Goal: Task Accomplishment & Management: Manage account settings

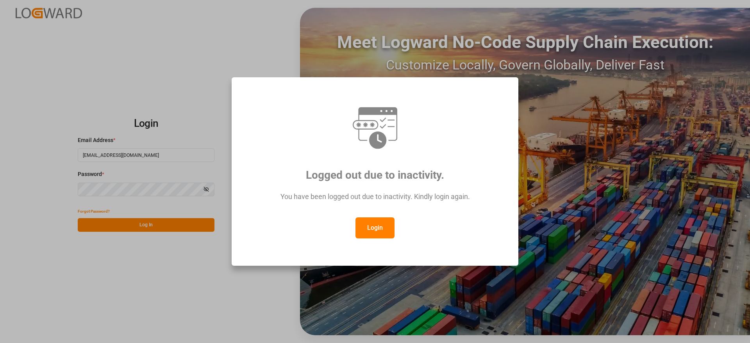
click at [372, 224] on button "Login" at bounding box center [375, 228] width 39 height 21
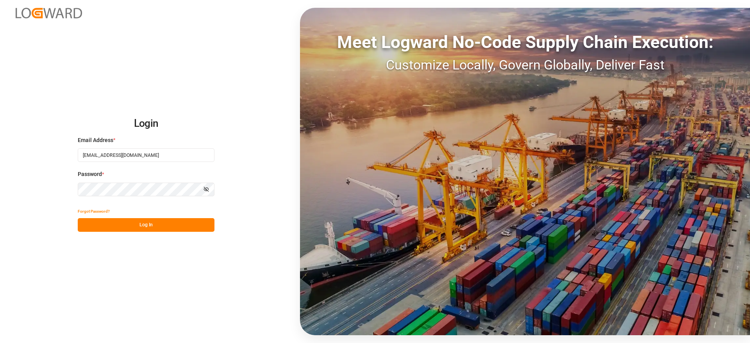
click at [155, 225] on button "Log In" at bounding box center [146, 225] width 137 height 14
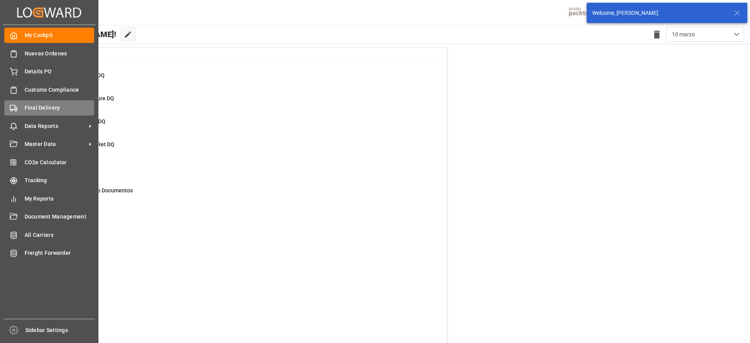
click at [27, 109] on span "Final Delivery" at bounding box center [60, 108] width 70 height 8
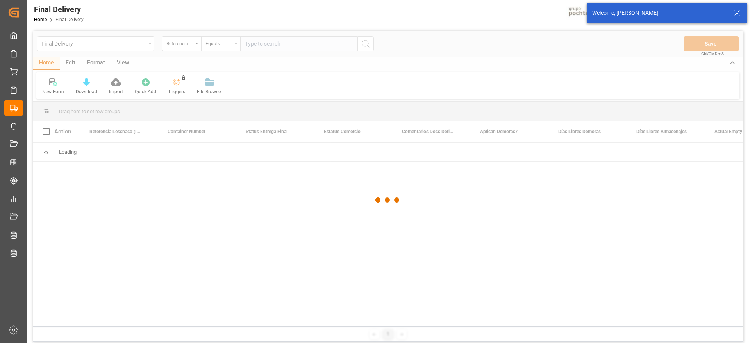
click at [276, 44] on div at bounding box center [388, 200] width 710 height 339
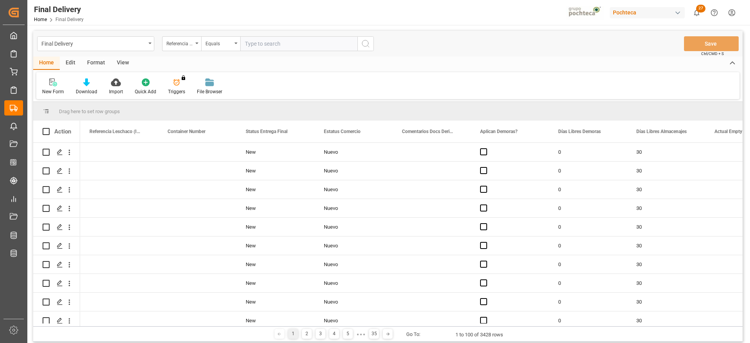
click at [276, 44] on input "text" at bounding box center [298, 43] width 117 height 15
paste input "251006900391"
type input "251006900391"
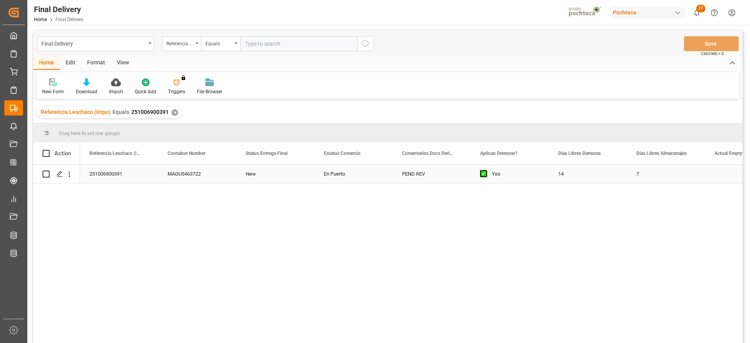
click at [436, 178] on div "PEND REV" at bounding box center [432, 174] width 78 height 18
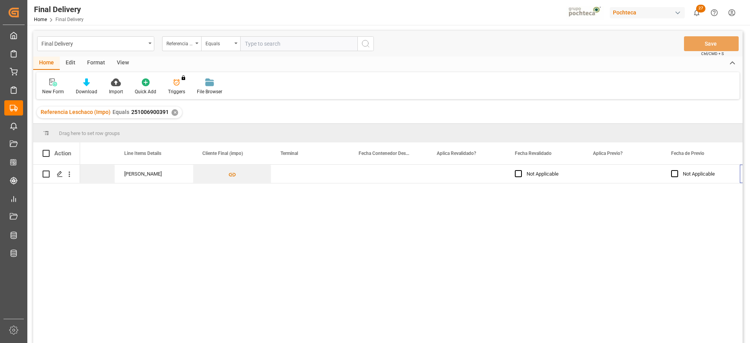
scroll to position [0, 903]
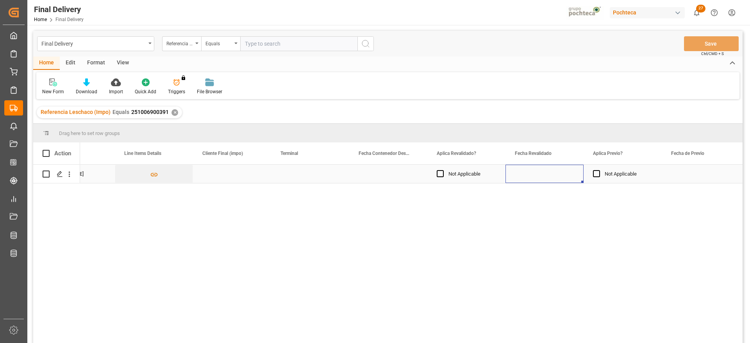
click at [551, 179] on div "Press SPACE to select this row." at bounding box center [545, 174] width 78 height 18
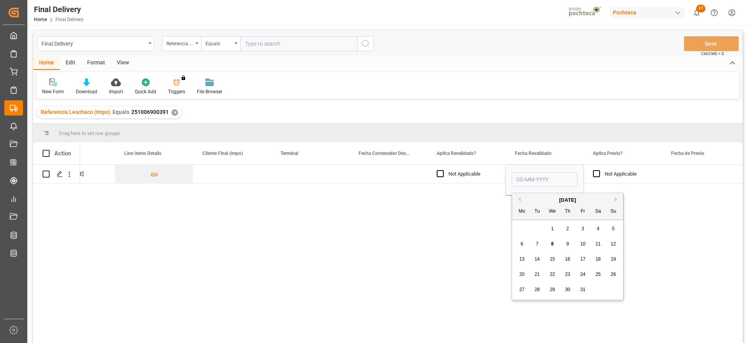
click at [553, 241] on div "8" at bounding box center [553, 244] width 10 height 9
type input "[DATE]"
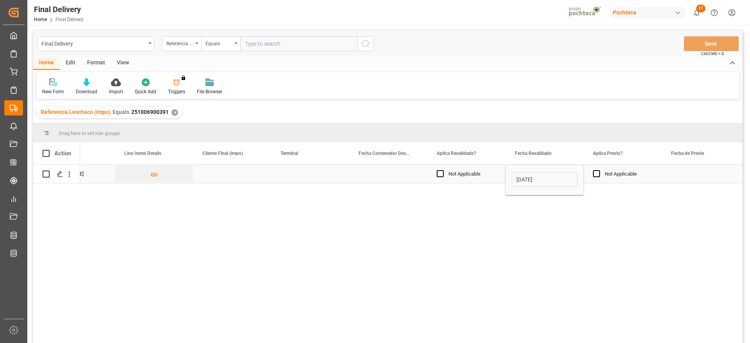
click at [639, 178] on div "Not Applicable" at bounding box center [629, 174] width 48 height 18
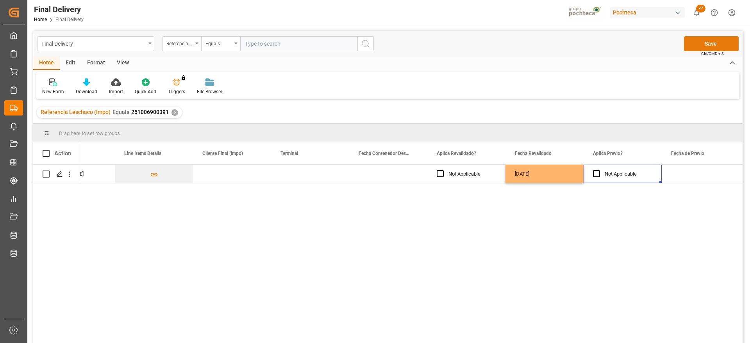
click at [710, 41] on button "Save" at bounding box center [711, 43] width 55 height 15
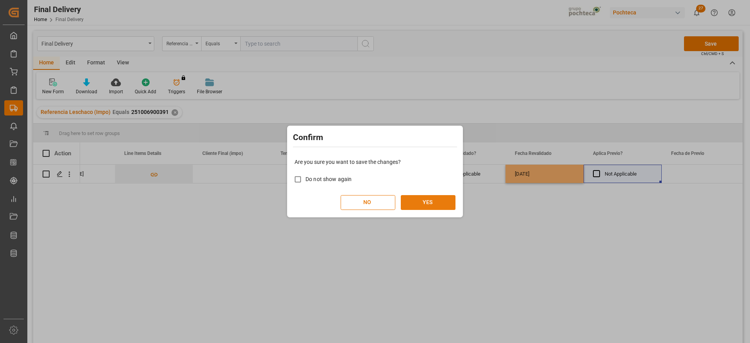
click at [446, 200] on button "YES" at bounding box center [428, 202] width 55 height 15
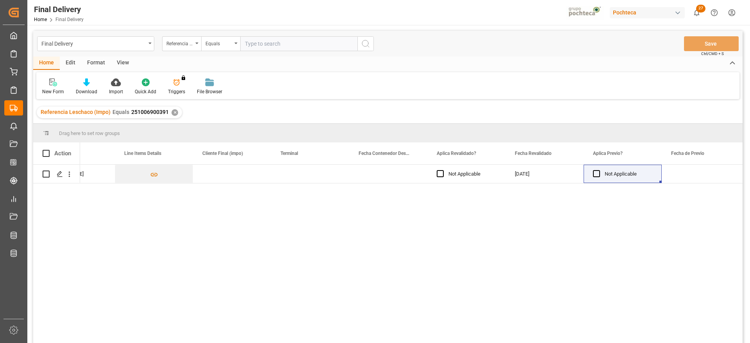
click at [174, 111] on div "✕" at bounding box center [175, 112] width 7 height 7
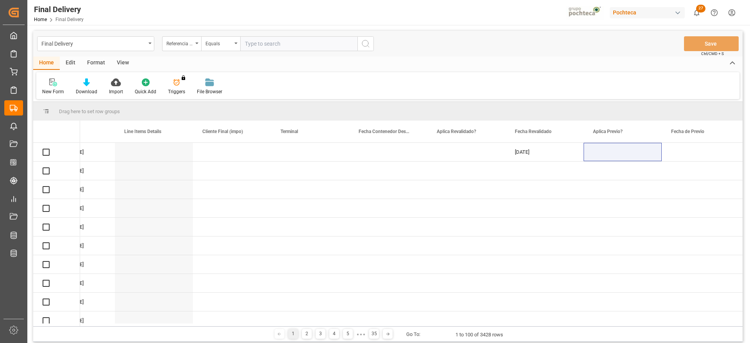
click at [263, 43] on input "text" at bounding box center [298, 43] width 117 height 15
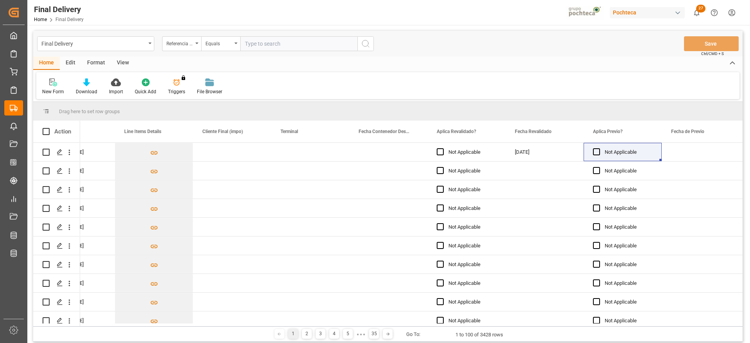
paste input "251006900169"
type input "251006900169"
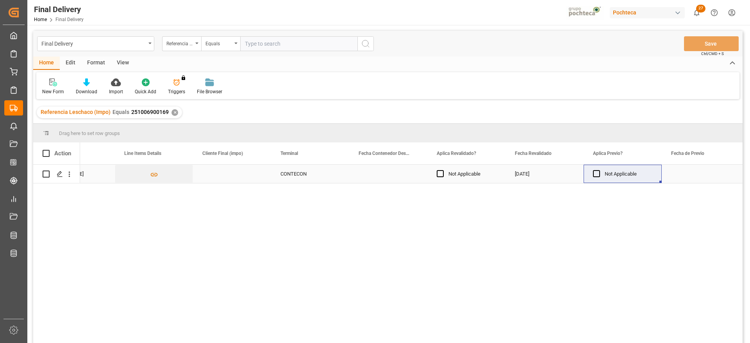
click at [539, 172] on div "[DATE]" at bounding box center [545, 174] width 78 height 18
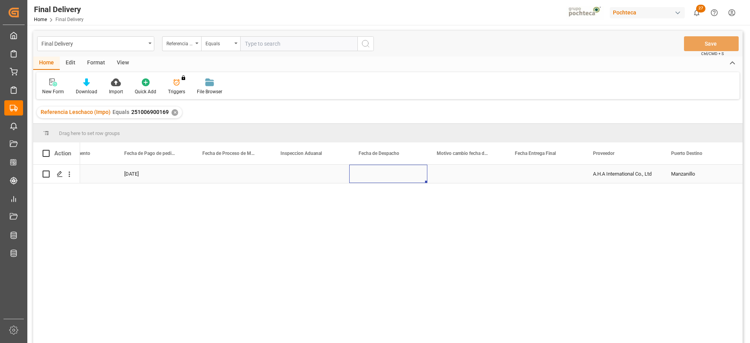
click at [363, 177] on div "Press SPACE to select this row." at bounding box center [388, 174] width 78 height 18
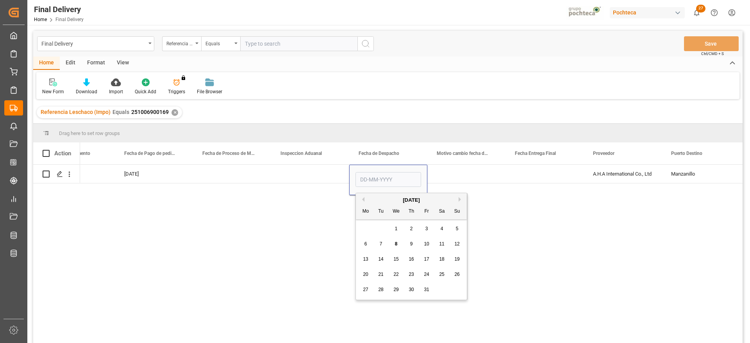
click at [444, 241] on div "11" at bounding box center [442, 244] width 10 height 9
type input "[DATE]"
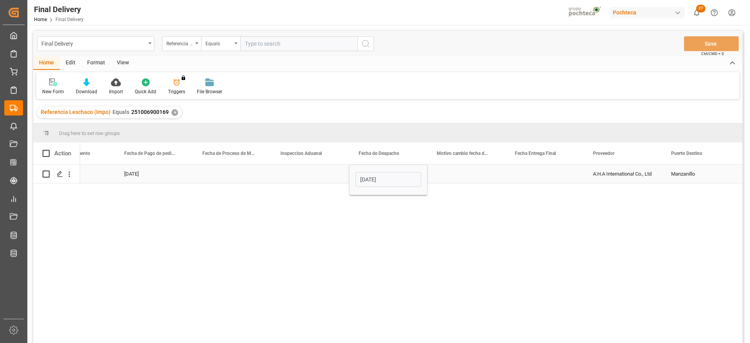
click at [560, 170] on div "Press SPACE to select this row." at bounding box center [545, 174] width 78 height 18
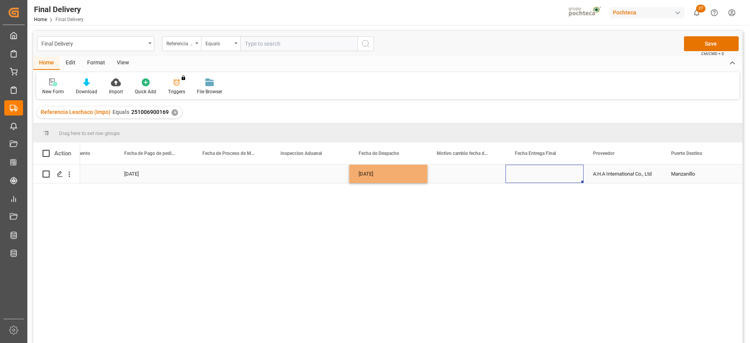
click at [560, 170] on div "Press SPACE to select this row." at bounding box center [545, 174] width 78 height 18
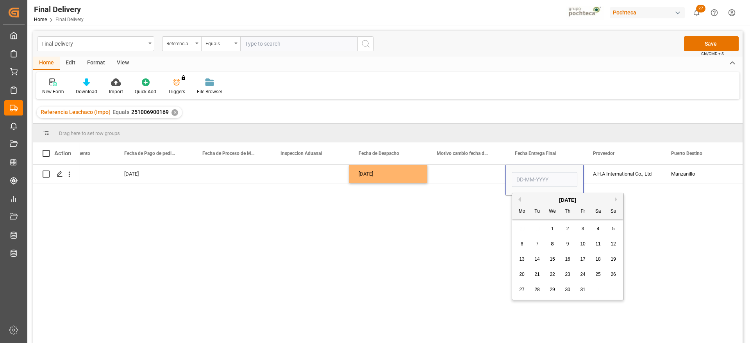
click at [523, 260] on span "13" at bounding box center [521, 259] width 5 height 5
type input "[DATE]"
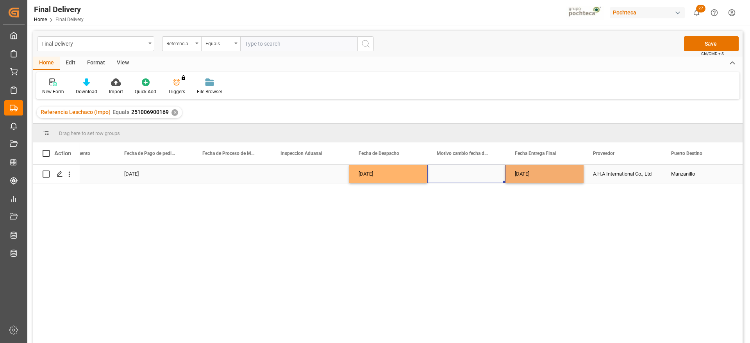
click at [486, 175] on div "Press SPACE to select this row." at bounding box center [466, 174] width 78 height 18
click at [650, 171] on div "A.H.A International Co., Ltd" at bounding box center [623, 174] width 78 height 18
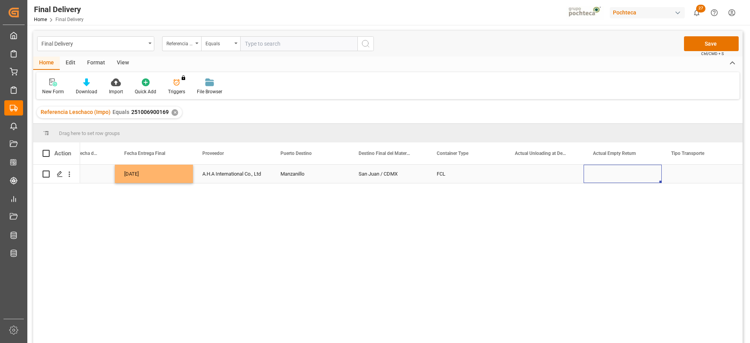
click at [619, 175] on div "Press SPACE to select this row." at bounding box center [623, 174] width 78 height 18
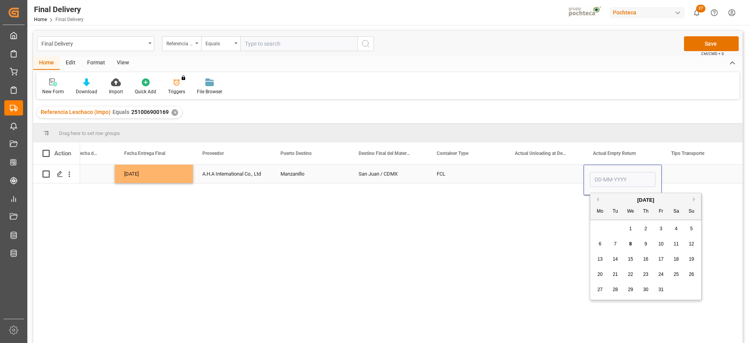
click at [692, 172] on div "Press SPACE to select this row." at bounding box center [701, 174] width 78 height 18
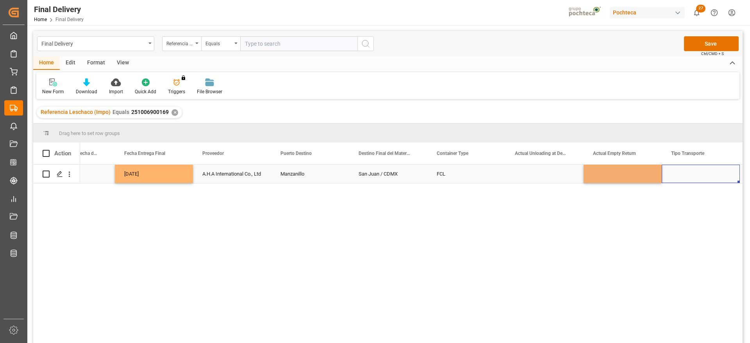
click at [692, 172] on div "Press SPACE to select this row." at bounding box center [701, 174] width 78 height 18
click at [722, 173] on button "Select" at bounding box center [701, 178] width 66 height 15
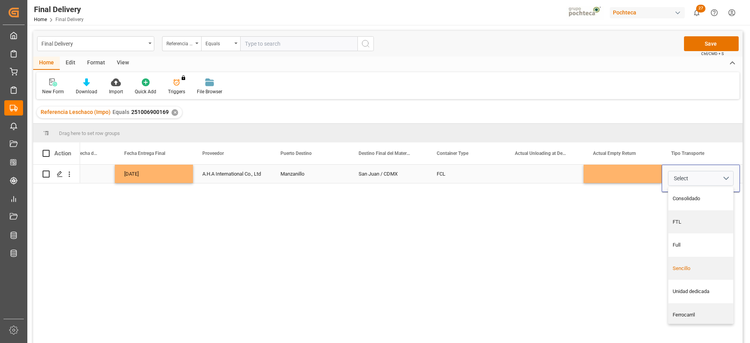
drag, startPoint x: 698, startPoint y: 268, endPoint x: 690, endPoint y: 226, distance: 43.1
click at [698, 268] on div "Sencillo" at bounding box center [701, 269] width 57 height 8
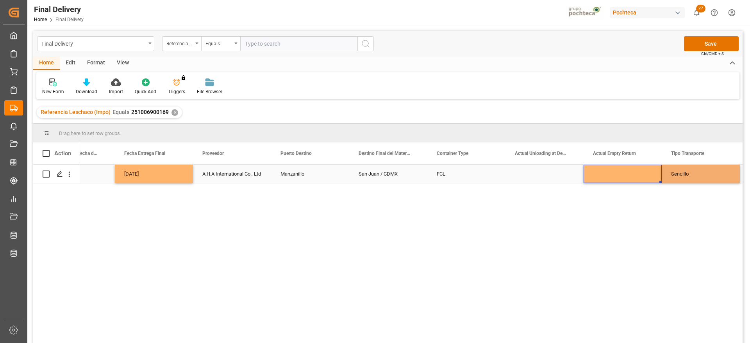
click at [638, 171] on div "Press SPACE to select this row." at bounding box center [623, 174] width 78 height 18
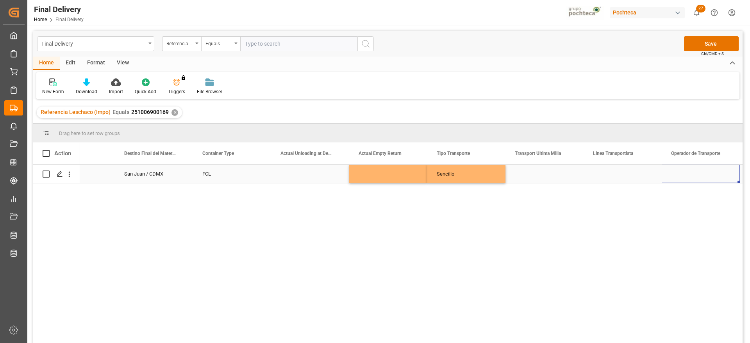
click at [569, 171] on div "Press SPACE to select this row." at bounding box center [545, 174] width 78 height 18
click at [573, 179] on button "Select" at bounding box center [545, 178] width 66 height 15
click at [544, 200] on div "Leschaco" at bounding box center [545, 199] width 57 height 8
click at [620, 173] on div "Press SPACE to select this row." at bounding box center [623, 174] width 78 height 18
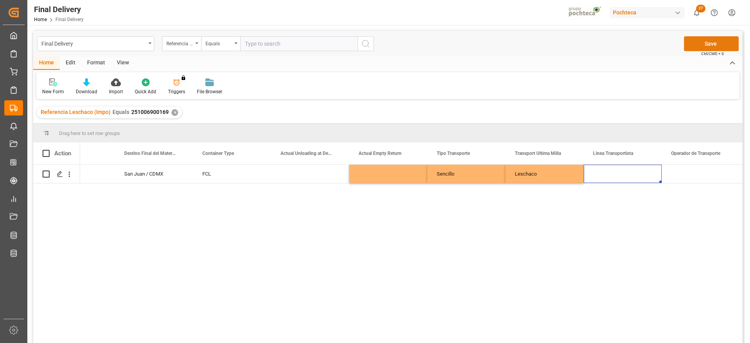
click at [711, 41] on button "Save" at bounding box center [711, 43] width 55 height 15
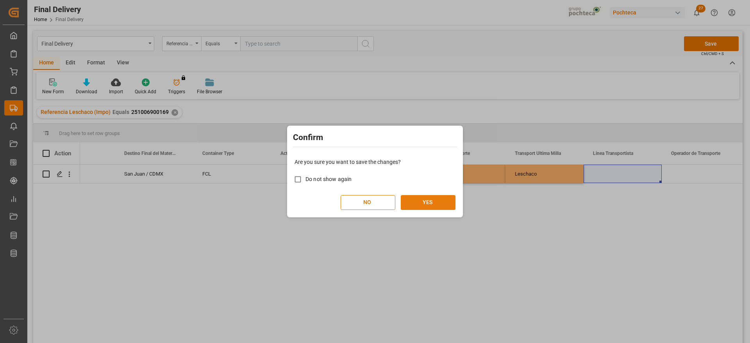
click at [432, 203] on button "YES" at bounding box center [428, 202] width 55 height 15
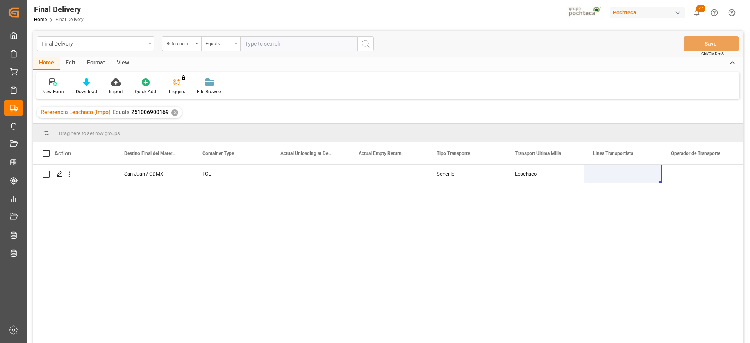
click at [173, 111] on div "✕" at bounding box center [175, 112] width 7 height 7
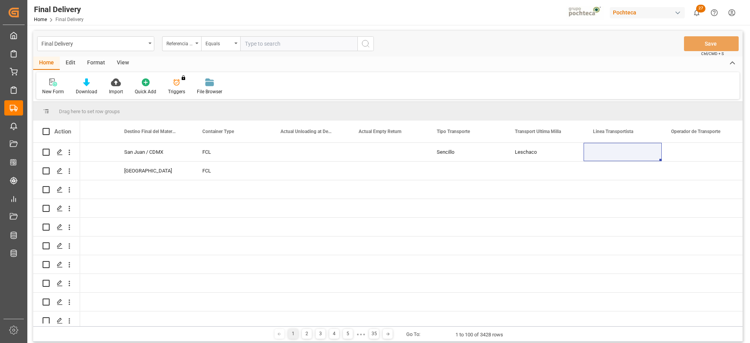
click at [259, 43] on input "text" at bounding box center [298, 43] width 117 height 15
paste input "251006900391"
type input "251006900391"
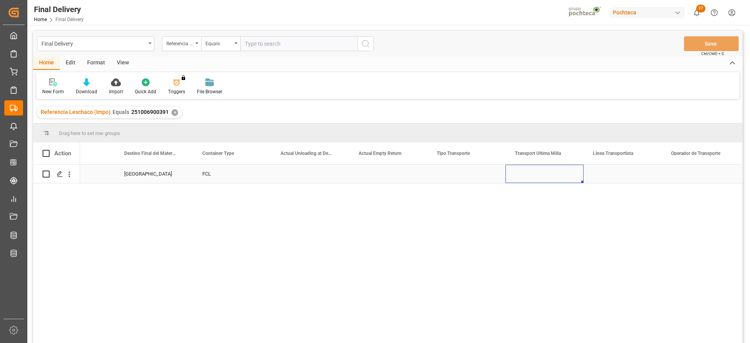
click at [533, 174] on div "Press SPACE to select this row." at bounding box center [545, 174] width 78 height 18
click at [571, 177] on button "Select" at bounding box center [545, 178] width 66 height 15
click at [558, 218] on div "Pochteca" at bounding box center [545, 222] width 57 height 8
click at [616, 164] on div "Linea Transportista" at bounding box center [619, 154] width 52 height 22
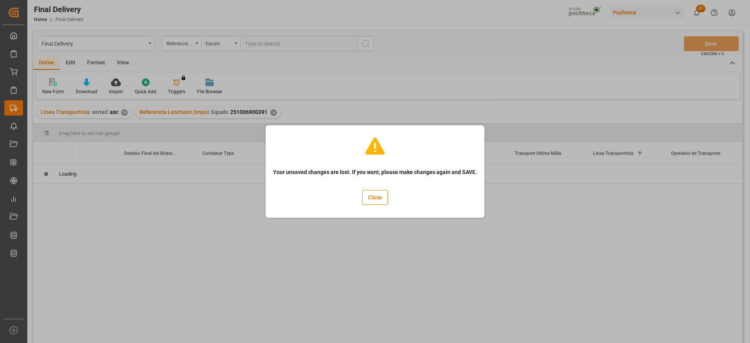
drag, startPoint x: 386, startPoint y: 193, endPoint x: 398, endPoint y: 195, distance: 12.2
click at [384, 193] on button "Close" at bounding box center [375, 197] width 26 height 15
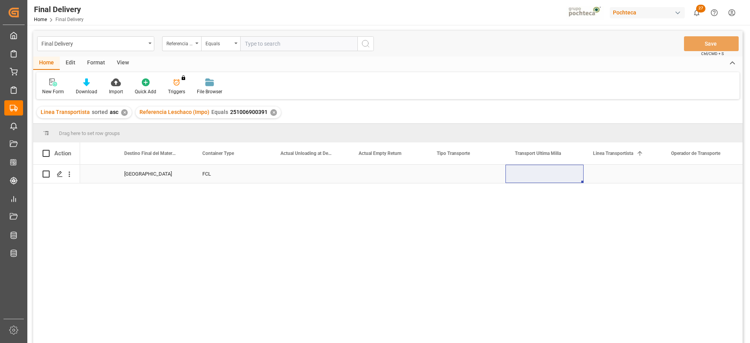
click at [549, 172] on div "Press SPACE to select this row." at bounding box center [545, 174] width 78 height 18
click at [549, 178] on button "Select" at bounding box center [545, 178] width 66 height 15
click at [556, 225] on div "Pochteca" at bounding box center [545, 222] width 57 height 8
click at [617, 182] on div "Press SPACE to select this row." at bounding box center [623, 174] width 78 height 18
click at [618, 182] on div "Press SPACE to select this row." at bounding box center [623, 174] width 78 height 18
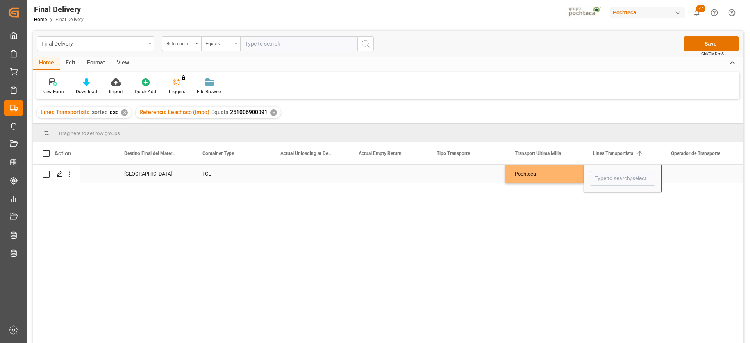
click at [618, 176] on input "Press SPACE to select this row." at bounding box center [623, 178] width 66 height 15
type input "GCX GLOBAL"
click at [705, 174] on div "Press SPACE to select this row." at bounding box center [701, 174] width 78 height 18
click at [451, 175] on div "Press SPACE to select this row." at bounding box center [466, 174] width 78 height 18
click at [449, 173] on div "Press SPACE to select this row." at bounding box center [466, 174] width 78 height 18
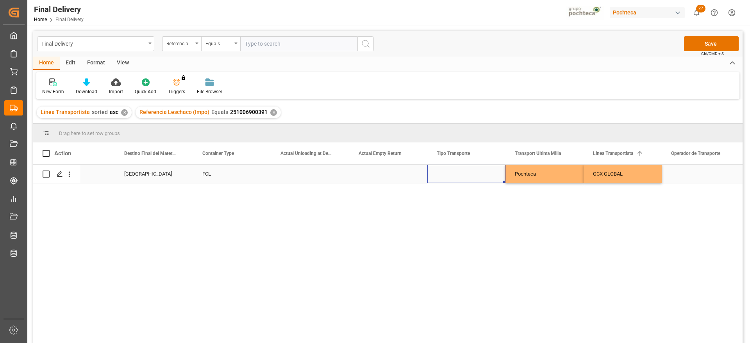
click at [449, 173] on div "Press SPACE to select this row." at bounding box center [466, 174] width 78 height 18
click at [491, 176] on button "Select" at bounding box center [467, 178] width 66 height 15
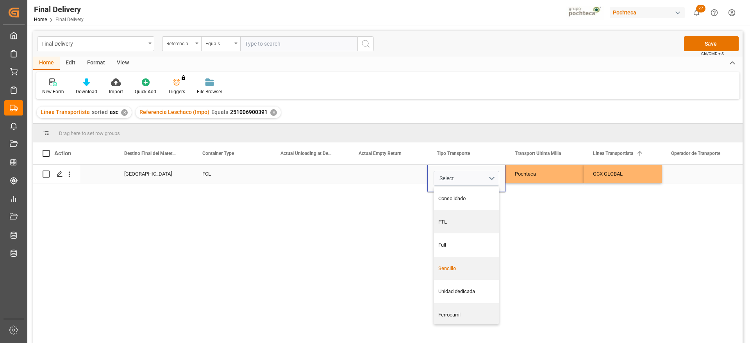
click at [471, 271] on div "Sencillo" at bounding box center [466, 269] width 57 height 8
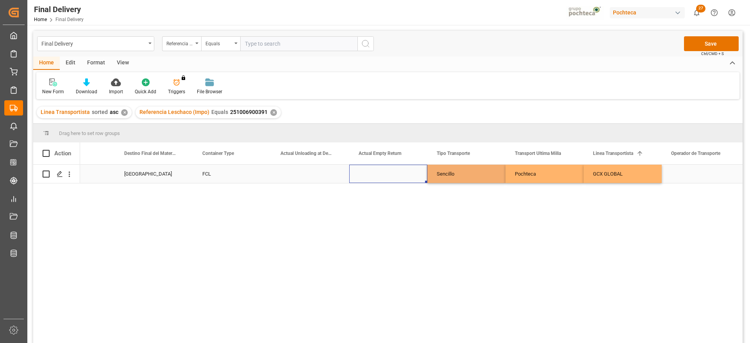
click at [405, 175] on div "Press SPACE to select this row." at bounding box center [388, 174] width 78 height 18
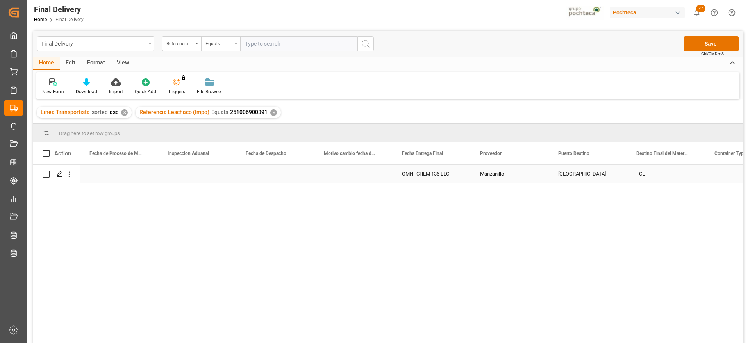
scroll to position [0, 2110]
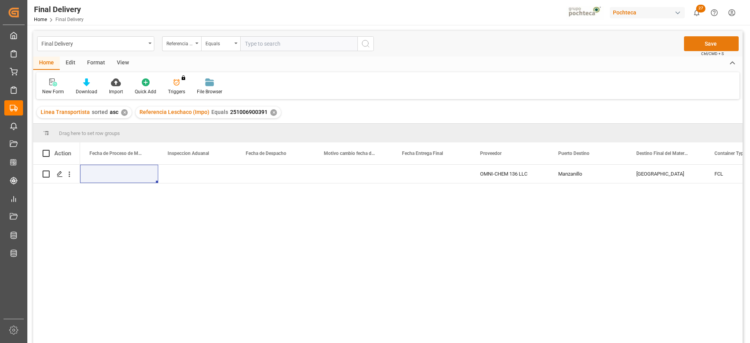
click at [710, 41] on button "Save" at bounding box center [711, 43] width 55 height 15
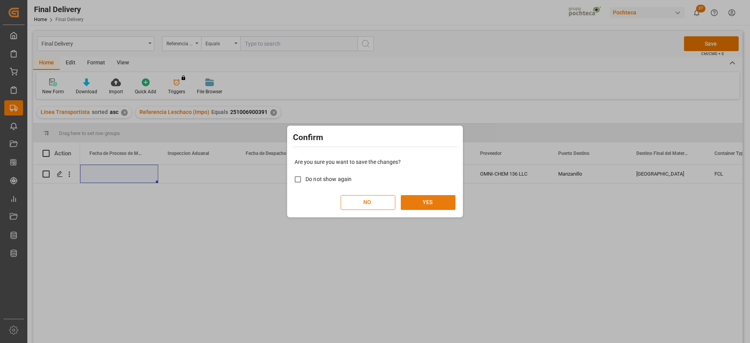
click at [431, 202] on button "YES" at bounding box center [428, 202] width 55 height 15
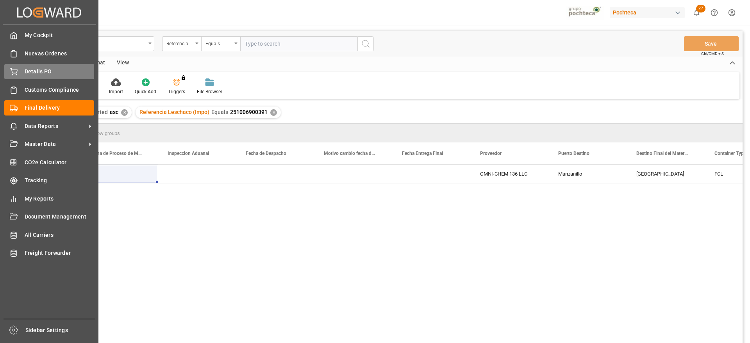
click at [25, 71] on span "Details PO" at bounding box center [60, 72] width 70 height 8
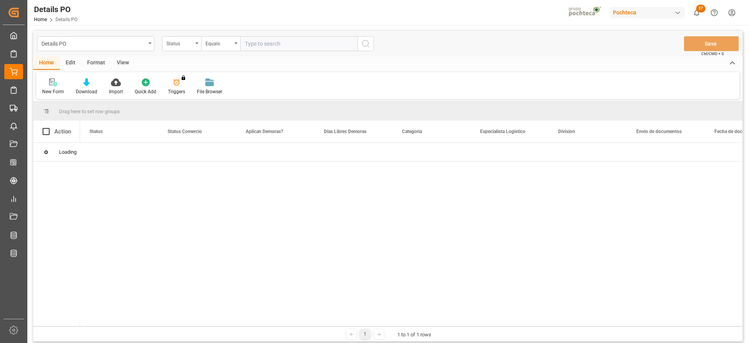
click at [180, 44] on div "Status" at bounding box center [179, 42] width 27 height 9
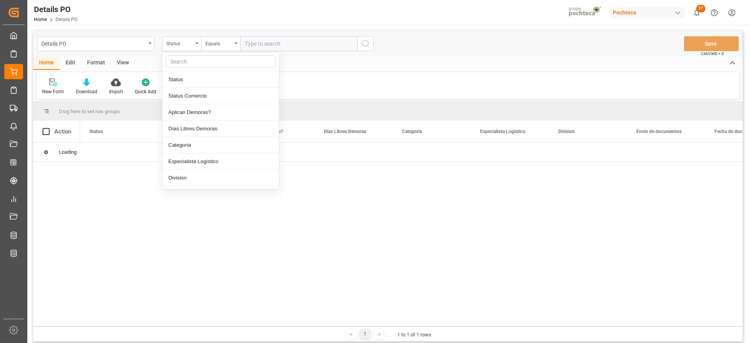
click at [183, 60] on input "text" at bounding box center [221, 61] width 110 height 13
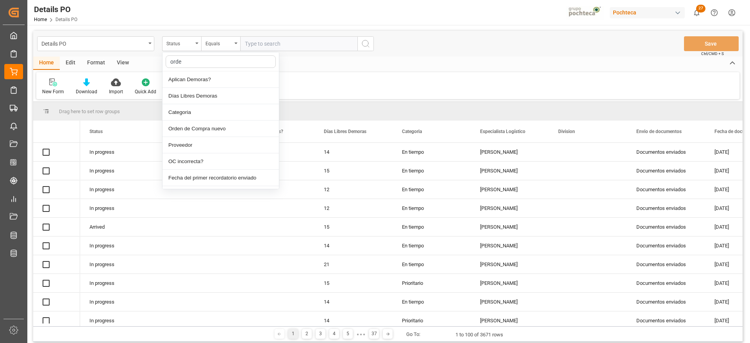
type input "orden"
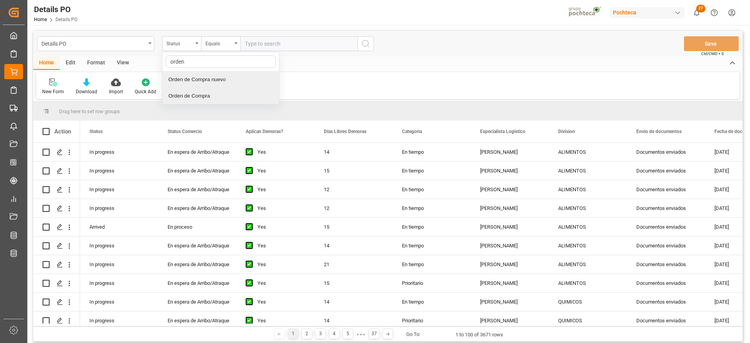
click at [239, 80] on div "Orden de Compra nuevo" at bounding box center [221, 80] width 116 height 16
click at [289, 50] on input "text" at bounding box center [298, 43] width 117 height 15
paste input "197084"
type input "197084"
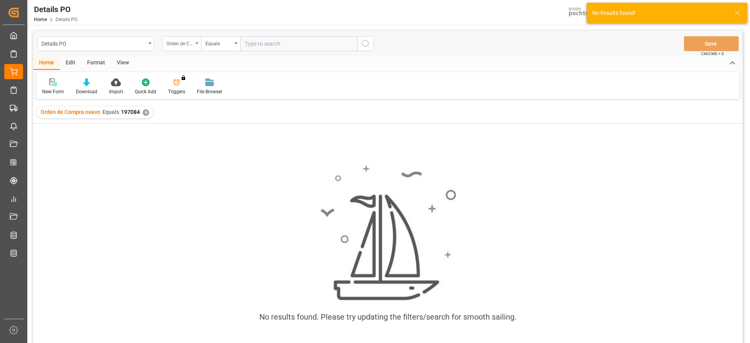
click at [177, 39] on div "Orden de Compra nuevo" at bounding box center [179, 42] width 27 height 9
click at [195, 62] on input "text" at bounding box center [221, 61] width 110 height 13
type input "coupa"
click at [195, 75] on div "Coupa nuevo" at bounding box center [221, 80] width 116 height 16
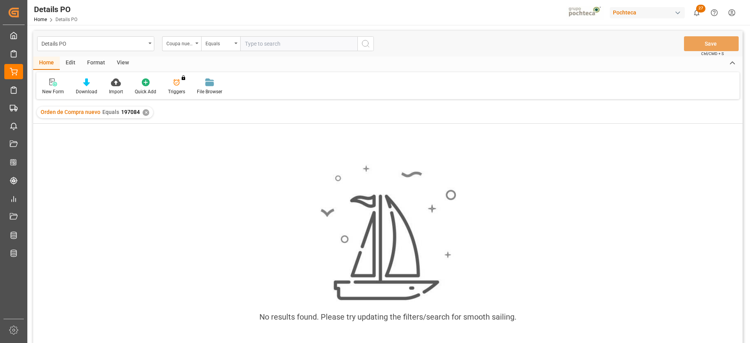
click at [262, 39] on input "text" at bounding box center [298, 43] width 117 height 15
paste input "197084"
type input "197084"
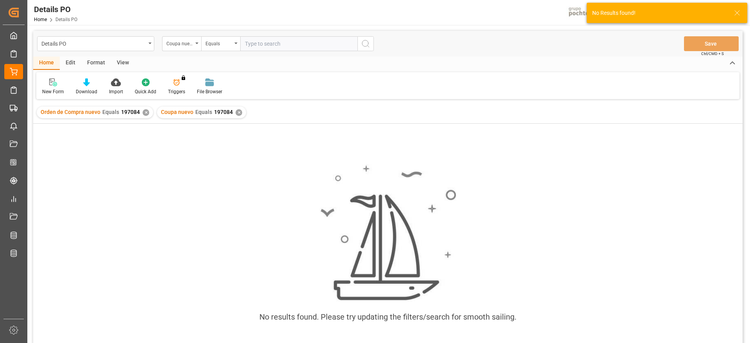
click at [143, 111] on div "✕" at bounding box center [146, 112] width 7 height 7
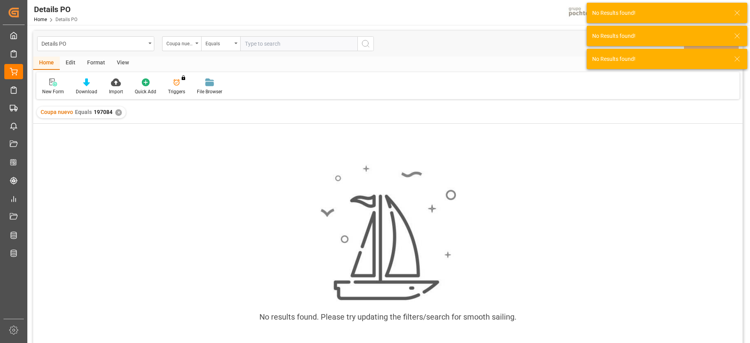
click at [115, 113] on div "✕" at bounding box center [118, 112] width 7 height 7
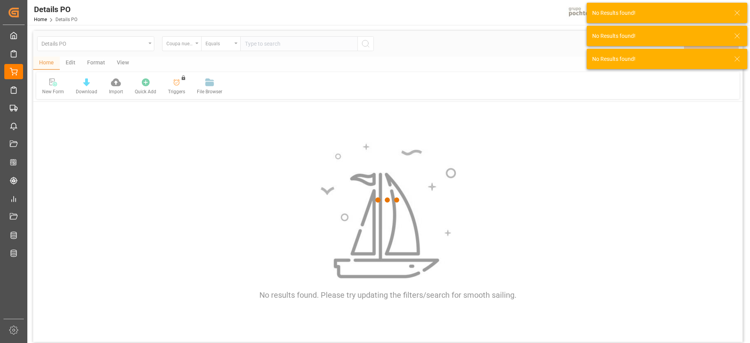
click at [256, 42] on div at bounding box center [388, 200] width 710 height 339
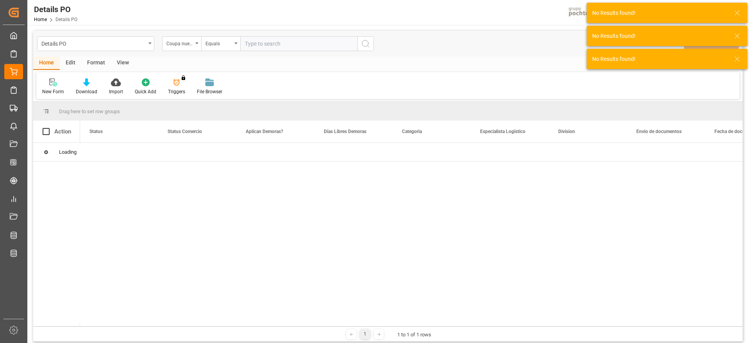
click at [263, 42] on input "text" at bounding box center [298, 43] width 117 height 15
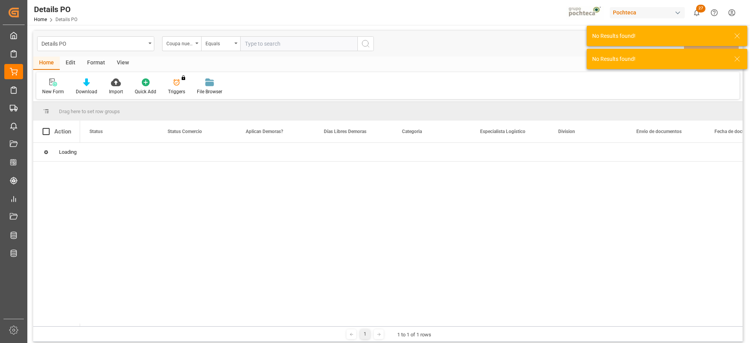
paste input "197084"
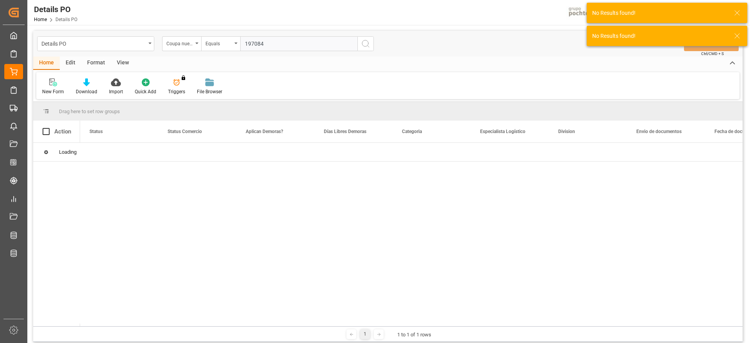
type input "197084"
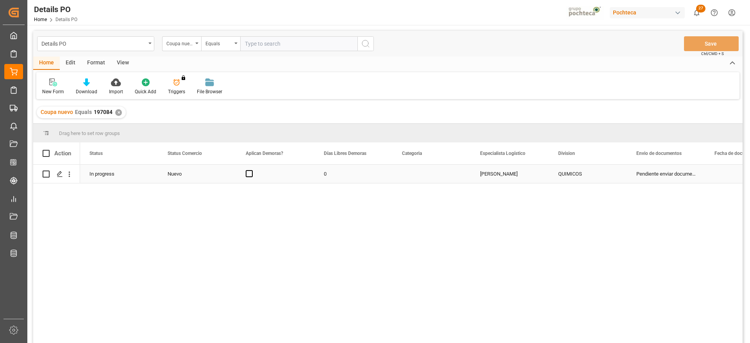
click at [114, 178] on div "In progress" at bounding box center [119, 174] width 78 height 18
click at [206, 169] on div "Nuevo" at bounding box center [197, 174] width 59 height 18
click at [223, 177] on icon "open menu" at bounding box center [221, 178] width 9 height 9
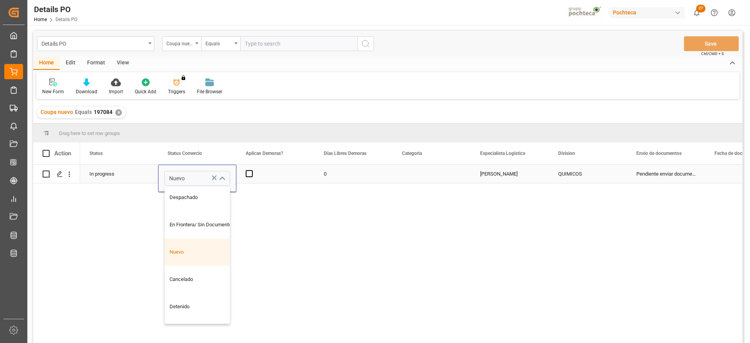
scroll to position [244, 0]
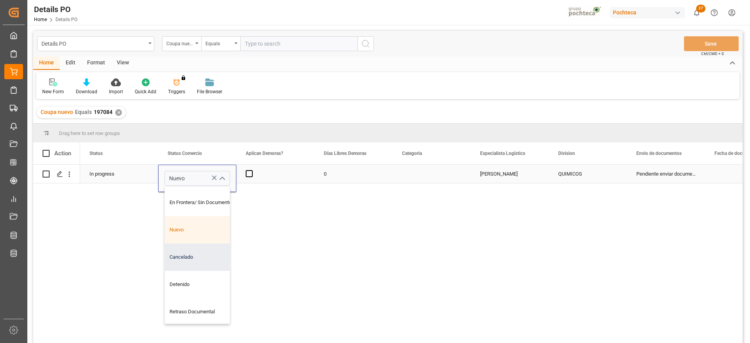
click at [198, 261] on div "Cancelado" at bounding box center [202, 257] width 74 height 27
type input "Cancelado"
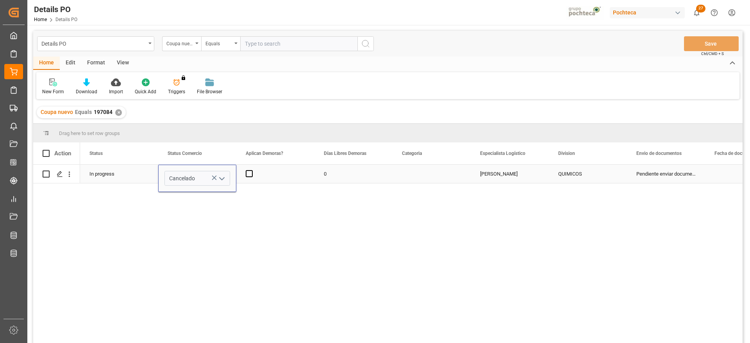
click at [277, 172] on div "Press SPACE to select this row." at bounding box center [275, 174] width 78 height 18
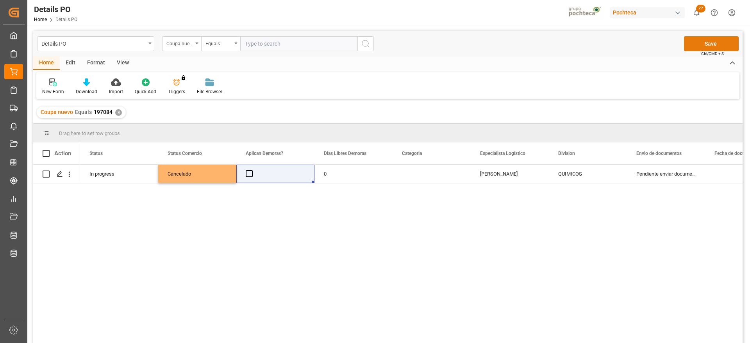
click at [709, 43] on button "Save" at bounding box center [711, 43] width 55 height 15
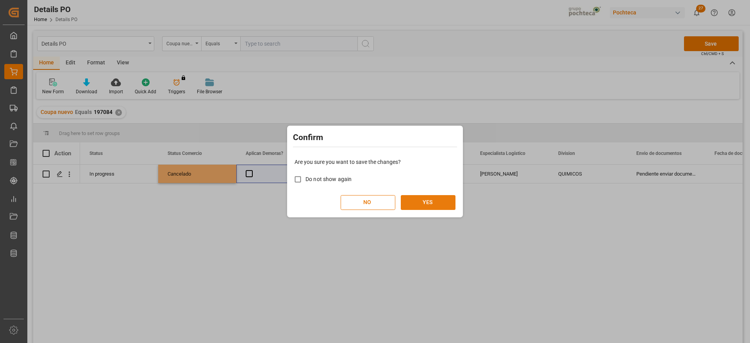
click at [430, 199] on button "YES" at bounding box center [428, 202] width 55 height 15
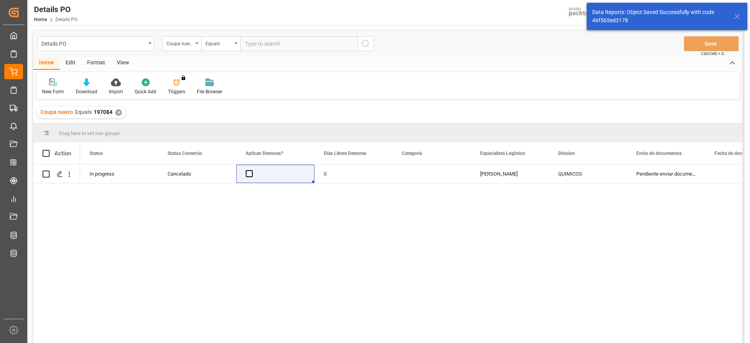
click at [259, 44] on input "text" at bounding box center [298, 43] width 117 height 15
paste input "197087"
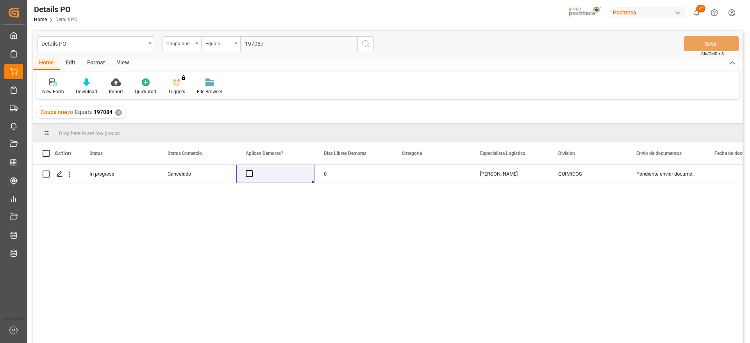
type input "197087"
click at [116, 111] on div "✕" at bounding box center [118, 112] width 7 height 7
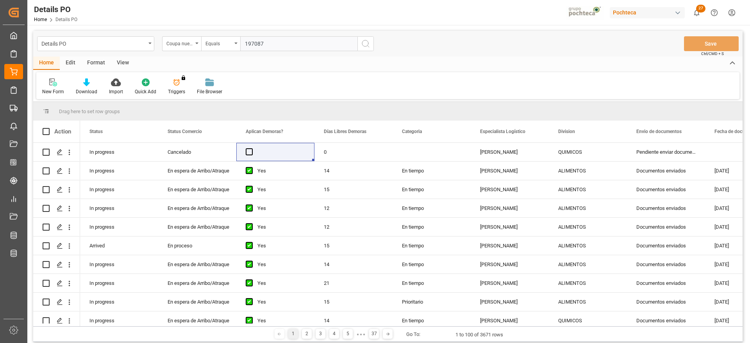
click at [297, 45] on input "197087" at bounding box center [298, 43] width 117 height 15
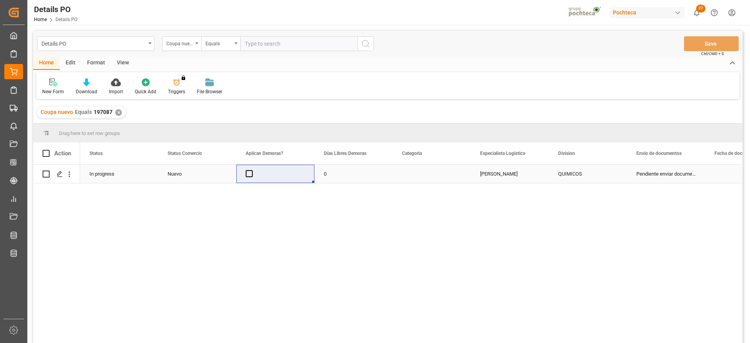
click at [203, 174] on div "Nuevo" at bounding box center [197, 174] width 59 height 18
click at [223, 174] on icon "open menu" at bounding box center [221, 178] width 9 height 9
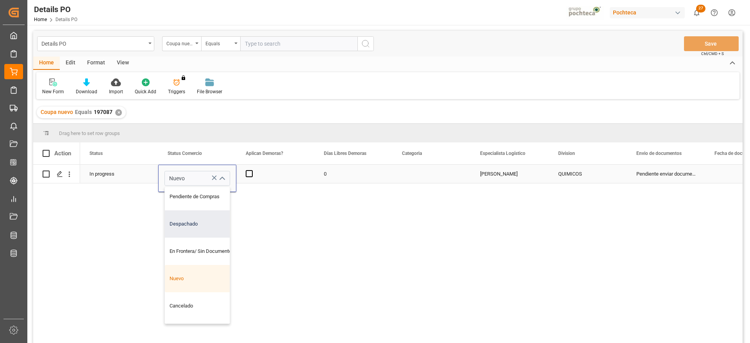
scroll to position [244, 0]
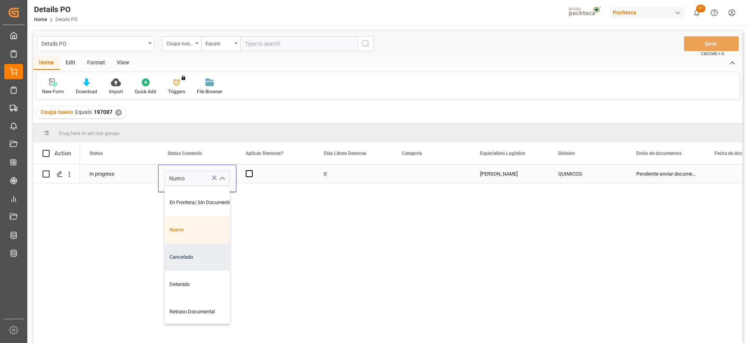
click at [199, 258] on div "Cancelado" at bounding box center [202, 257] width 74 height 27
type input "Cancelado"
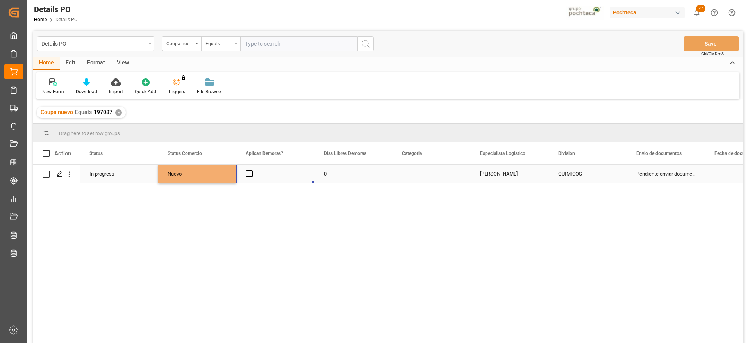
click at [274, 172] on div "Press SPACE to select this row." at bounding box center [275, 174] width 78 height 18
click at [719, 41] on button "Save" at bounding box center [711, 43] width 55 height 15
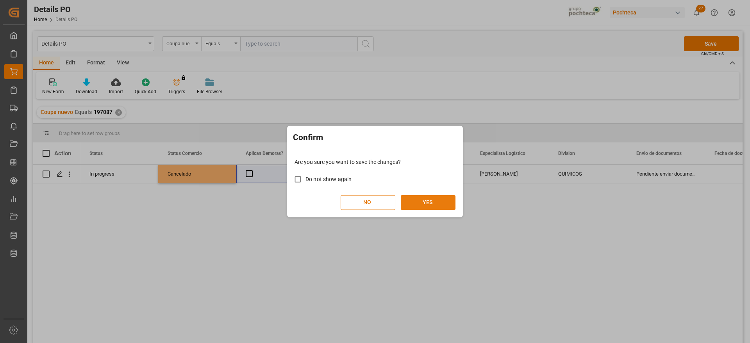
click at [436, 200] on button "YES" at bounding box center [428, 202] width 55 height 15
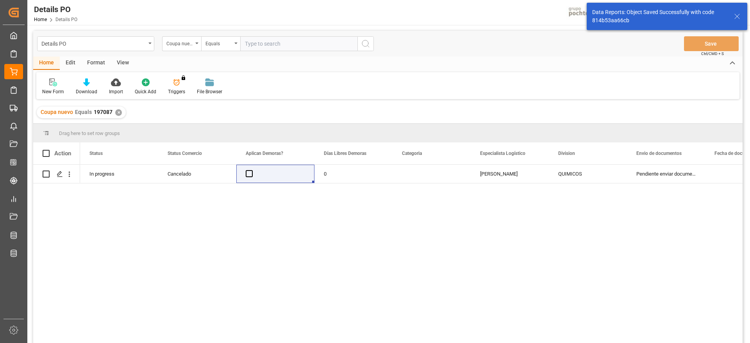
click at [117, 111] on div "✕" at bounding box center [118, 112] width 7 height 7
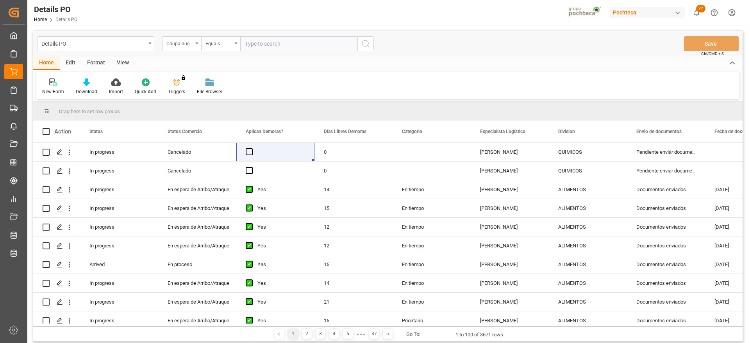
click at [272, 43] on input "text" at bounding box center [298, 43] width 117 height 15
paste input "197085"
type input "197085"
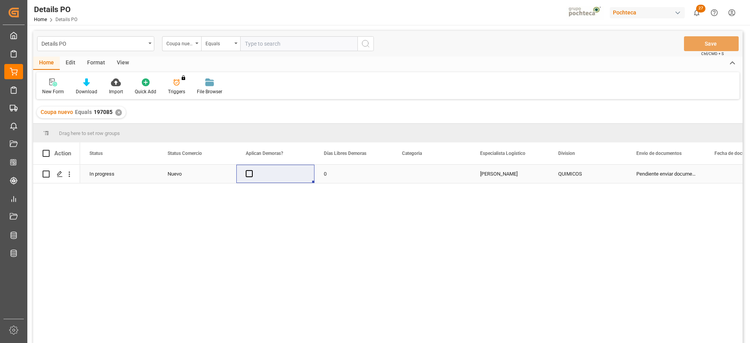
click at [185, 177] on div "Nuevo" at bounding box center [197, 174] width 59 height 18
click at [225, 177] on icon "open menu" at bounding box center [221, 178] width 9 height 9
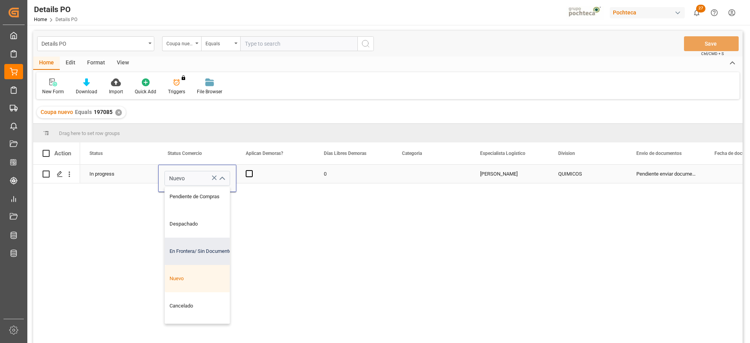
scroll to position [244, 0]
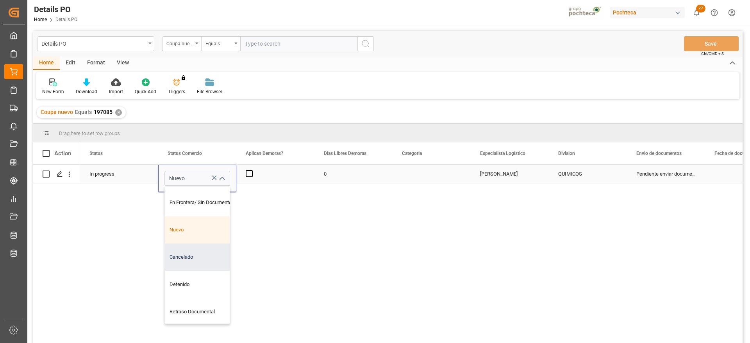
click at [191, 252] on div "Cancelado" at bounding box center [202, 257] width 74 height 27
type input "Cancelado"
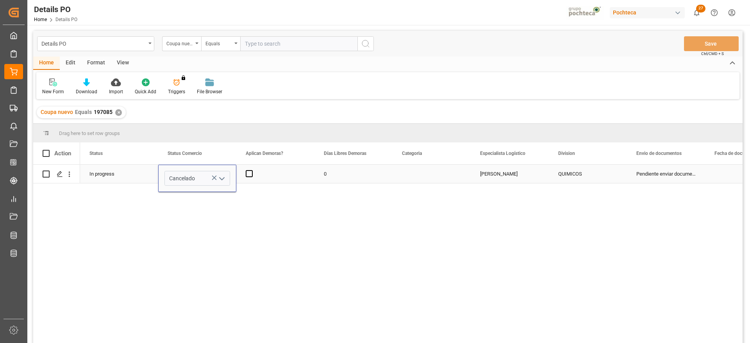
click at [283, 172] on div "Press SPACE to select this row." at bounding box center [275, 174] width 78 height 18
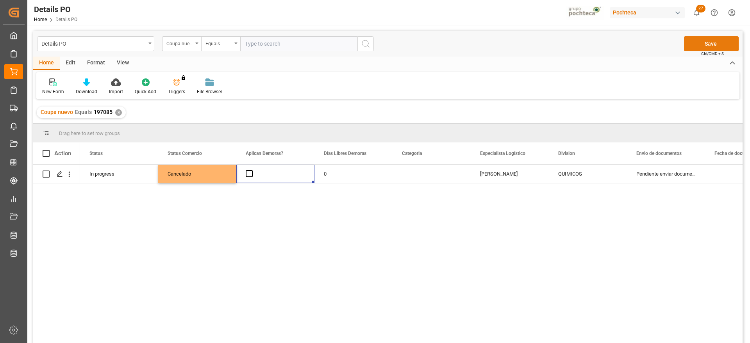
click at [720, 49] on button "Save" at bounding box center [711, 43] width 55 height 15
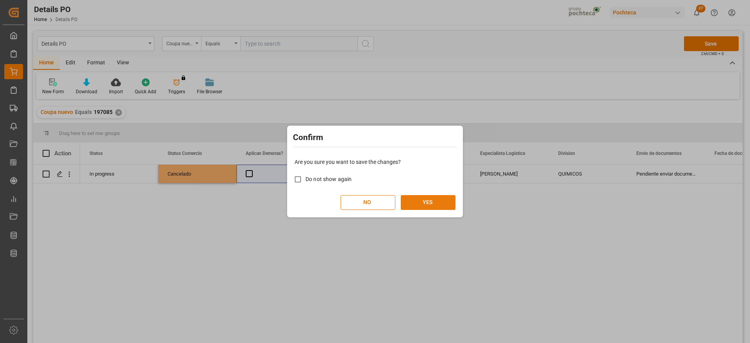
click at [441, 200] on button "YES" at bounding box center [428, 202] width 55 height 15
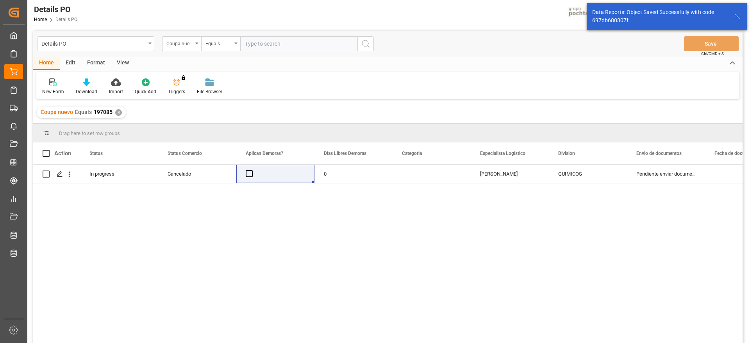
click at [115, 113] on div "✕" at bounding box center [118, 112] width 7 height 7
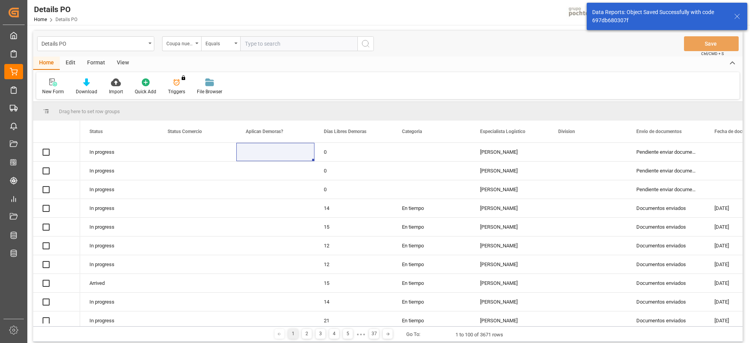
click at [277, 47] on input "text" at bounding box center [298, 43] width 117 height 15
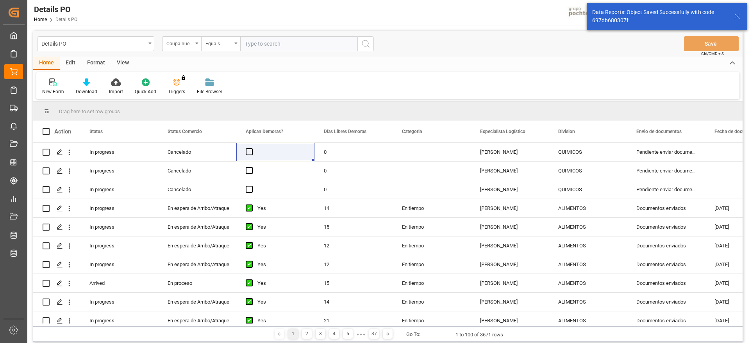
click at [278, 48] on input "text" at bounding box center [298, 43] width 117 height 15
paste input "197086"
type input "197086"
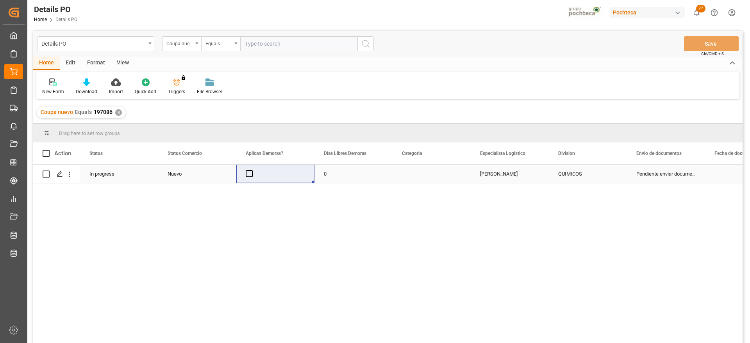
click at [195, 178] on div "Nuevo" at bounding box center [197, 174] width 59 height 18
click at [222, 177] on icon "open menu" at bounding box center [221, 178] width 9 height 9
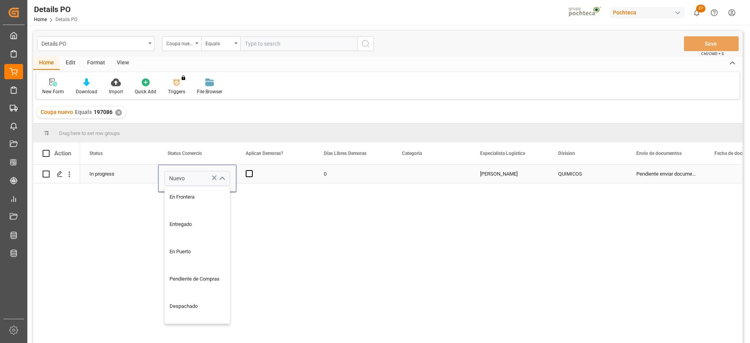
scroll to position [195, 0]
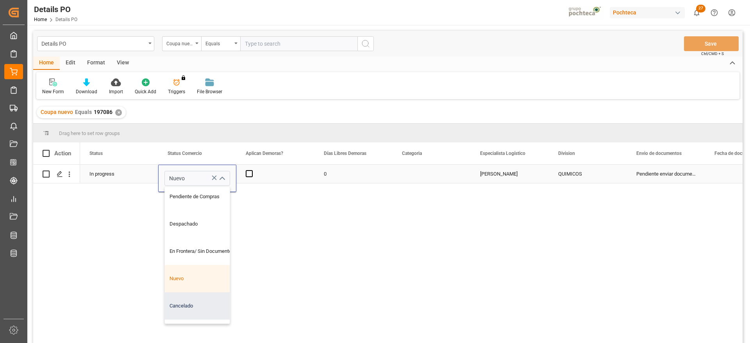
click at [190, 303] on div "Cancelado" at bounding box center [202, 306] width 74 height 27
type input "Cancelado"
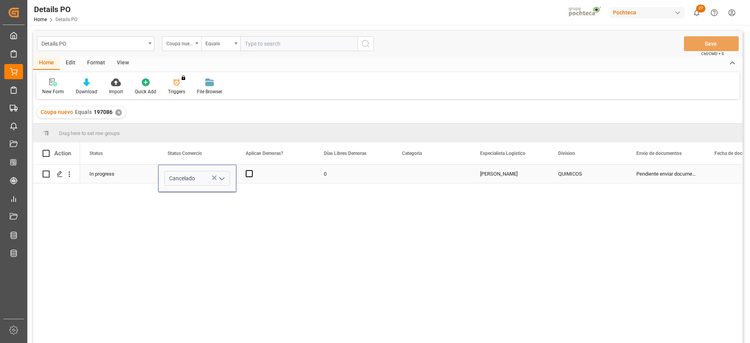
click at [367, 179] on div "0" at bounding box center [354, 174] width 78 height 18
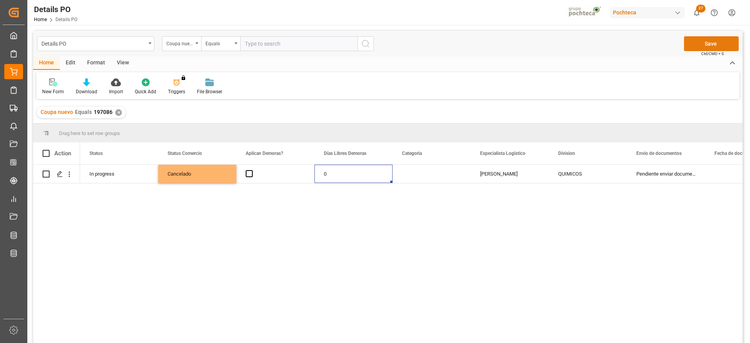
click at [713, 43] on button "Save" at bounding box center [711, 43] width 55 height 15
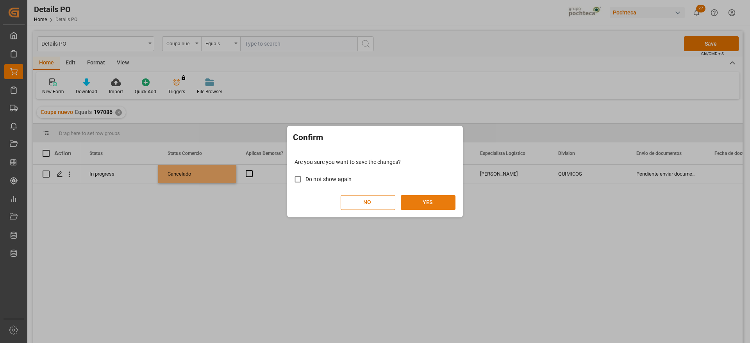
click at [434, 199] on button "YES" at bounding box center [428, 202] width 55 height 15
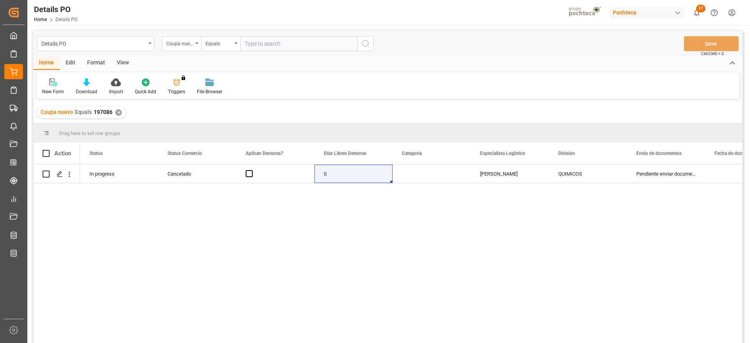
click at [118, 111] on div "✕" at bounding box center [118, 112] width 7 height 7
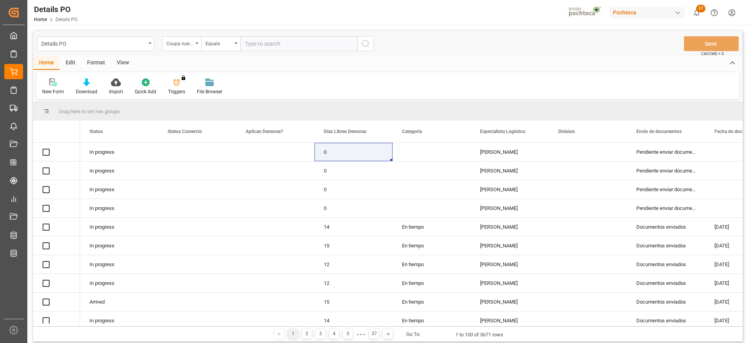
click at [257, 42] on input "text" at bounding box center [298, 43] width 117 height 15
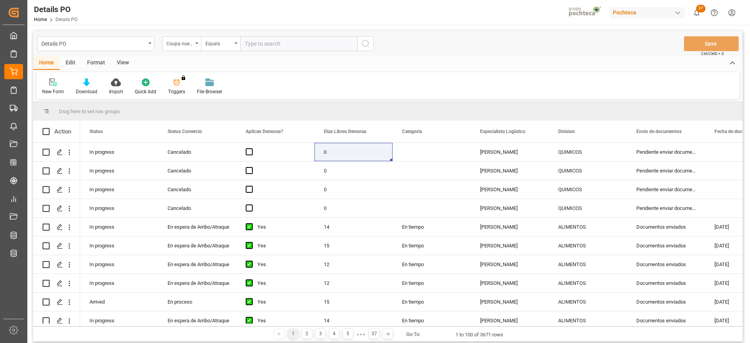
click at [261, 46] on input "text" at bounding box center [298, 43] width 117 height 15
paste input "197088"
type input "197088"
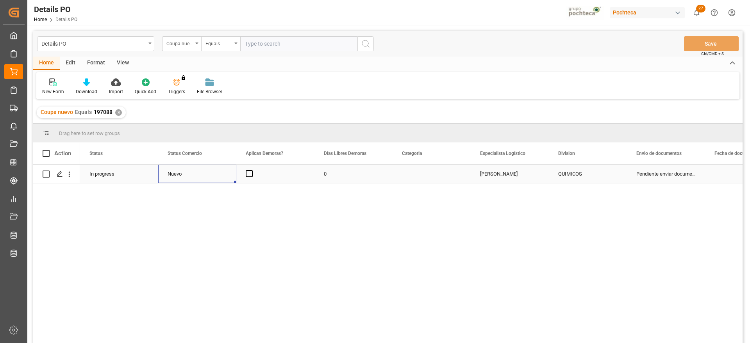
click at [192, 179] on div "Nuevo" at bounding box center [197, 174] width 59 height 18
click at [220, 175] on div "Nuevo" at bounding box center [197, 174] width 59 height 18
click at [222, 175] on icon "open menu" at bounding box center [221, 178] width 9 height 9
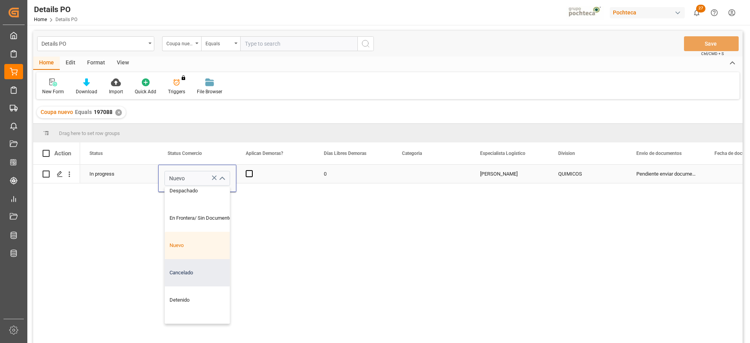
scroll to position [244, 0]
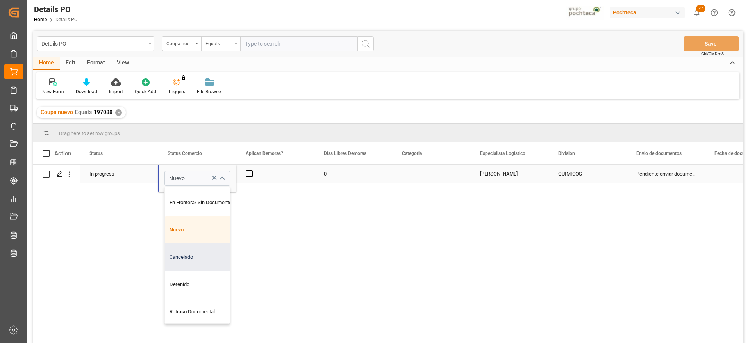
click at [193, 255] on div "Cancelado" at bounding box center [202, 257] width 74 height 27
type input "Cancelado"
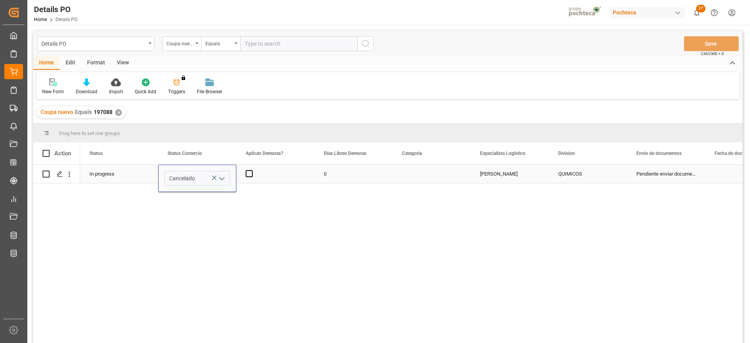
click at [290, 170] on div "Press SPACE to select this row." at bounding box center [275, 174] width 78 height 18
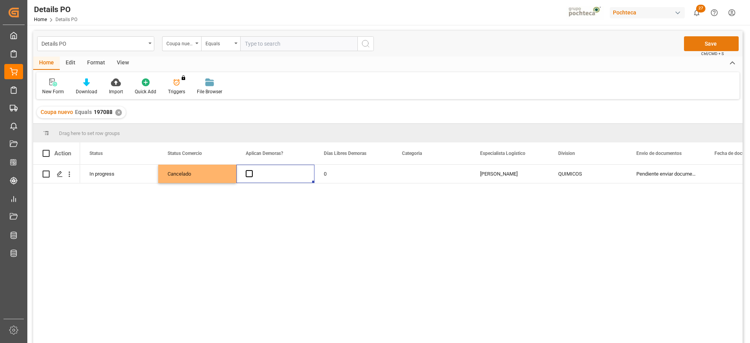
click at [713, 43] on button "Save" at bounding box center [711, 43] width 55 height 15
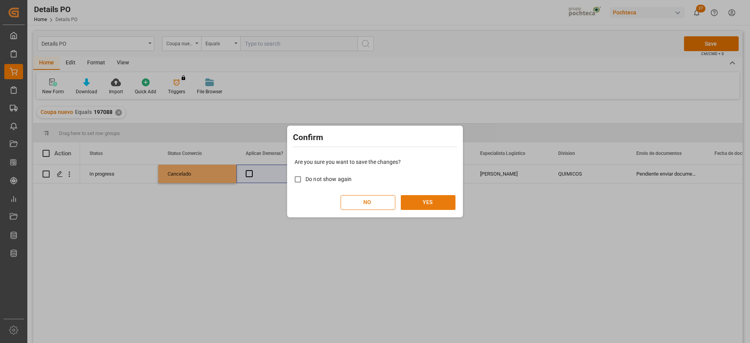
click at [438, 200] on button "YES" at bounding box center [428, 202] width 55 height 15
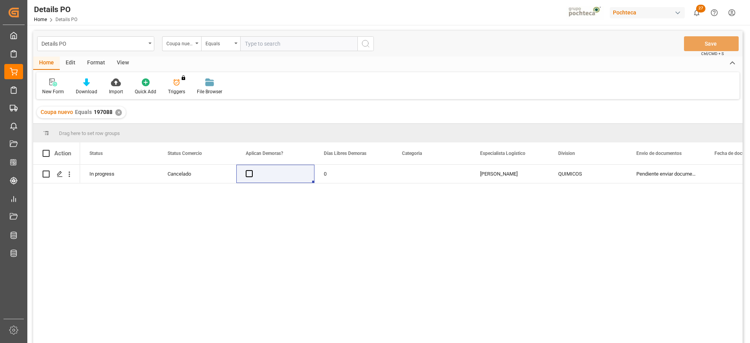
click at [119, 111] on div "✕" at bounding box center [118, 112] width 7 height 7
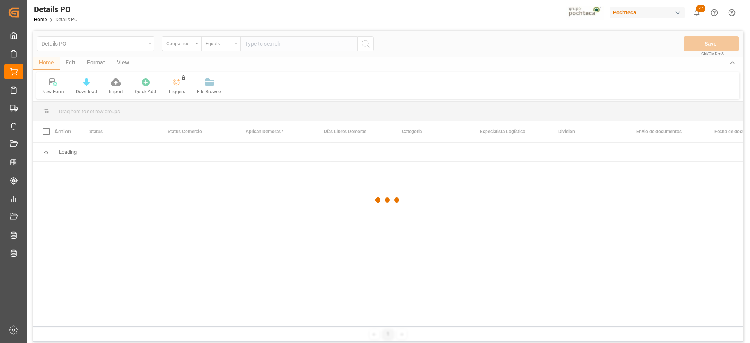
click at [176, 227] on div at bounding box center [388, 200] width 710 height 339
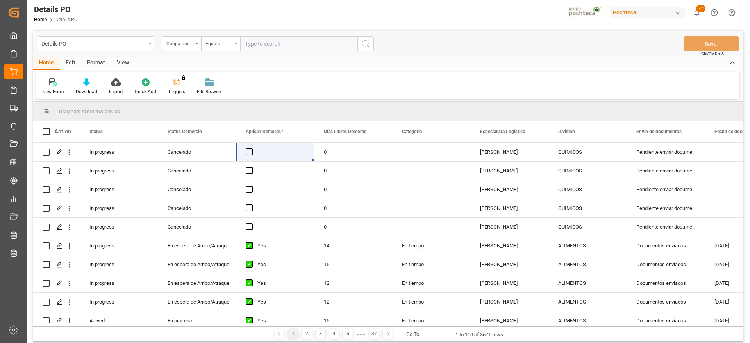
click at [261, 44] on input "text" at bounding box center [298, 43] width 117 height 15
click at [179, 41] on div "Coupa nuevo" at bounding box center [179, 42] width 27 height 9
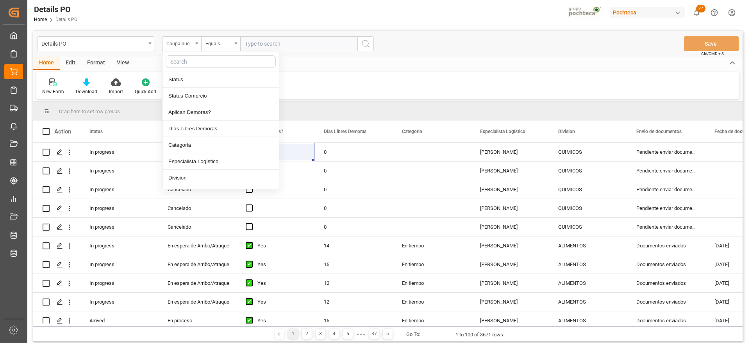
click at [194, 66] on input "text" at bounding box center [221, 61] width 110 height 13
type input "ref"
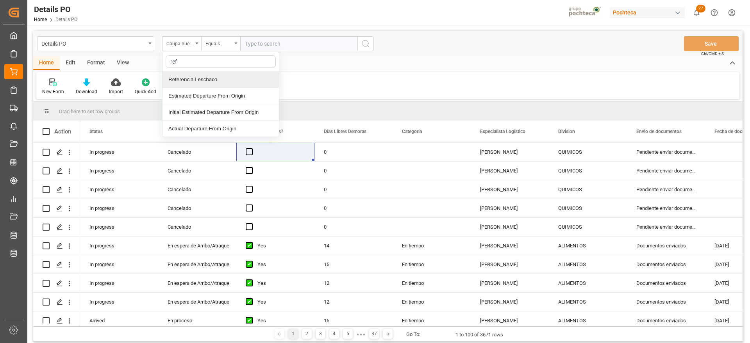
click at [207, 77] on div "Referencia Leschaco" at bounding box center [221, 80] width 116 height 16
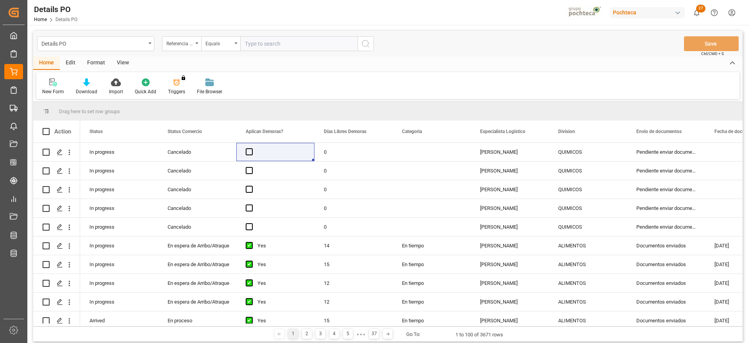
click at [265, 39] on input "text" at bounding box center [298, 43] width 117 height 15
paste input "251015080055"
type input "251015080055"
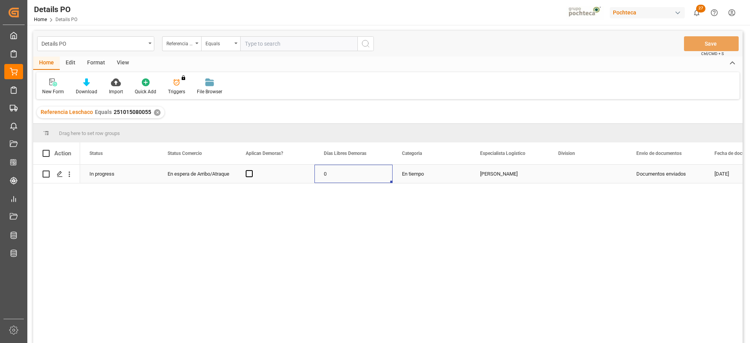
click at [343, 183] on div "0" at bounding box center [354, 174] width 78 height 18
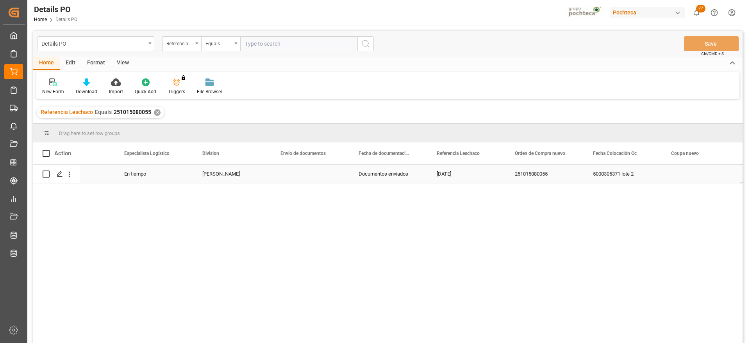
scroll to position [0, 356]
click at [368, 180] on div "Press SPACE to select this row." at bounding box center [388, 174] width 78 height 18
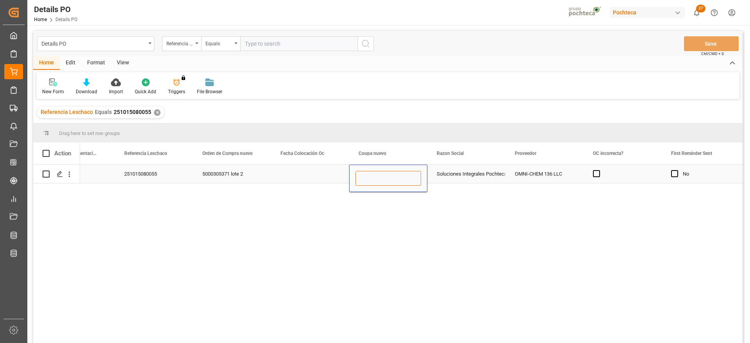
click at [368, 180] on input "Press SPACE to select this row." at bounding box center [389, 178] width 66 height 15
paste input "190370-2"
type input "190370-2"
click at [446, 178] on div "Soluciones Integrales Pochteca" at bounding box center [466, 174] width 59 height 18
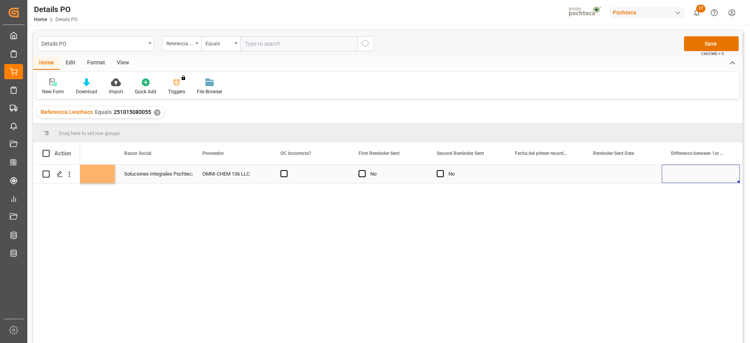
scroll to position [0, 1059]
click at [457, 182] on div "Press SPACE to select this row." at bounding box center [466, 174] width 78 height 18
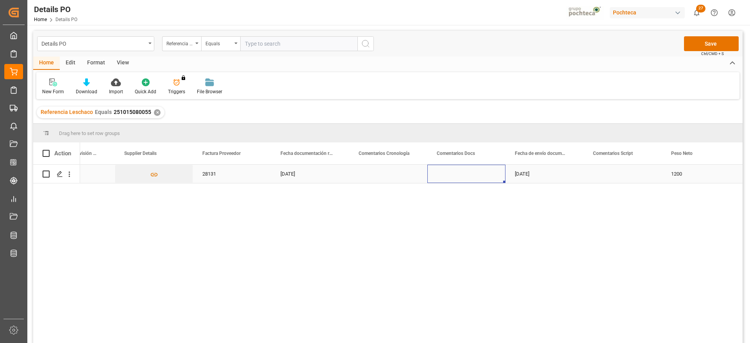
click at [622, 170] on div "Press SPACE to select this row." at bounding box center [623, 174] width 78 height 18
click at [373, 173] on div "Press SPACE to select this row." at bounding box center [388, 174] width 78 height 18
click at [369, 179] on input "Press SPACE to select this row." at bounding box center [389, 178] width 66 height 15
type input "k"
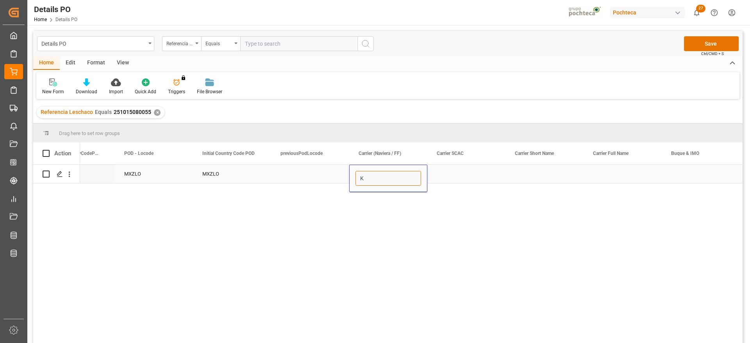
type input "KF"
click at [490, 179] on div "Press SPACE to select this row." at bounding box center [466, 174] width 78 height 18
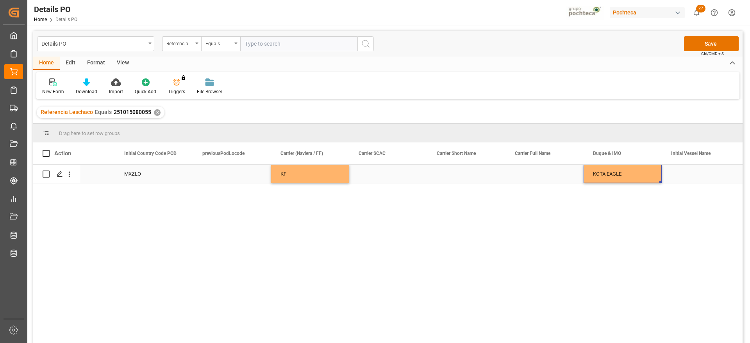
click at [642, 174] on div "KOTA EAGLE" at bounding box center [623, 174] width 78 height 18
click at [626, 176] on input "KOTA EAGLE" at bounding box center [623, 178] width 66 height 15
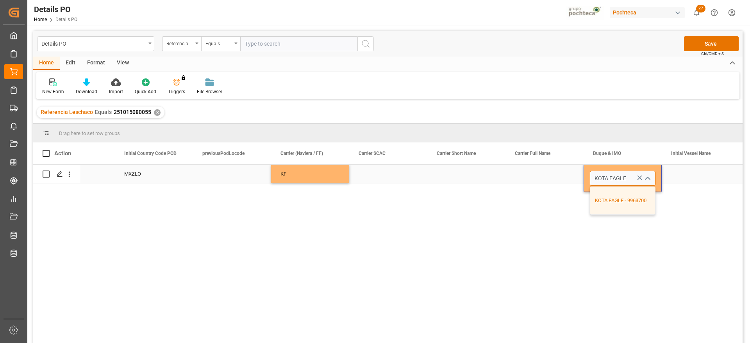
drag, startPoint x: 641, startPoint y: 205, endPoint x: 648, endPoint y: 198, distance: 10.5
click at [640, 206] on div "KOTA EAGLE - 9963700" at bounding box center [622, 200] width 65 height 27
type input "KOTA EAGLE - 9963700"
click at [681, 174] on div "Press SPACE to select this row." at bounding box center [701, 174] width 78 height 18
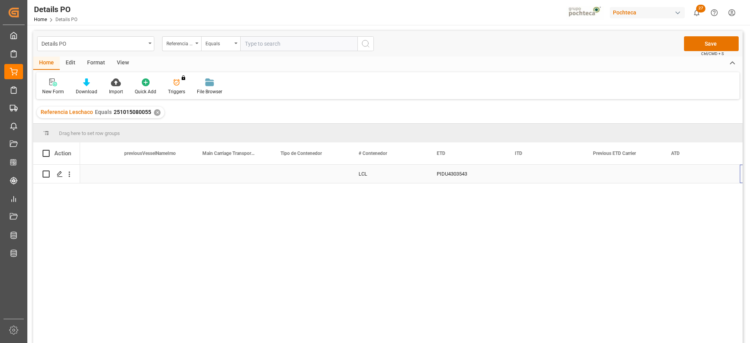
scroll to position [0, 4967]
click at [466, 175] on div "Press SPACE to select this row." at bounding box center [466, 174] width 78 height 18
click at [454, 174] on div "Press SPACE to select this row." at bounding box center [466, 174] width 78 height 18
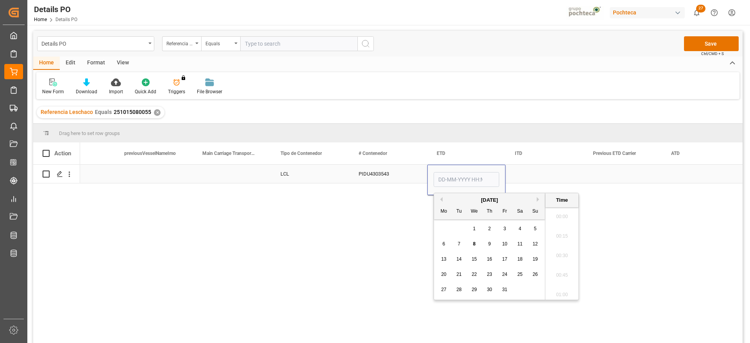
scroll to position [1077, 0]
click at [442, 198] on button "Previous Month" at bounding box center [440, 199] width 5 height 5
click at [488, 229] on span "4" at bounding box center [489, 228] width 3 height 5
type input "[DATE] 00:00"
click at [678, 168] on div "Press SPACE to select this row." at bounding box center [701, 174] width 78 height 18
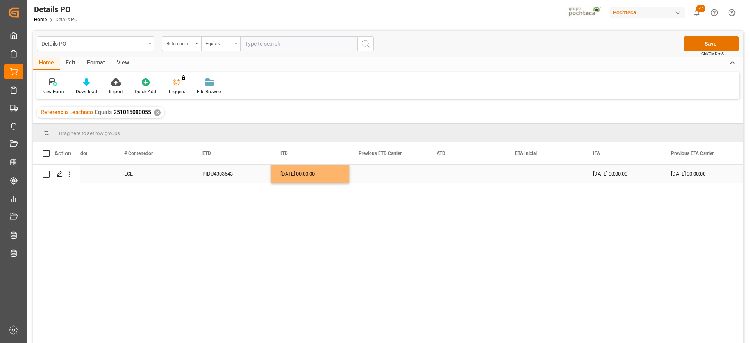
scroll to position [0, 5201]
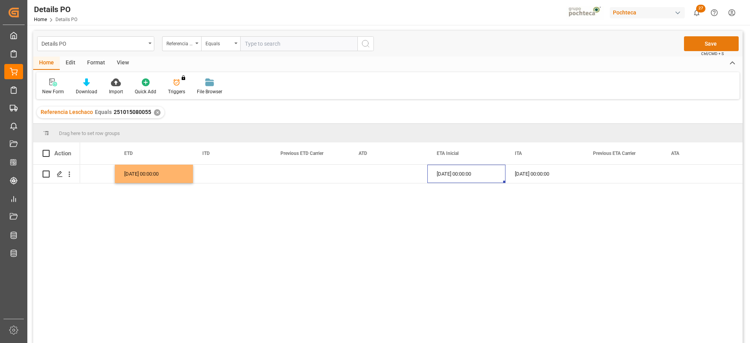
click at [714, 43] on button "Save" at bounding box center [711, 43] width 55 height 15
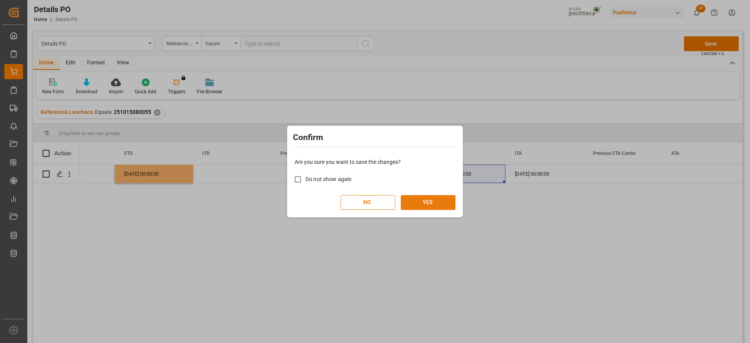
click at [423, 201] on button "YES" at bounding box center [428, 202] width 55 height 15
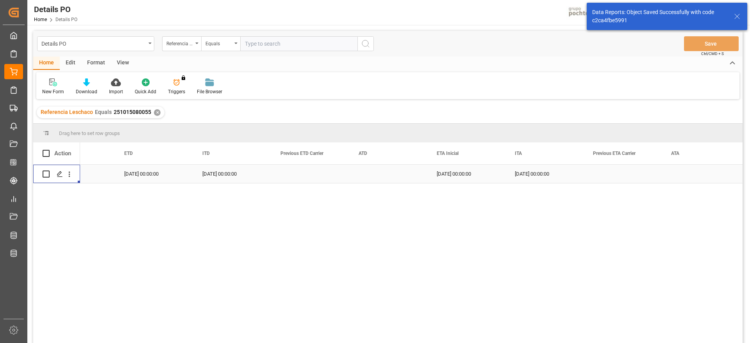
click at [61, 174] on icon "Press SPACE to select this row." at bounding box center [60, 174] width 6 height 6
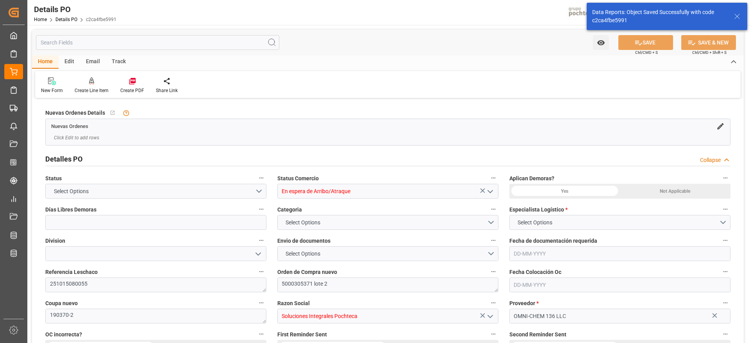
type input "0"
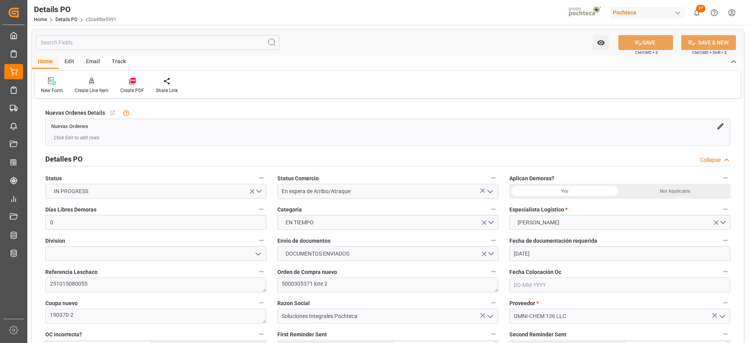
type input "[DATE]"
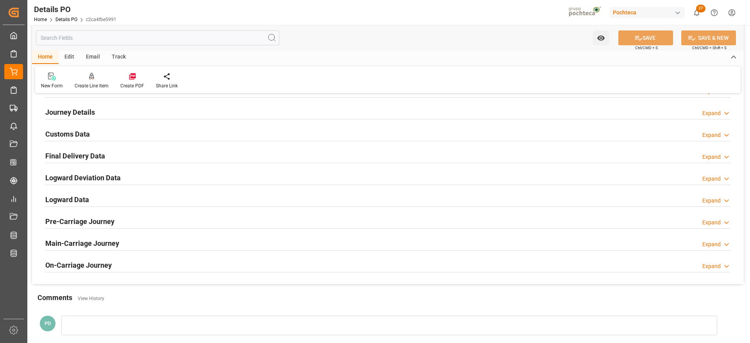
click at [77, 131] on h2 "Customs Data" at bounding box center [67, 134] width 45 height 11
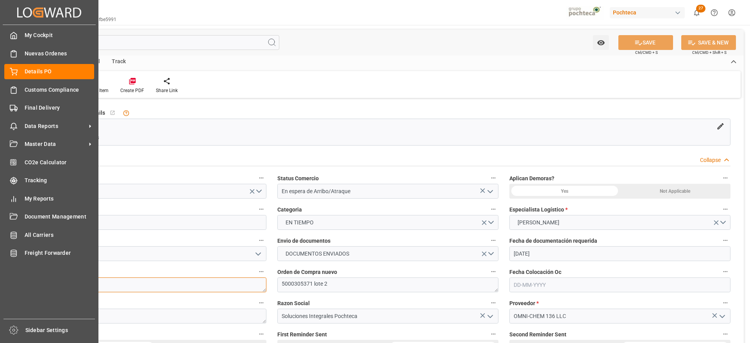
drag, startPoint x: 102, startPoint y: 282, endPoint x: 17, endPoint y: 269, distance: 85.8
click at [17, 269] on div "Created by potrace 1.15, written by [PERSON_NAME] [DATE]-[DATE] Created by potr…" at bounding box center [375, 171] width 750 height 343
click at [22, 110] on div "Final Delivery Final Delivery" at bounding box center [49, 107] width 90 height 15
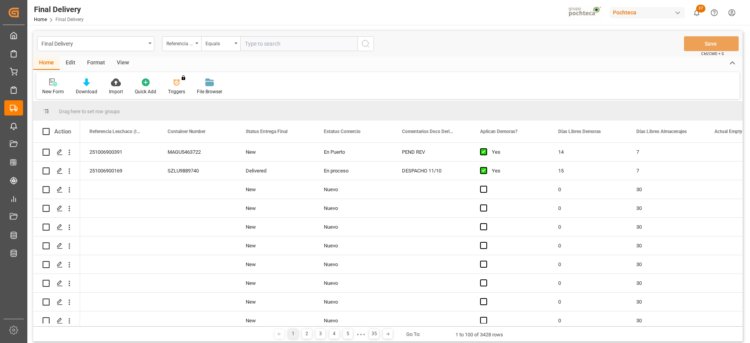
click at [275, 46] on input "text" at bounding box center [298, 43] width 117 height 15
type input "251015080055"
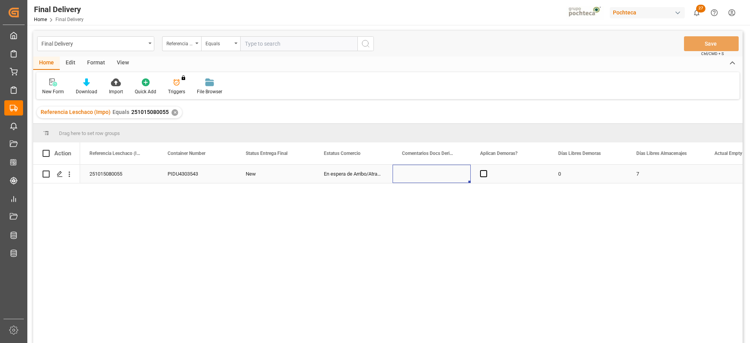
click at [422, 173] on div "Press SPACE to select this row." at bounding box center [432, 174] width 78 height 18
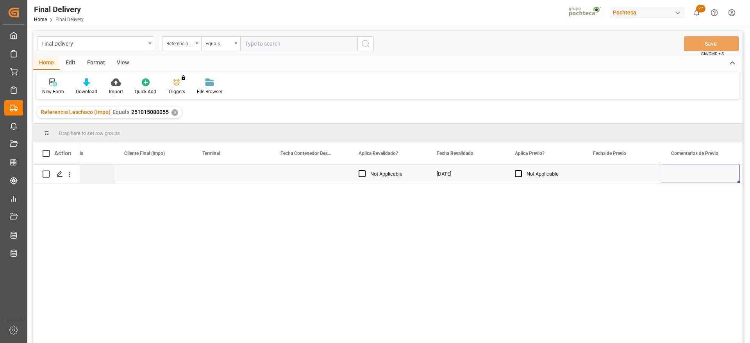
click at [473, 180] on div "[DATE]" at bounding box center [466, 174] width 78 height 18
click at [627, 178] on div "Press SPACE to select this row." at bounding box center [623, 174] width 78 height 18
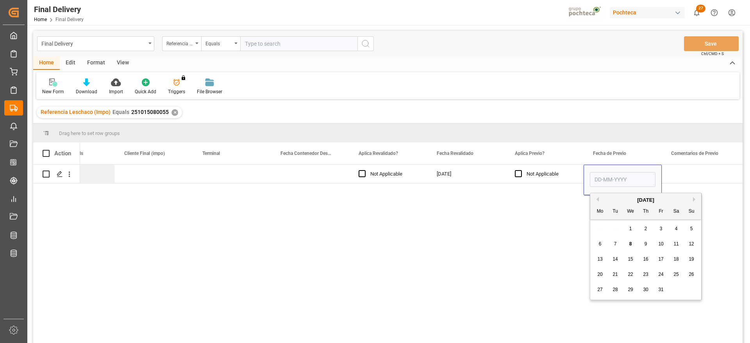
click at [665, 245] on div "10" at bounding box center [661, 244] width 10 height 9
type input "[DATE]"
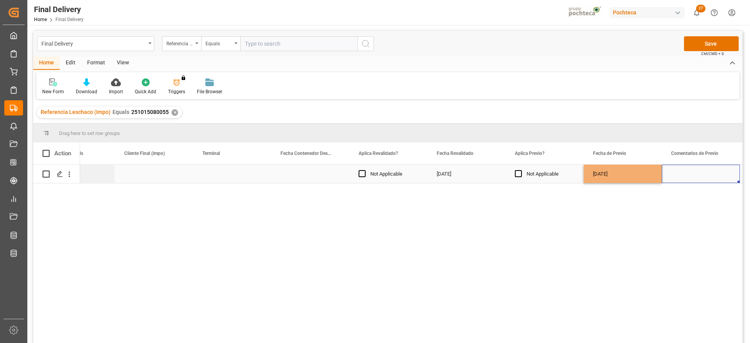
click at [696, 180] on div "Press SPACE to select this row." at bounding box center [701, 174] width 78 height 18
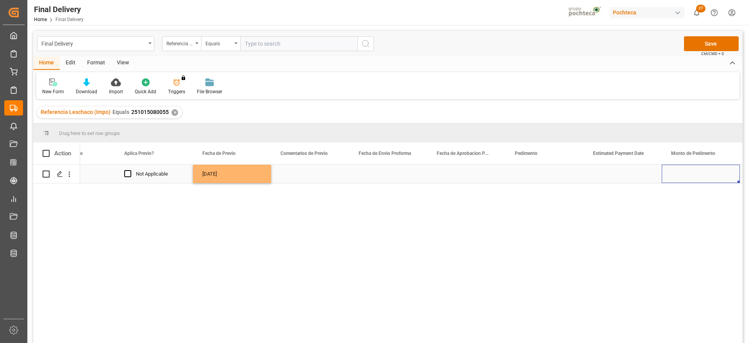
click at [525, 182] on div "Press SPACE to select this row." at bounding box center [545, 174] width 78 height 18
click at [713, 42] on button "Save" at bounding box center [711, 43] width 55 height 15
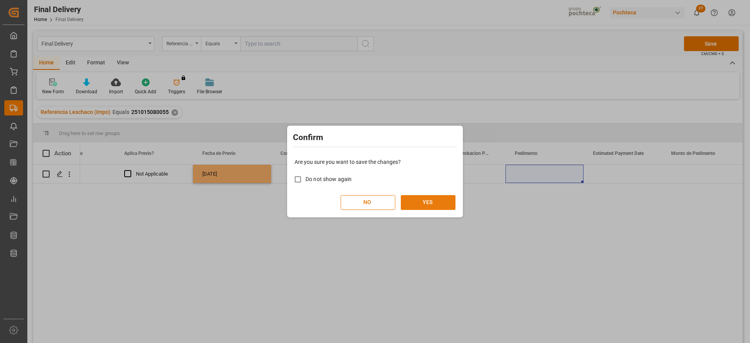
click at [428, 202] on button "YES" at bounding box center [428, 202] width 55 height 15
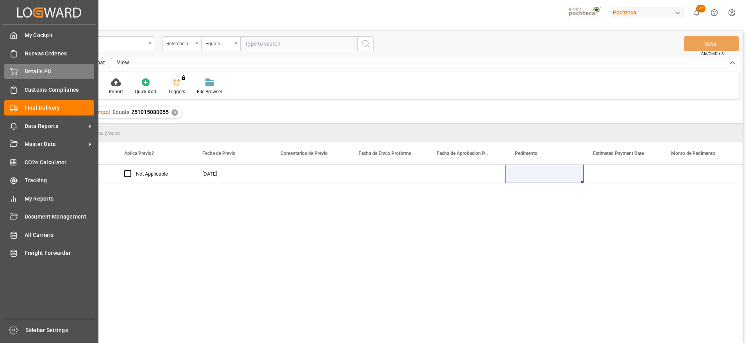
click at [24, 71] on div "Details PO Details PO" at bounding box center [49, 71] width 90 height 15
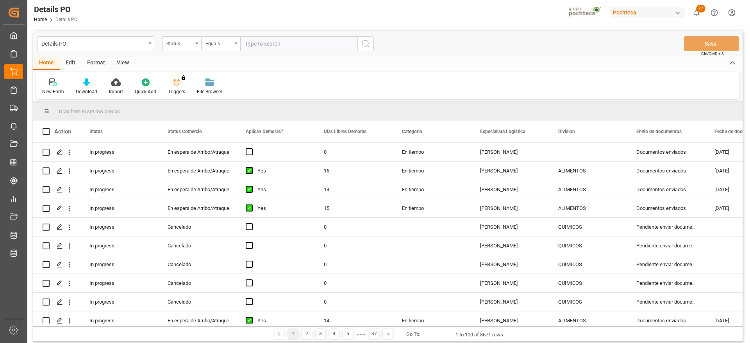
click at [181, 46] on div "Status" at bounding box center [179, 42] width 27 height 9
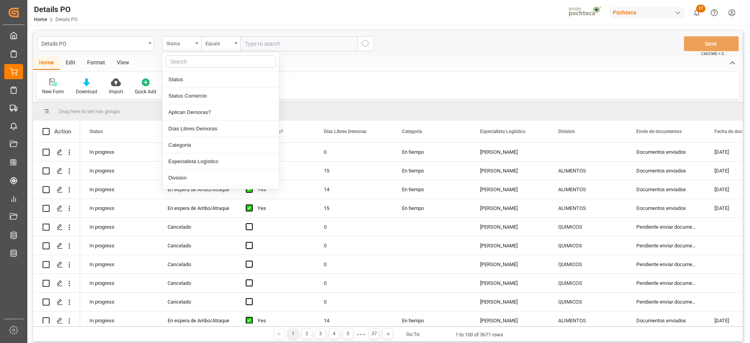
click at [183, 59] on input "text" at bounding box center [221, 61] width 110 height 13
type input "ref"
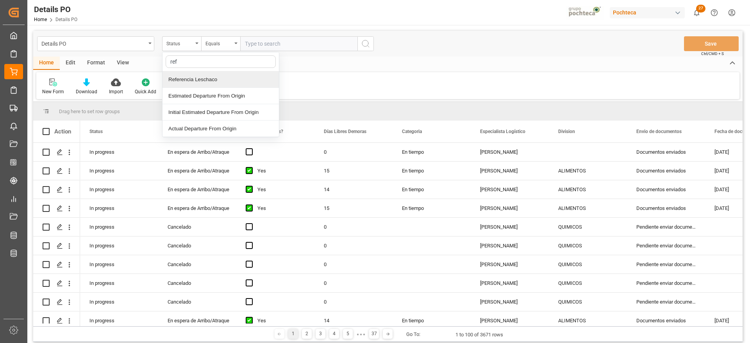
click at [206, 79] on div "Referencia Leschaco" at bounding box center [221, 80] width 116 height 16
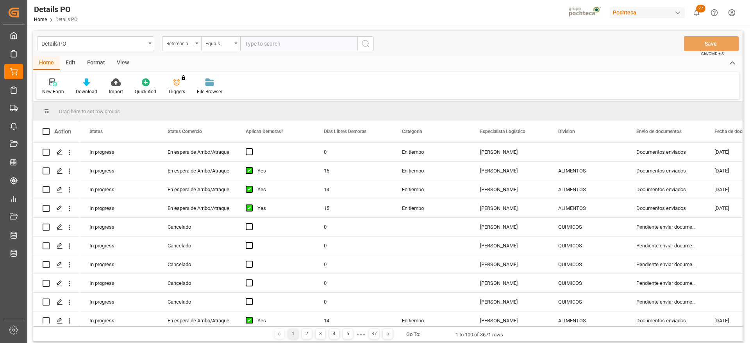
click at [265, 45] on input "text" at bounding box center [298, 43] width 117 height 15
paste input "251006900238"
type input "251006900238"
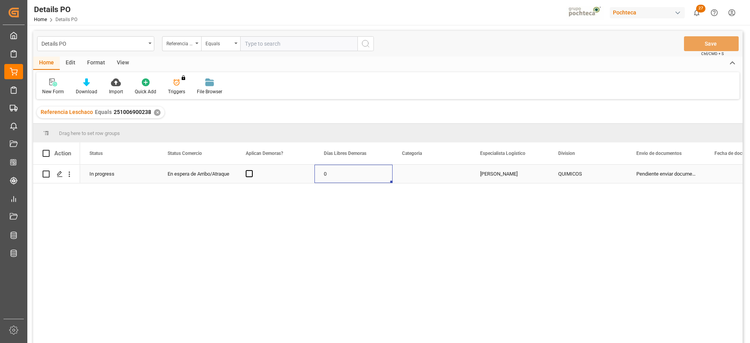
click at [330, 178] on div "0" at bounding box center [354, 174] width 78 height 18
click at [442, 175] on div "Press SPACE to select this row." at bounding box center [432, 174] width 78 height 18
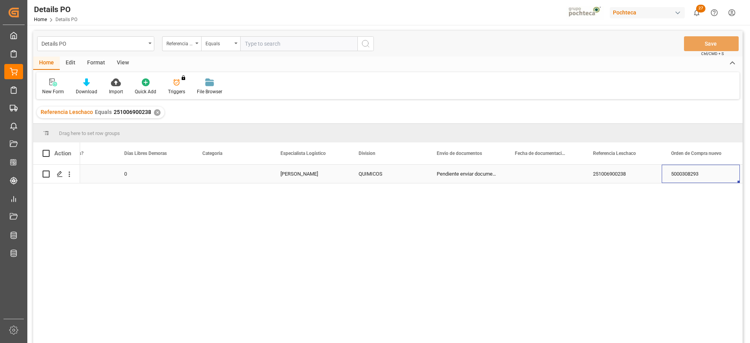
scroll to position [0, 278]
click at [531, 176] on div "251006900238" at bounding box center [545, 174] width 78 height 18
click at [480, 170] on div "Press SPACE to select this row." at bounding box center [466, 174] width 78 height 18
click at [466, 175] on div "Press SPACE to select this row." at bounding box center [466, 174] width 78 height 18
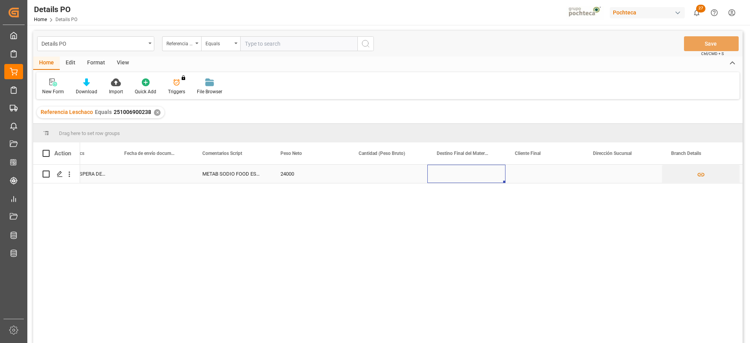
click at [466, 175] on div "Press SPACE to select this row." at bounding box center [466, 174] width 78 height 18
click at [466, 175] on input "Press SPACE to select this row." at bounding box center [467, 178] width 66 height 15
type input "m"
drag, startPoint x: 448, startPoint y: 200, endPoint x: 486, endPoint y: 194, distance: 39.3
click at [447, 200] on div "Minatitlán" at bounding box center [466, 200] width 65 height 27
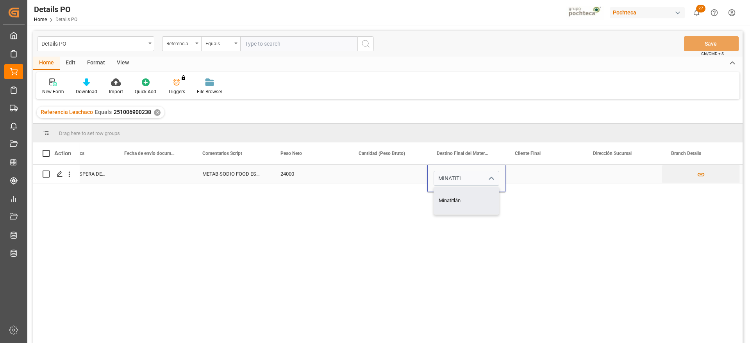
type input "Minatitlán"
click at [522, 174] on div "Press SPACE to select this row." at bounding box center [545, 174] width 78 height 18
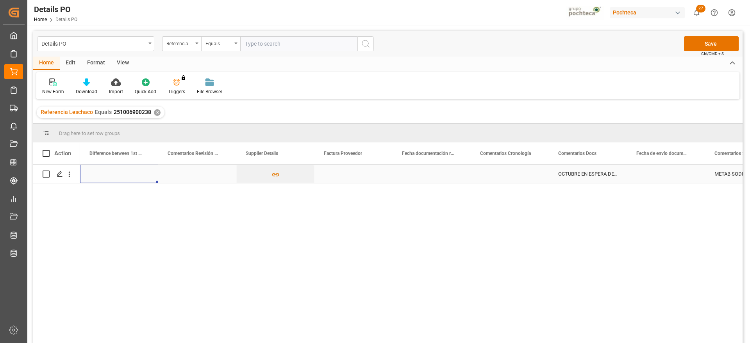
click at [140, 175] on div "Press SPACE to select this row." at bounding box center [119, 174] width 78 height 18
click at [213, 176] on div "Press SPACE to select this row." at bounding box center [197, 174] width 78 height 18
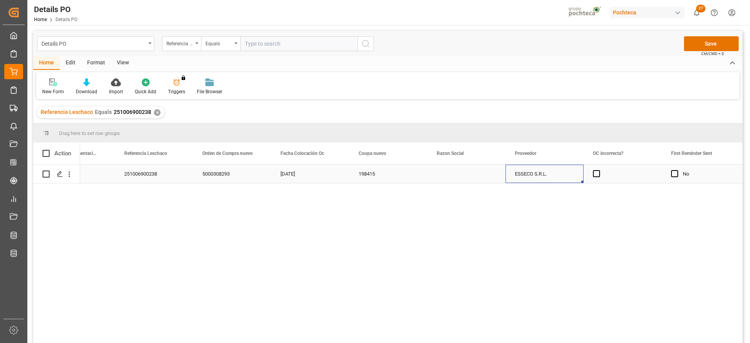
click at [444, 169] on div "Press SPACE to select this row." at bounding box center [466, 174] width 78 height 18
click at [491, 179] on icon "open menu" at bounding box center [490, 178] width 9 height 9
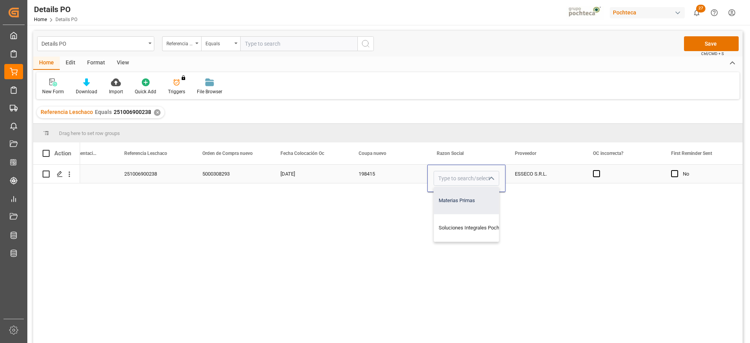
click at [469, 201] on div "Materias Primas" at bounding box center [474, 200] width 80 height 27
type input "Materias Primas"
click at [536, 174] on div "ESSECO S.R.L." at bounding box center [545, 174] width 78 height 18
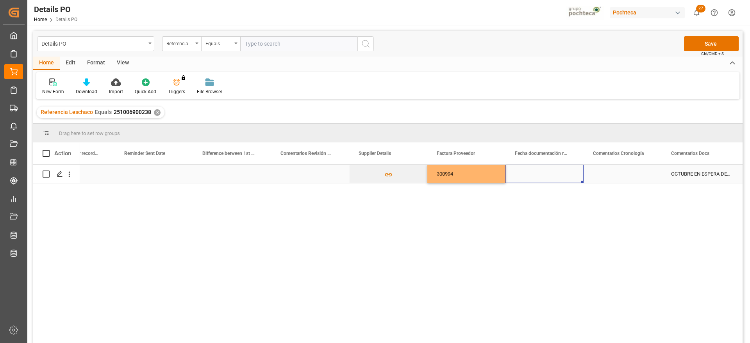
click at [544, 175] on div "Press SPACE to select this row." at bounding box center [545, 174] width 78 height 18
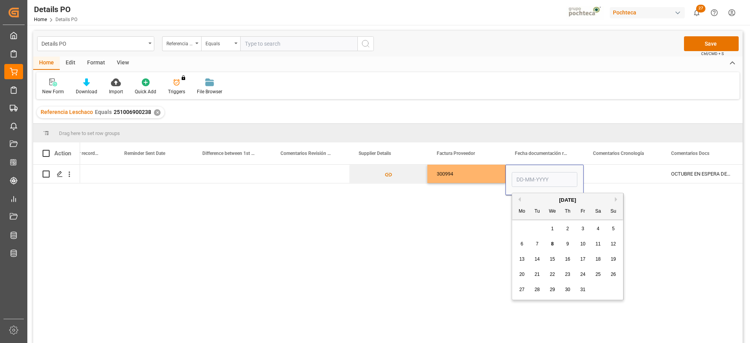
click at [519, 200] on button "Previous Month" at bounding box center [518, 199] width 5 height 5
click at [567, 259] on span "18" at bounding box center [567, 259] width 5 height 5
type input "[DATE]"
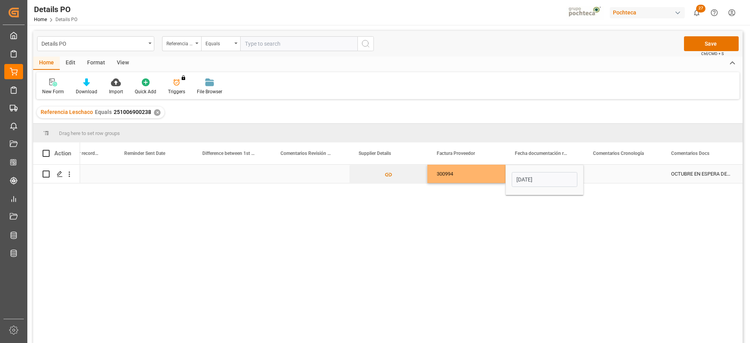
click at [606, 174] on div "Press SPACE to select this row." at bounding box center [623, 174] width 78 height 18
click at [545, 177] on div "[DATE]" at bounding box center [545, 174] width 78 height 18
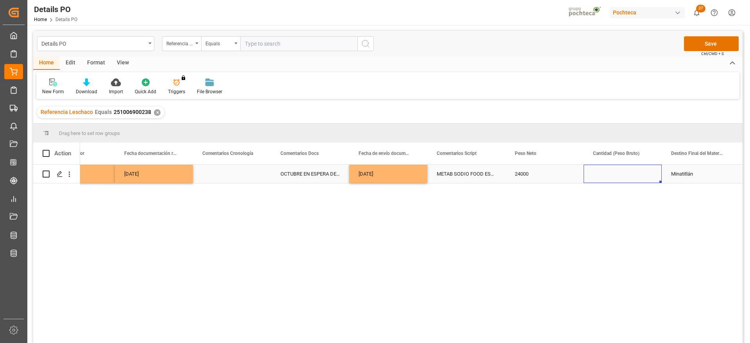
click at [603, 176] on div "Press SPACE to select this row." at bounding box center [623, 174] width 78 height 18
click at [603, 176] on input "Press SPACE to select this row." at bounding box center [623, 178] width 66 height 15
type input "24500"
click at [680, 177] on div "Minatitlán" at bounding box center [701, 174] width 78 height 18
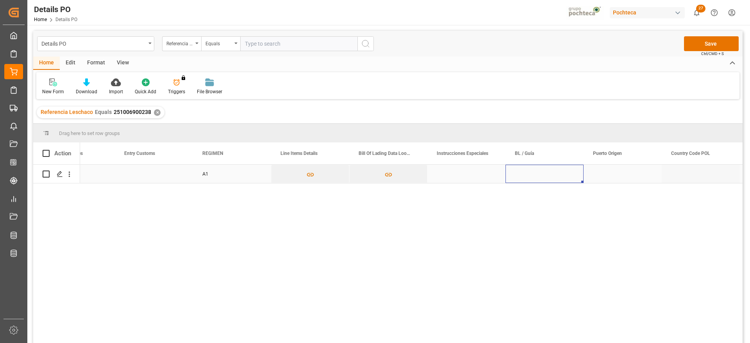
click at [556, 168] on div "Press SPACE to select this row." at bounding box center [545, 174] width 78 height 18
click at [616, 176] on div "Press SPACE to select this row." at bounding box center [623, 174] width 78 height 18
click at [617, 178] on div "Press SPACE to select this row." at bounding box center [623, 174] width 78 height 18
click at [617, 178] on input "Press SPACE to select this row." at bounding box center [623, 178] width 66 height 15
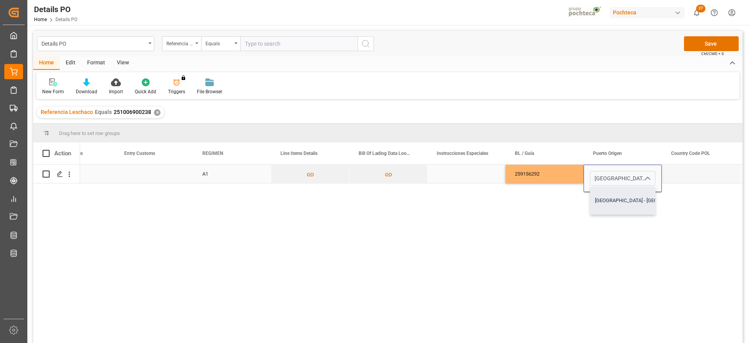
click at [616, 198] on div "[GEOGRAPHIC_DATA] - [GEOGRAPHIC_DATA]" at bounding box center [644, 200] width 109 height 27
type input "[GEOGRAPHIC_DATA] - [GEOGRAPHIC_DATA]"
click at [690, 170] on div "Press SPACE to select this row." at bounding box center [701, 174] width 78 height 18
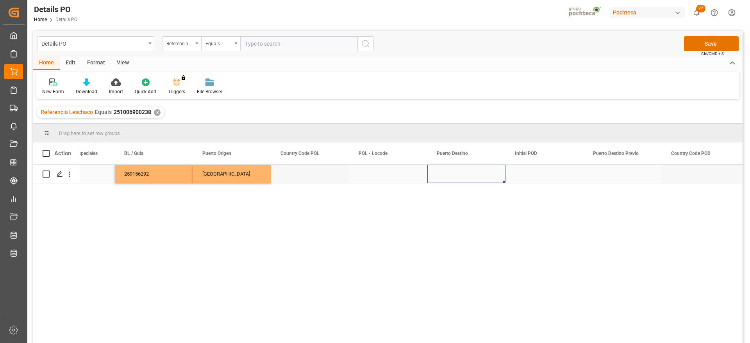
click at [481, 173] on div "Press SPACE to select this row." at bounding box center [466, 174] width 78 height 18
click at [478, 174] on input "Press SPACE to select this row." at bounding box center [467, 178] width 66 height 15
paste input "[GEOGRAPHIC_DATA]"
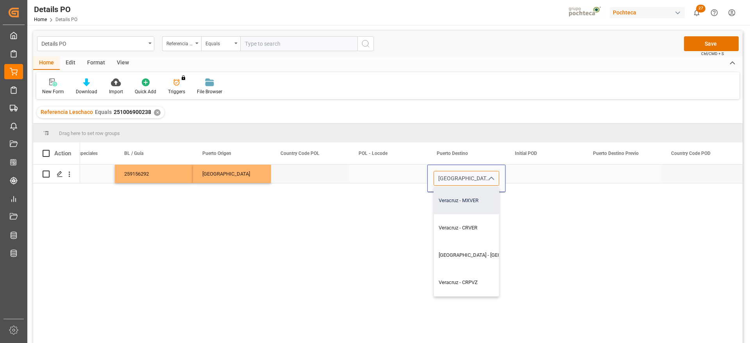
click at [482, 198] on div "Veracruz - MXVER" at bounding box center [488, 200] width 109 height 27
type input "Veracruz - MXVER"
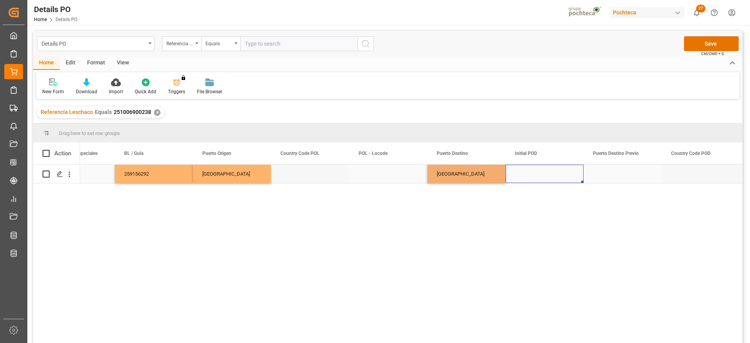
click at [534, 178] on div "Press SPACE to select this row." at bounding box center [545, 174] width 78 height 18
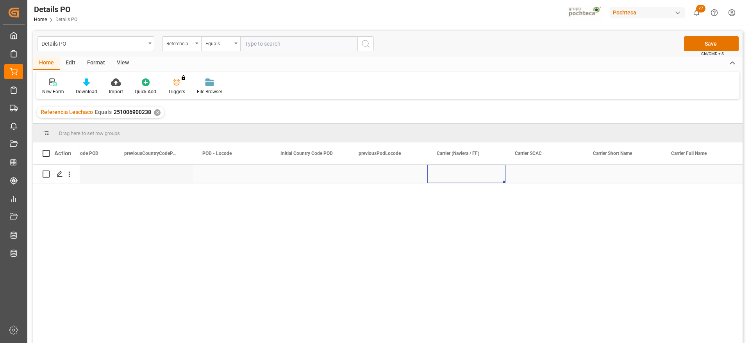
click at [461, 173] on div "Press SPACE to select this row." at bounding box center [466, 174] width 78 height 18
click at [465, 176] on input "Press SPACE to select this row." at bounding box center [467, 178] width 66 height 15
type input "MAERSK"
click at [515, 176] on div "Press SPACE to select this row." at bounding box center [545, 174] width 78 height 18
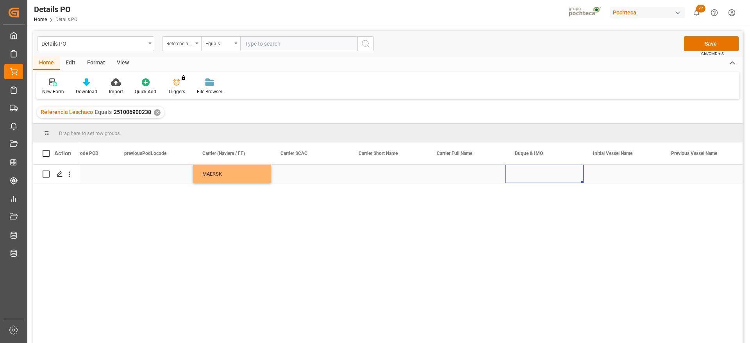
click at [547, 172] on div "Press SPACE to select this row." at bounding box center [545, 174] width 78 height 18
click at [545, 179] on input "Press SPACE to select this row." at bounding box center [545, 178] width 66 height 15
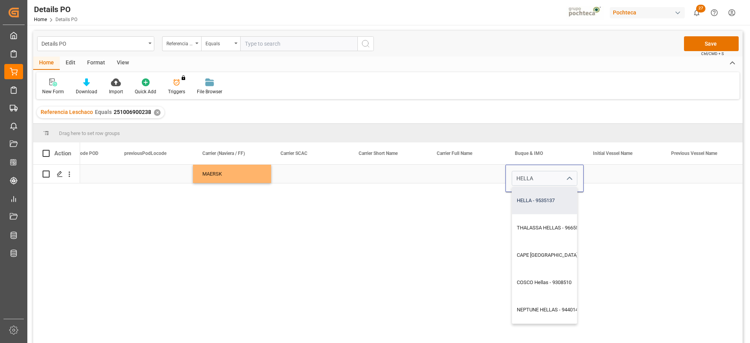
click at [561, 199] on div "HELLA - 9535137" at bounding box center [558, 200] width 93 height 27
type input "HELLA - 9535137"
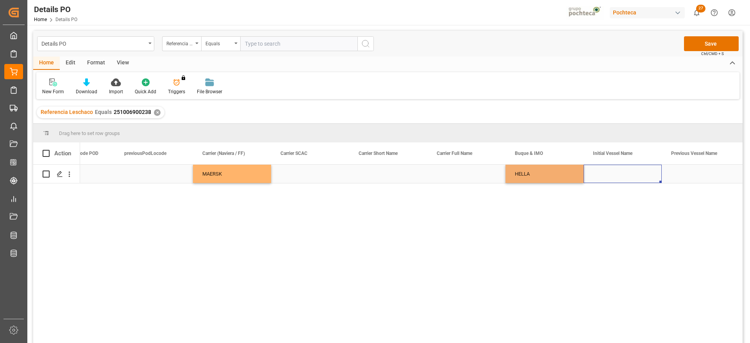
click at [620, 174] on div "Press SPACE to select this row." at bounding box center [623, 174] width 78 height 18
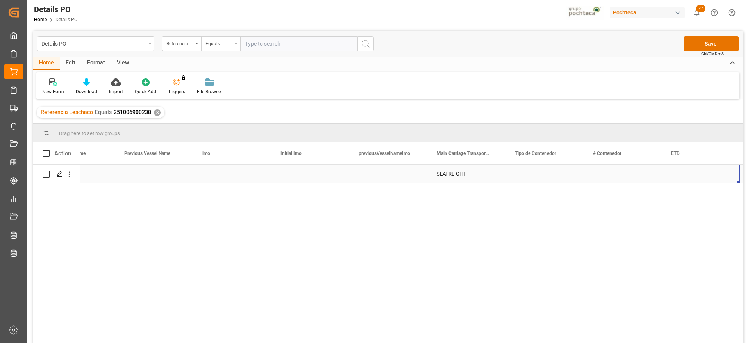
click at [553, 172] on div "Press SPACE to select this row." at bounding box center [545, 174] width 78 height 18
click at [565, 175] on icon "open menu" at bounding box center [569, 178] width 9 height 9
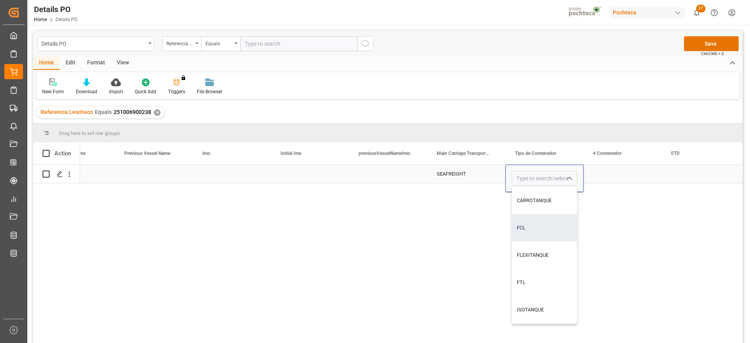
click at [554, 231] on div "FCL" at bounding box center [544, 228] width 65 height 27
type input "FCL"
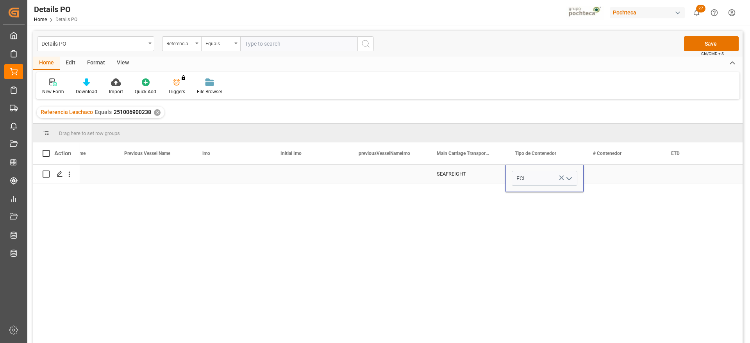
click at [607, 174] on div "Press SPACE to select this row." at bounding box center [623, 174] width 78 height 18
click at [601, 174] on div "Press SPACE to select this row." at bounding box center [623, 174] width 78 height 18
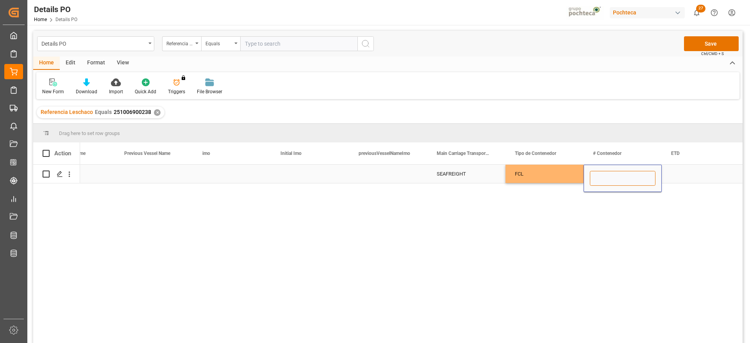
click at [603, 174] on input "Press SPACE to select this row." at bounding box center [623, 178] width 66 height 15
paste input "MRSU047814-6"
click at [627, 178] on input "MRSU047814-6" at bounding box center [623, 178] width 66 height 15
type input "MRSU0478146"
click at [692, 177] on div "Press SPACE to select this row." at bounding box center [701, 174] width 78 height 18
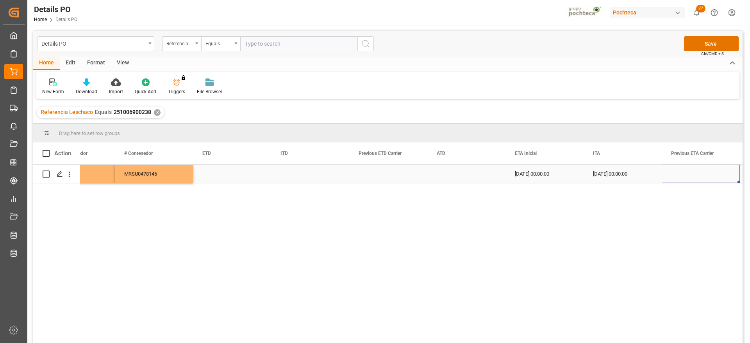
click at [224, 176] on div "Press SPACE to select this row." at bounding box center [232, 174] width 78 height 18
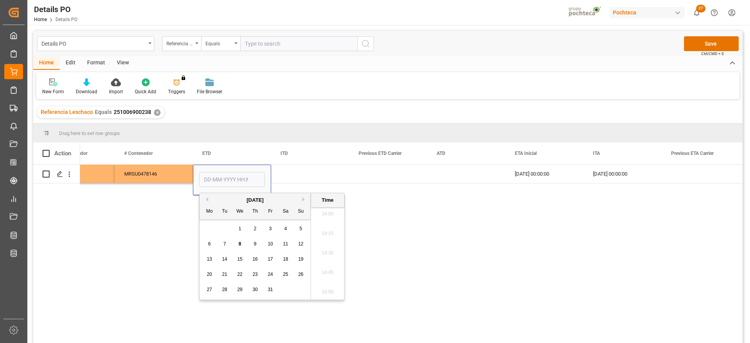
click at [207, 197] on button "Previous Month" at bounding box center [206, 199] width 5 height 5
click at [273, 275] on span "26" at bounding box center [270, 274] width 5 height 5
click at [210, 274] on span "22" at bounding box center [209, 274] width 5 height 5
type input "[DATE] 00:00"
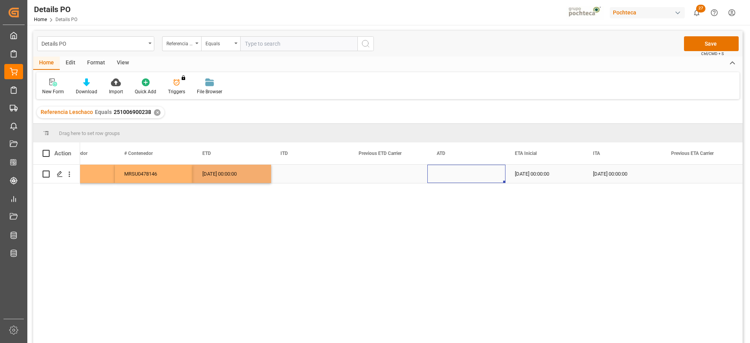
click at [497, 178] on div "Press SPACE to select this row." at bounding box center [466, 174] width 78 height 18
click at [730, 41] on button "Save" at bounding box center [711, 43] width 55 height 15
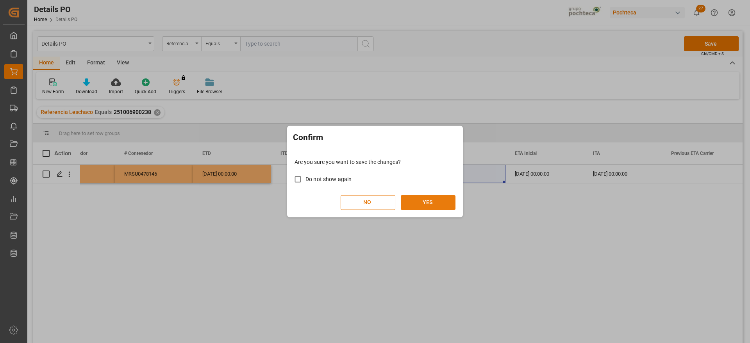
click at [438, 202] on button "YES" at bounding box center [428, 202] width 55 height 15
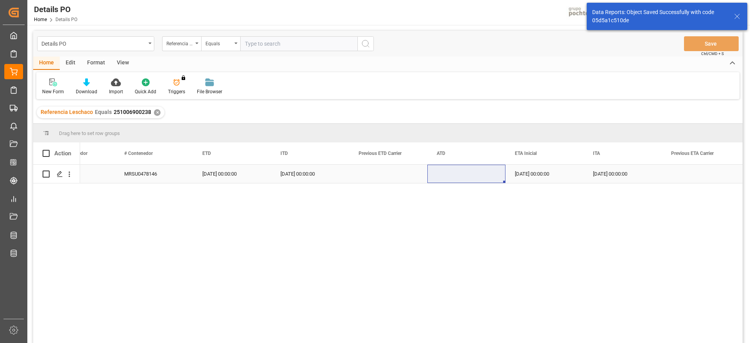
click at [59, 175] on polygon "Press SPACE to select this row." at bounding box center [59, 174] width 4 height 4
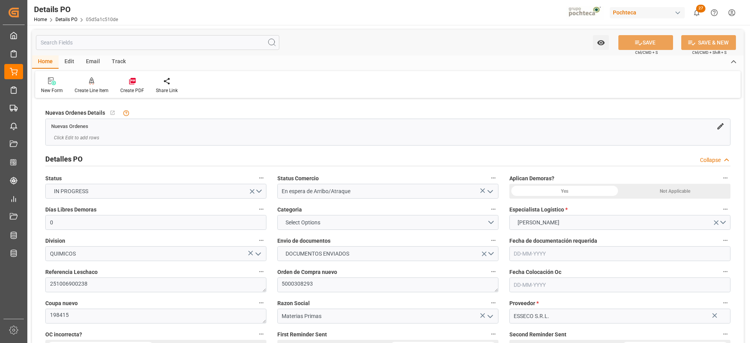
type input "0"
type input "[DATE]"
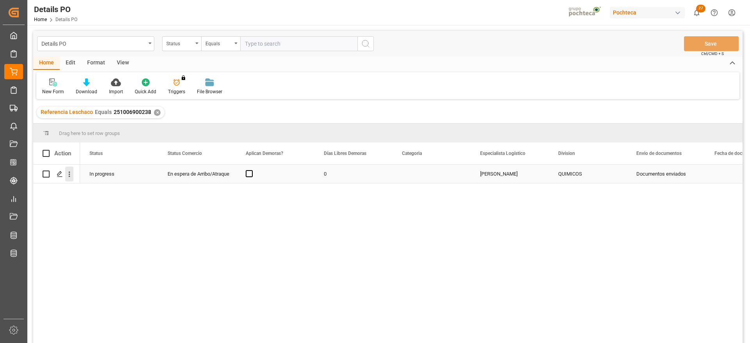
click at [68, 176] on icon "open menu" at bounding box center [69, 174] width 8 height 8
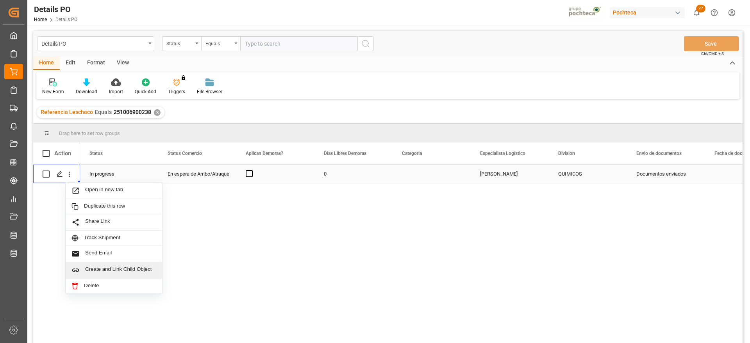
click at [107, 272] on span "Create and Link Child Object" at bounding box center [120, 270] width 71 height 8
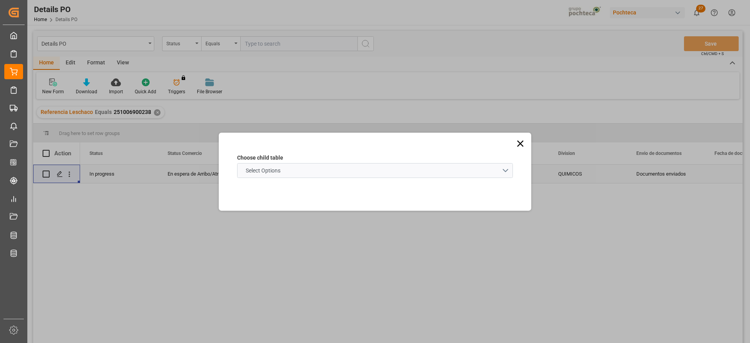
click at [329, 171] on schema "Select Options" at bounding box center [375, 170] width 276 height 15
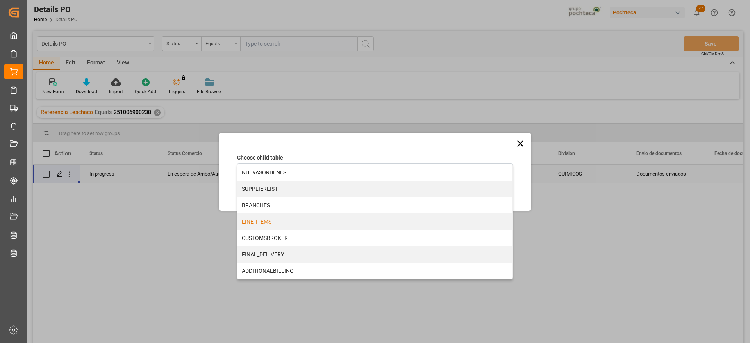
click at [280, 222] on div "LINE_ITEMS" at bounding box center [375, 222] width 275 height 16
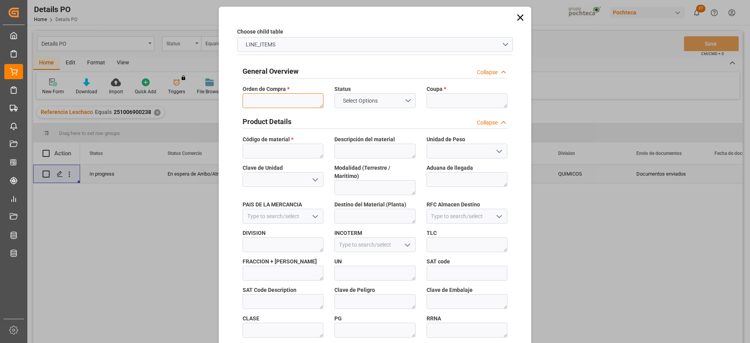
click at [272, 100] on textarea at bounding box center [283, 100] width 81 height 15
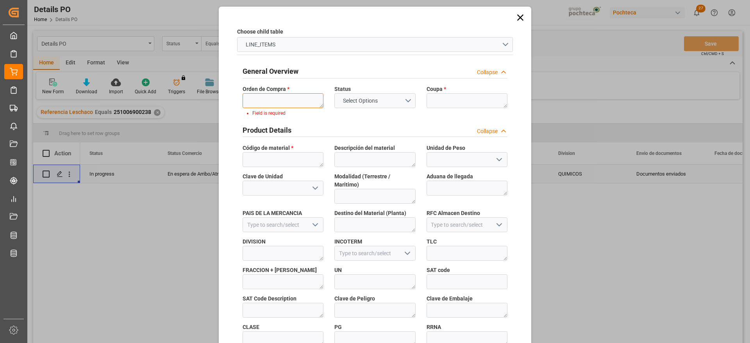
paste textarea "5000308293"
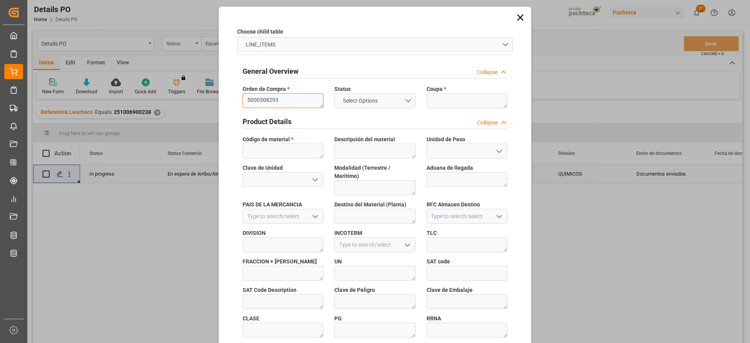
type textarea "5000308293"
click at [465, 104] on textarea at bounding box center [467, 100] width 81 height 15
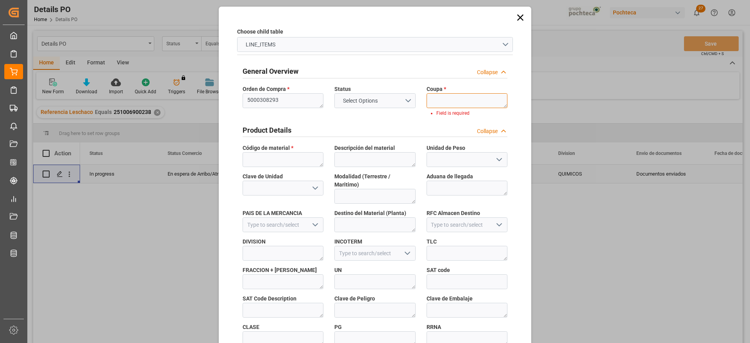
paste textarea "198415"
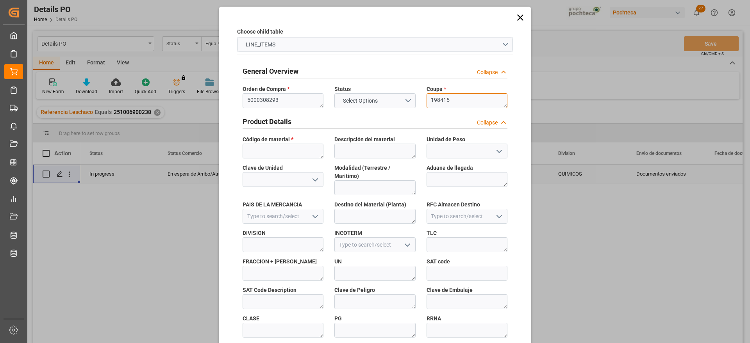
type textarea "198415"
drag, startPoint x: 268, startPoint y: 143, endPoint x: 268, endPoint y: 150, distance: 6.3
click at [268, 144] on div "Código de material *" at bounding box center [283, 147] width 92 height 29
click at [268, 152] on textarea at bounding box center [283, 151] width 81 height 15
paste textarea "22893"
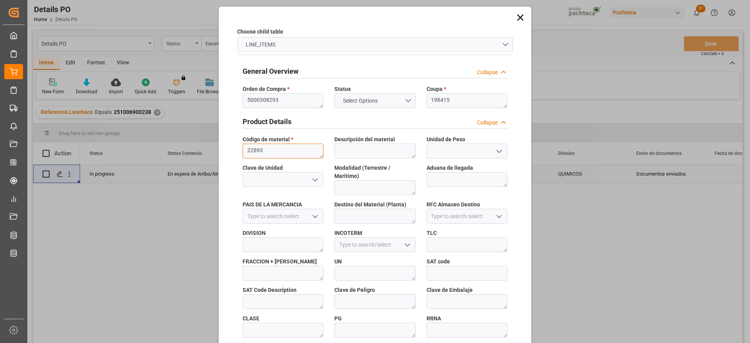
scroll to position [4, 0]
click at [400, 127] on div "Product Details Collapse" at bounding box center [375, 121] width 265 height 15
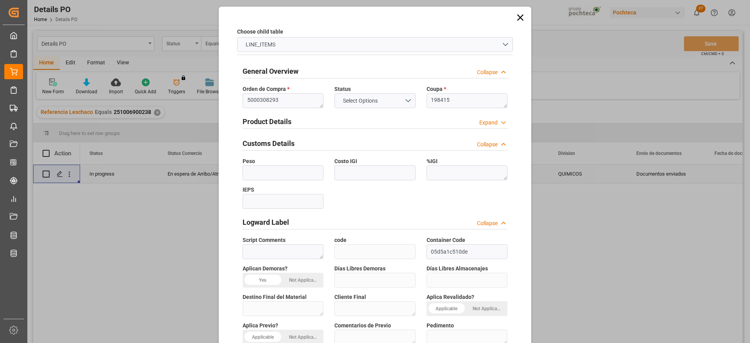
click at [275, 143] on h2 "Customs Details" at bounding box center [269, 143] width 52 height 11
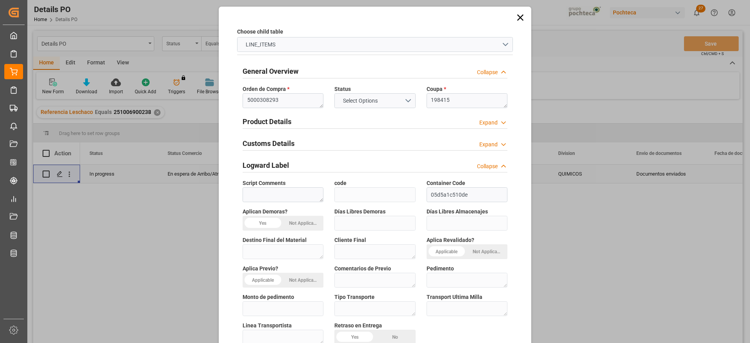
click at [264, 141] on h2 "Customs Details" at bounding box center [269, 143] width 52 height 11
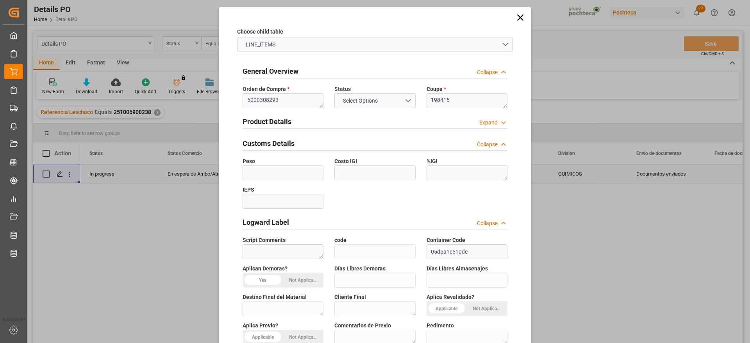
click at [260, 125] on h2 "Product Details" at bounding box center [267, 121] width 49 height 11
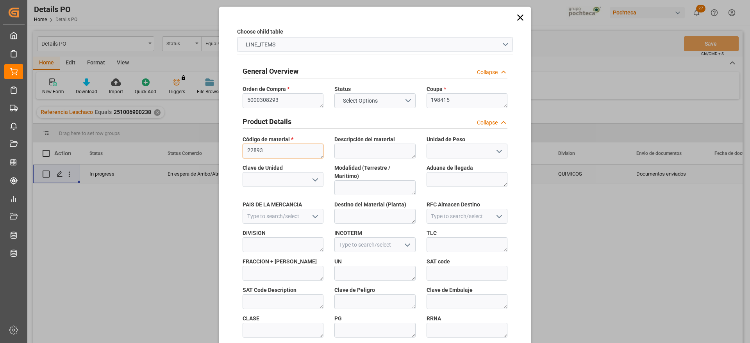
click at [256, 152] on textarea "22893" at bounding box center [283, 151] width 81 height 15
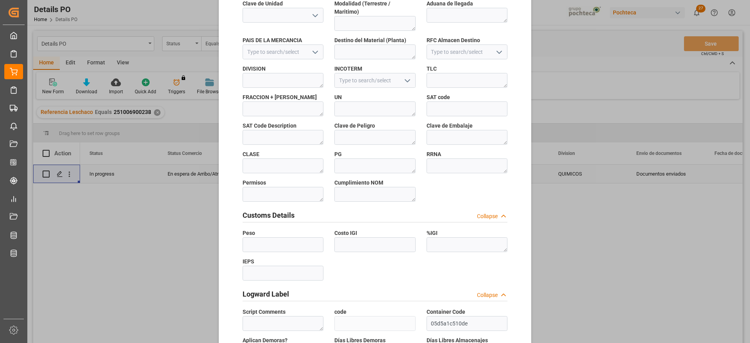
scroll to position [335, 0]
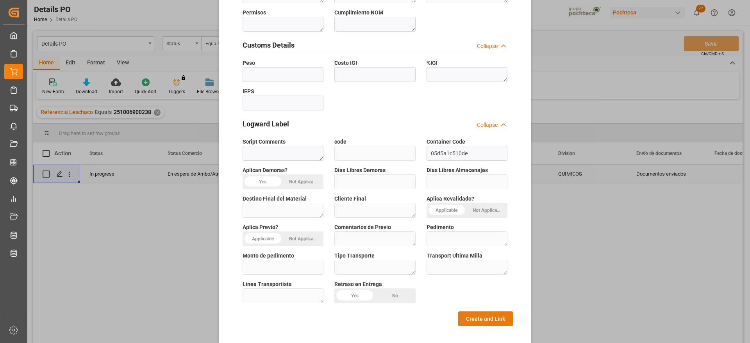
type textarea "22893"
click at [493, 312] on button "Create and Link" at bounding box center [485, 319] width 55 height 15
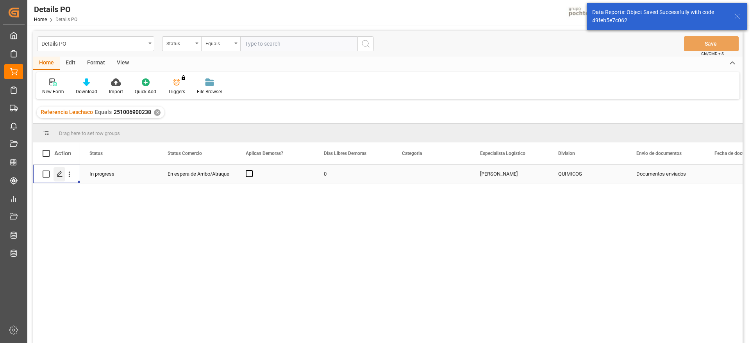
click at [61, 170] on div "Press SPACE to select this row." at bounding box center [60, 174] width 12 height 14
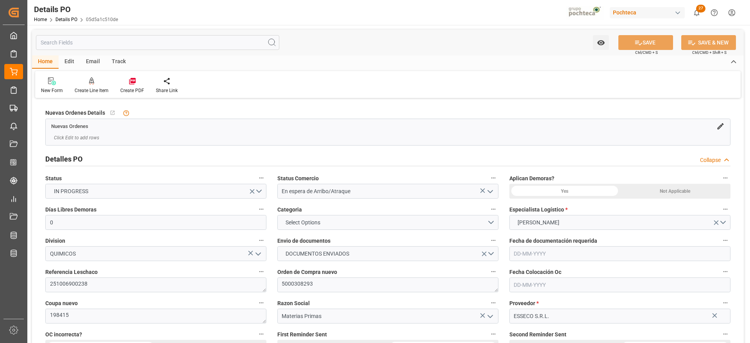
type input "0"
type input "[DATE]"
click at [132, 87] on div "Create PDF" at bounding box center [132, 90] width 24 height 7
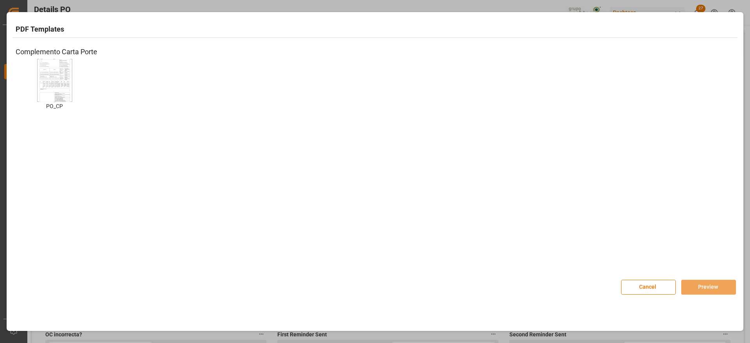
click at [55, 82] on img at bounding box center [54, 80] width 31 height 44
click at [701, 283] on button "Preview" at bounding box center [708, 287] width 55 height 15
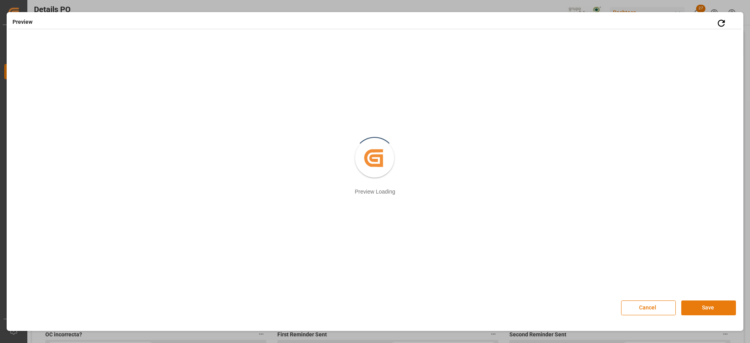
click at [696, 304] on button "Save" at bounding box center [708, 308] width 55 height 15
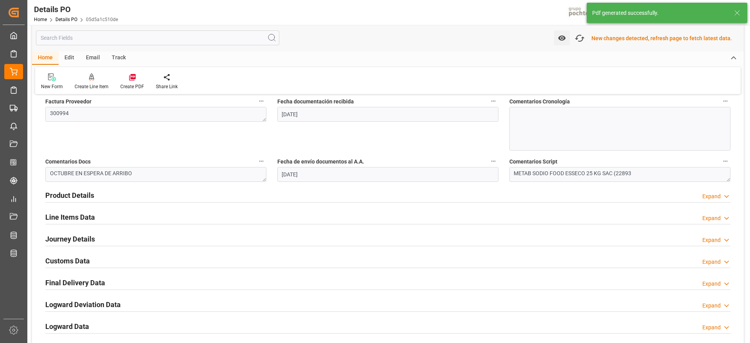
scroll to position [537, 0]
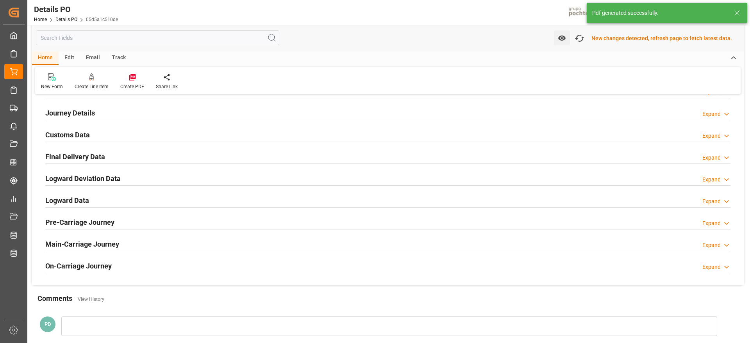
click at [70, 137] on h2 "Customs Data" at bounding box center [67, 135] width 45 height 11
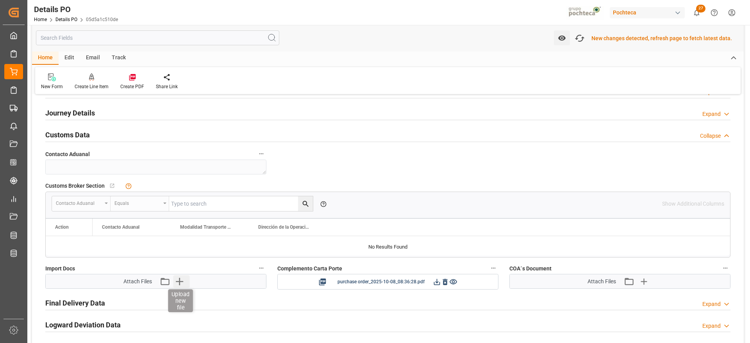
click at [177, 281] on icon "button" at bounding box center [179, 281] width 7 height 7
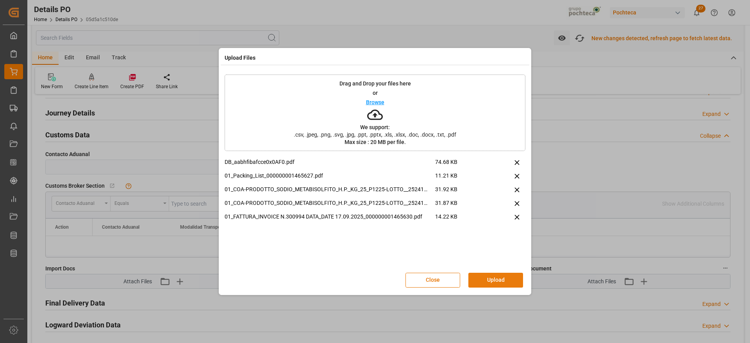
click at [504, 283] on button "Upload" at bounding box center [496, 280] width 55 height 15
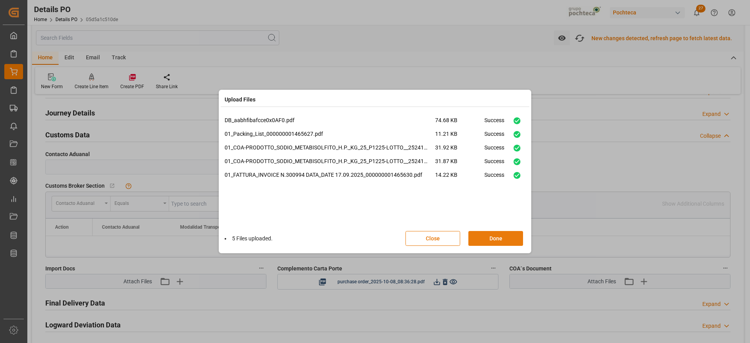
click at [500, 236] on button "Done" at bounding box center [496, 238] width 55 height 15
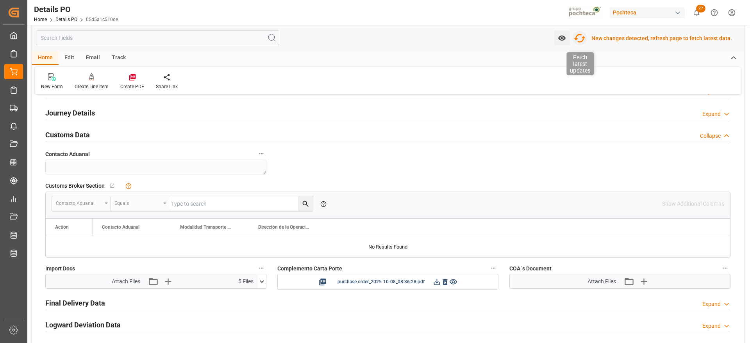
click at [579, 36] on icon "button" at bounding box center [580, 38] width 12 height 9
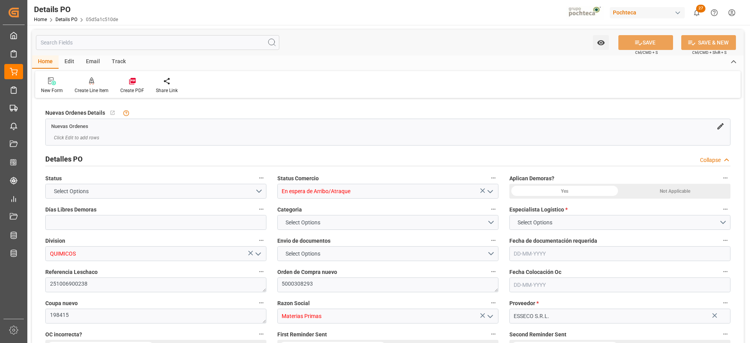
type input "0"
type input "[DATE]"
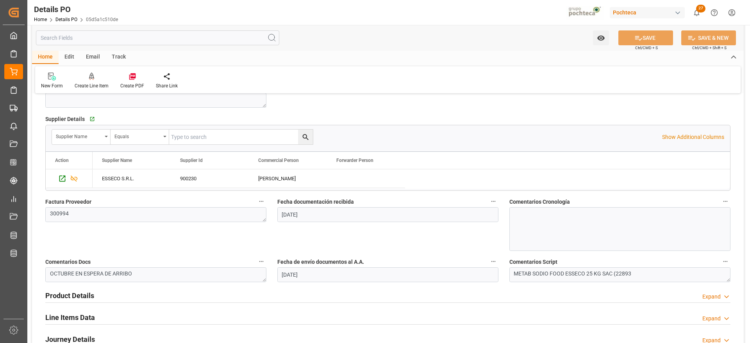
scroll to position [440, 0]
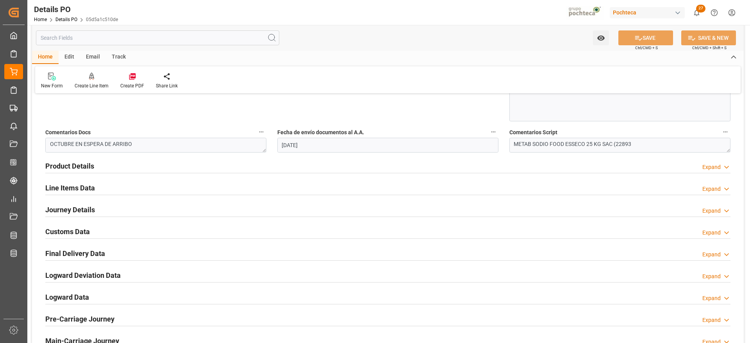
click at [75, 230] on h2 "Customs Data" at bounding box center [67, 232] width 45 height 11
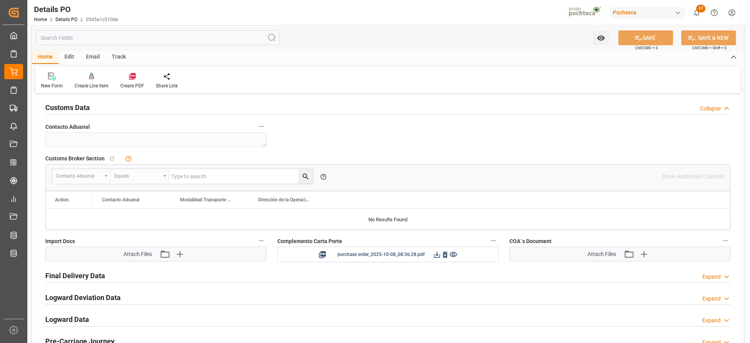
scroll to position [586, 0]
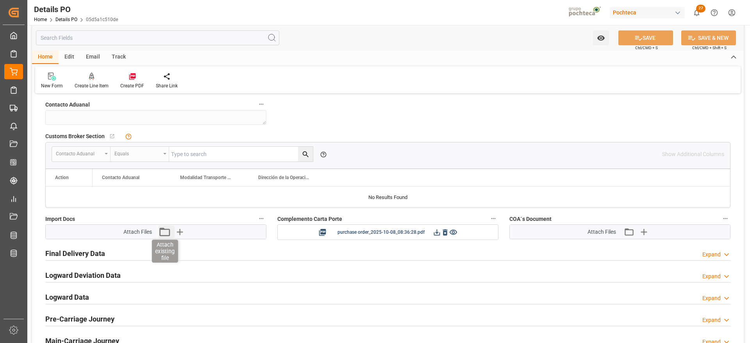
click at [164, 234] on icon "button" at bounding box center [164, 232] width 13 height 13
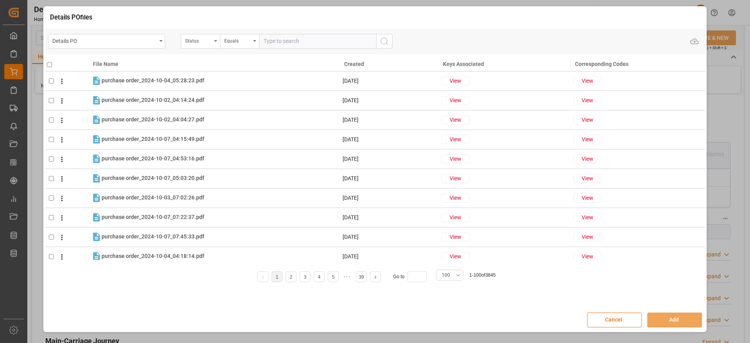
click at [610, 321] on button "Cancel" at bounding box center [614, 320] width 55 height 15
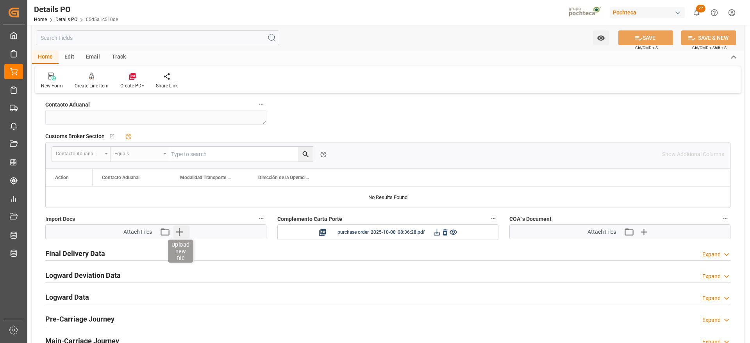
click at [180, 231] on icon "button" at bounding box center [179, 232] width 7 height 7
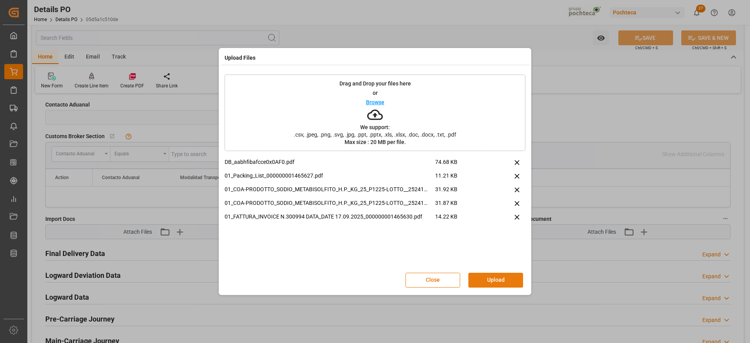
click at [499, 283] on button "Upload" at bounding box center [496, 280] width 55 height 15
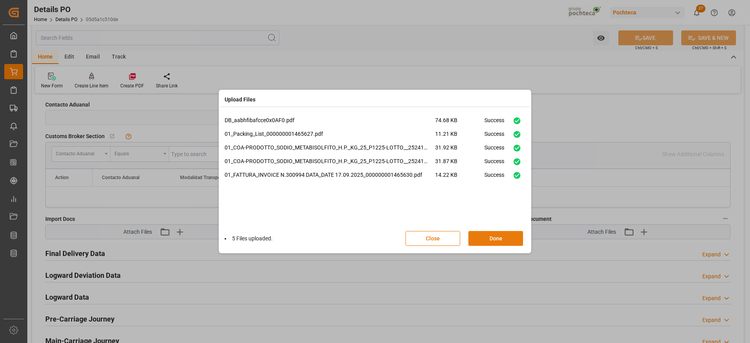
click at [505, 231] on button "Done" at bounding box center [496, 238] width 55 height 15
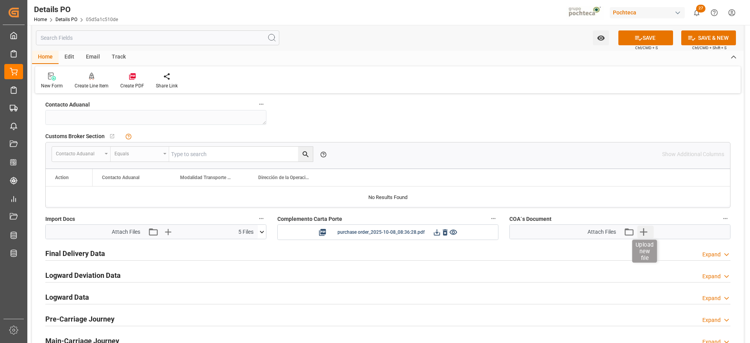
click at [643, 234] on icon "button" at bounding box center [643, 232] width 13 height 13
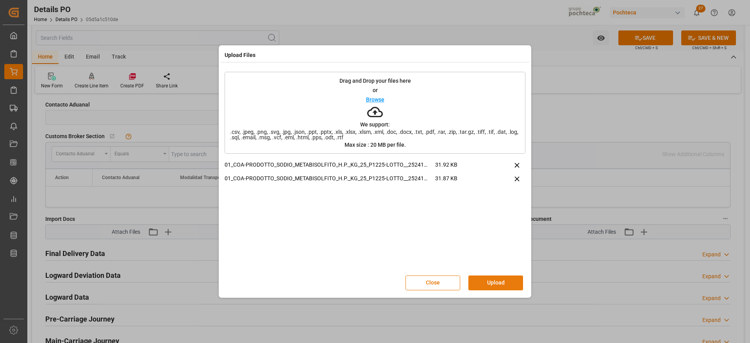
click at [504, 284] on button "Upload" at bounding box center [496, 283] width 55 height 15
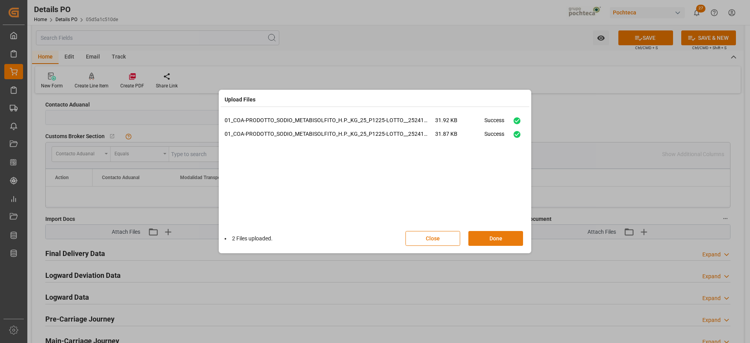
click at [501, 234] on button "Done" at bounding box center [496, 238] width 55 height 15
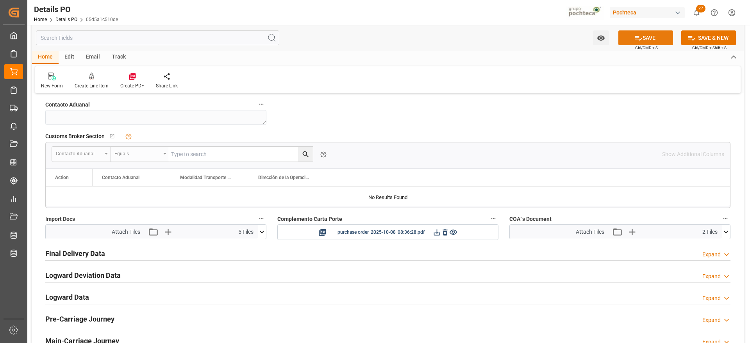
click at [651, 32] on button "SAVE" at bounding box center [646, 37] width 55 height 15
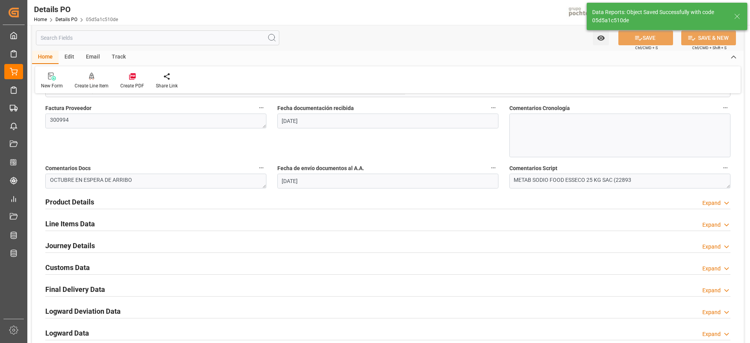
scroll to position [537, 0]
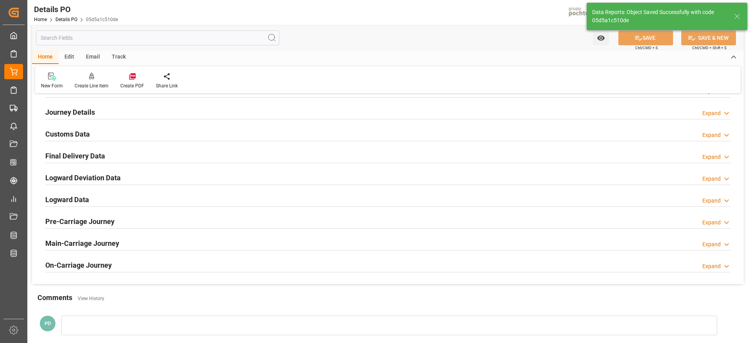
click at [75, 135] on h2 "Customs Data" at bounding box center [67, 134] width 45 height 11
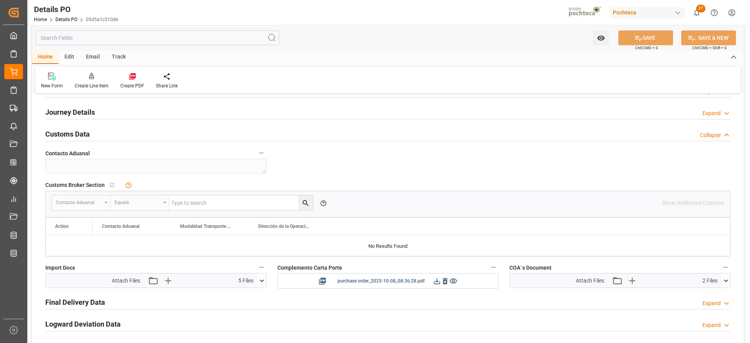
click at [436, 283] on icon at bounding box center [437, 281] width 8 height 8
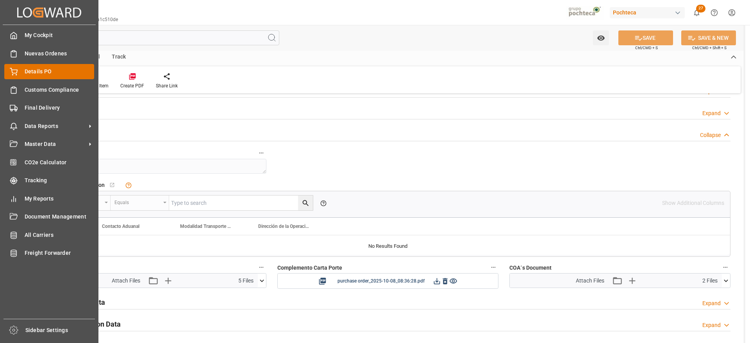
click at [35, 75] on span "Details PO" at bounding box center [60, 72] width 70 height 8
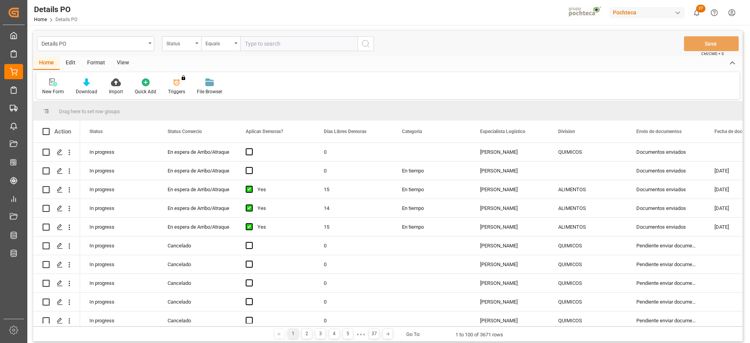
click at [176, 45] on div "Status" at bounding box center [179, 42] width 27 height 9
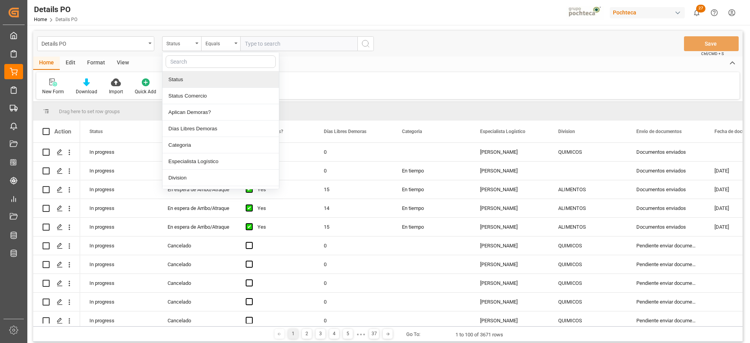
click at [188, 62] on input "text" at bounding box center [221, 61] width 110 height 13
type input "REF"
click at [201, 77] on div "Referencia Leschaco" at bounding box center [221, 80] width 116 height 16
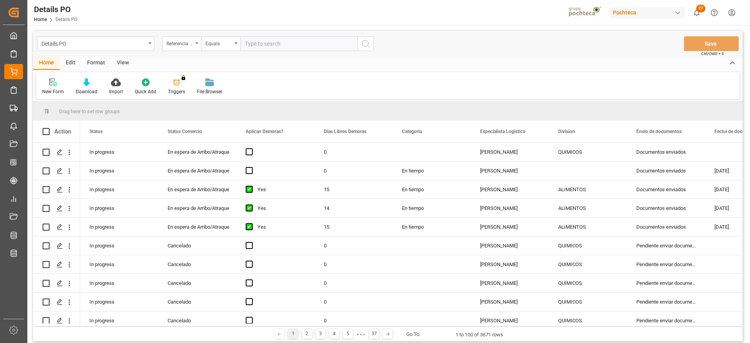
click at [266, 39] on input "text" at bounding box center [298, 43] width 117 height 15
paste input "251006900465"
type input "251006900465"
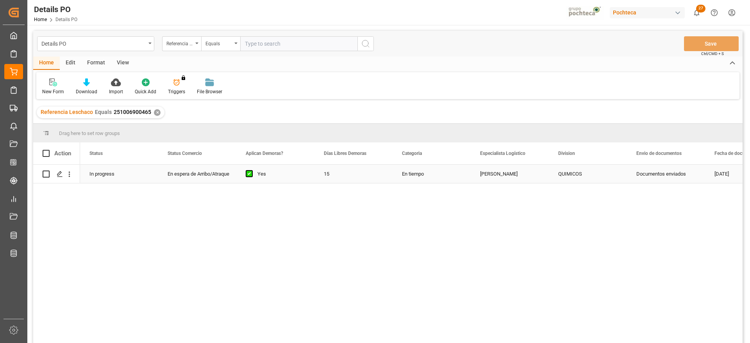
click at [565, 172] on div "QUIMICOS" at bounding box center [587, 174] width 59 height 18
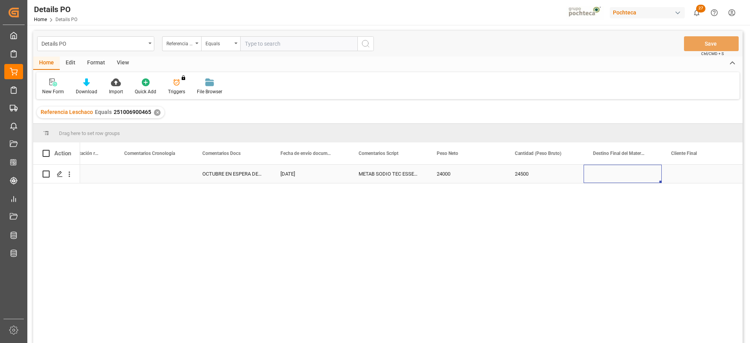
click at [591, 175] on div "Press SPACE to select this row." at bounding box center [623, 174] width 78 height 18
click at [591, 175] on input "Press SPACE to select this row." at bounding box center [623, 178] width 66 height 15
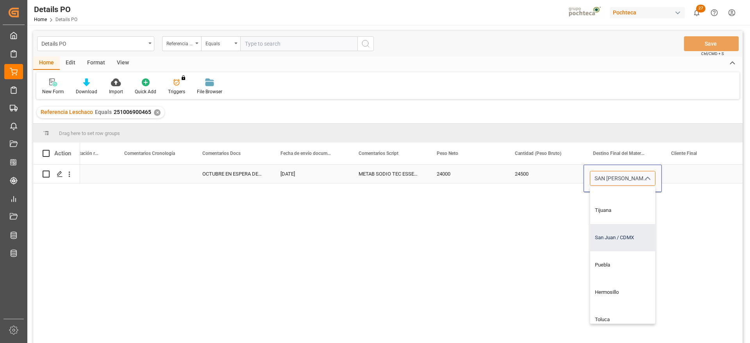
click at [616, 243] on div "San Juan / CDMX" at bounding box center [637, 237] width 95 height 27
type input "San Juan / CDMX"
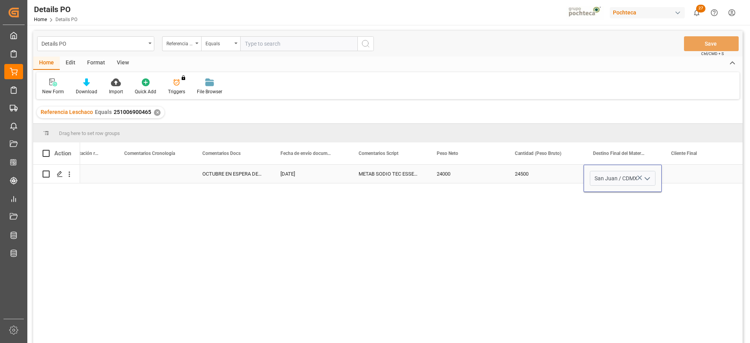
click at [688, 172] on div "Press SPACE to select this row." at bounding box center [701, 174] width 78 height 18
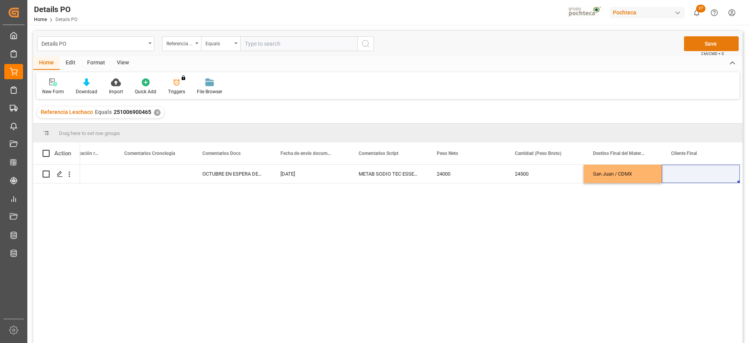
click at [713, 40] on button "Save" at bounding box center [711, 43] width 55 height 15
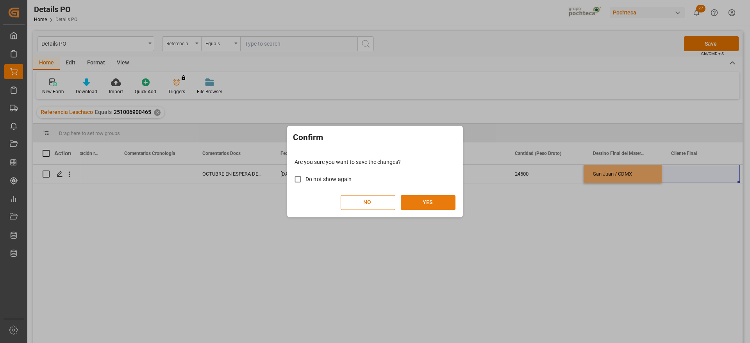
click at [435, 206] on button "YES" at bounding box center [428, 202] width 55 height 15
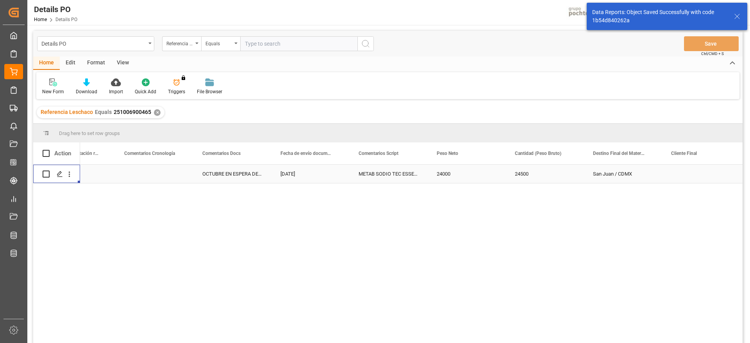
click at [61, 172] on polygon "Press SPACE to select this row." at bounding box center [59, 174] width 4 height 4
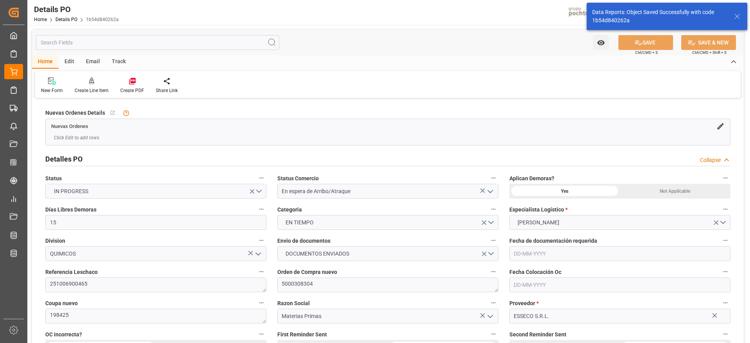
type input "15"
type input "[DATE]"
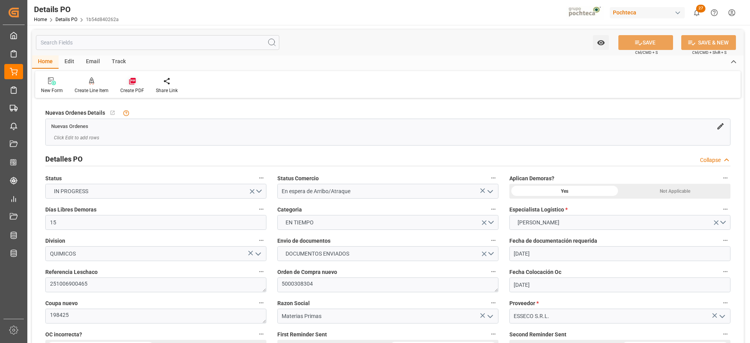
click at [131, 85] on div "Create PDF" at bounding box center [132, 85] width 36 height 17
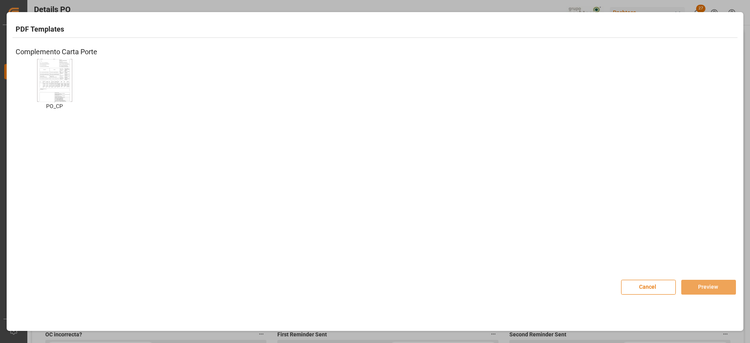
click at [46, 79] on img at bounding box center [54, 80] width 31 height 44
click at [715, 284] on button "Preview" at bounding box center [708, 287] width 55 height 15
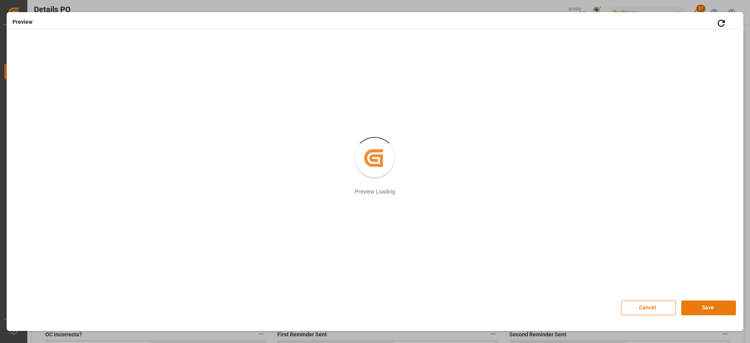
click at [707, 308] on button "Save" at bounding box center [708, 308] width 55 height 15
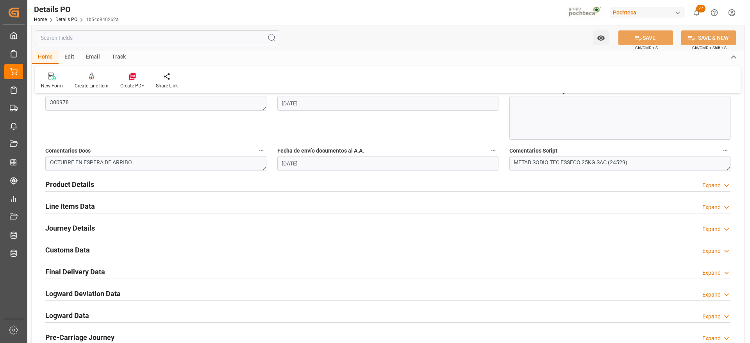
scroll to position [537, 0]
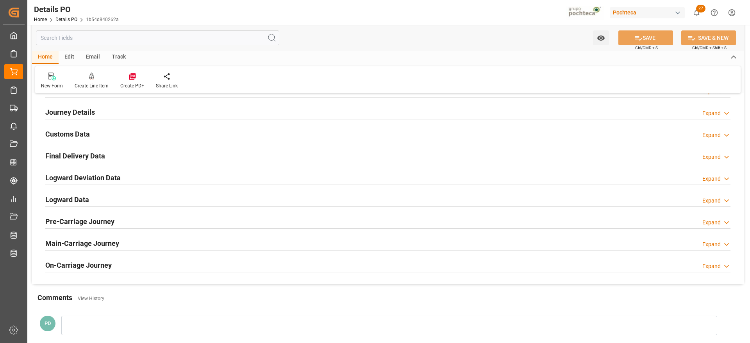
click at [70, 132] on h2 "Customs Data" at bounding box center [67, 134] width 45 height 11
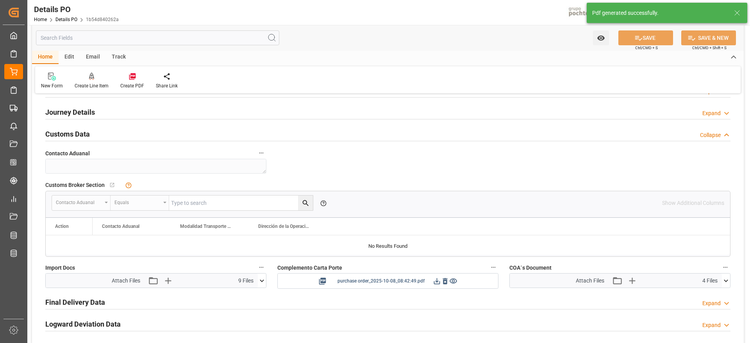
click at [435, 281] on icon at bounding box center [437, 281] width 8 height 8
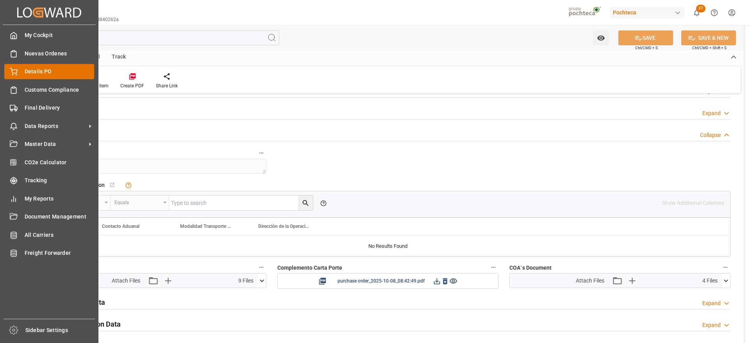
click at [23, 73] on div "Details PO Details PO" at bounding box center [49, 71] width 90 height 15
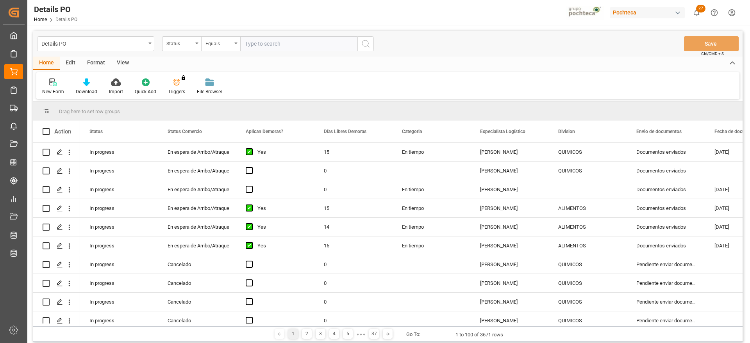
click at [261, 46] on input "text" at bounding box center [298, 43] width 117 height 15
paste input "5000308339"
type input "5000308339"
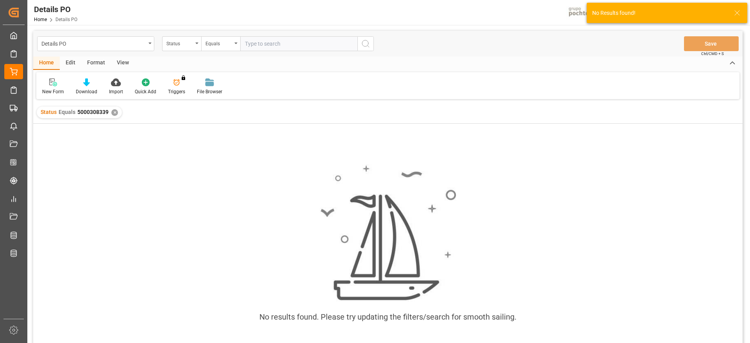
click at [113, 112] on div "✕" at bounding box center [114, 112] width 7 height 7
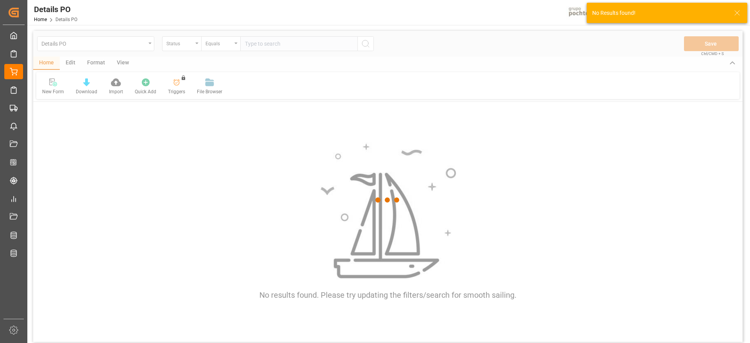
click at [173, 46] on div at bounding box center [388, 200] width 710 height 339
click at [184, 42] on div at bounding box center [388, 200] width 710 height 339
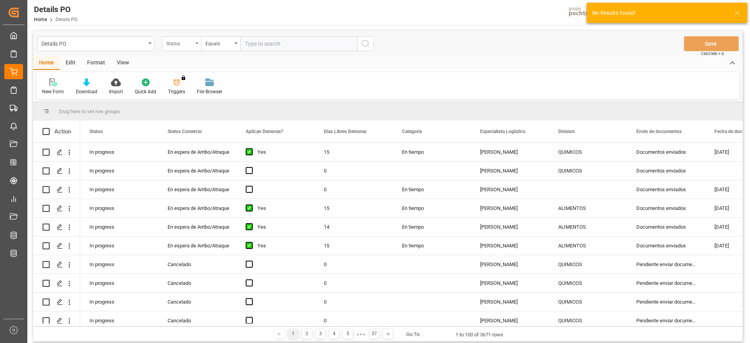
click at [187, 43] on div "Status" at bounding box center [179, 42] width 27 height 9
type input "orde"
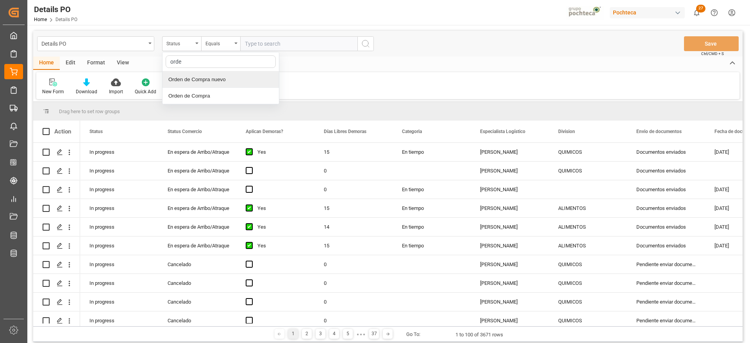
click at [205, 79] on div "Orden de Compra nuevo" at bounding box center [221, 80] width 116 height 16
click at [268, 45] on input "text" at bounding box center [298, 43] width 117 height 15
paste input "5000308339"
type input "5000308339"
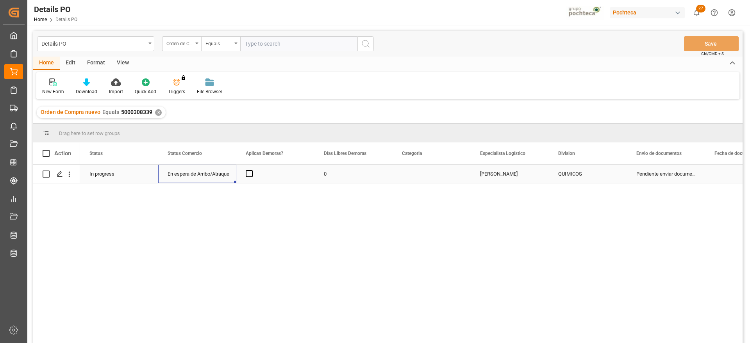
click at [220, 178] on div "En espera de Arribo/Atraque" at bounding box center [197, 174] width 59 height 18
click at [249, 172] on span "Press SPACE to select this row." at bounding box center [249, 173] width 7 height 7
click at [252, 170] on input "Press SPACE to select this row." at bounding box center [252, 170] width 0 height 0
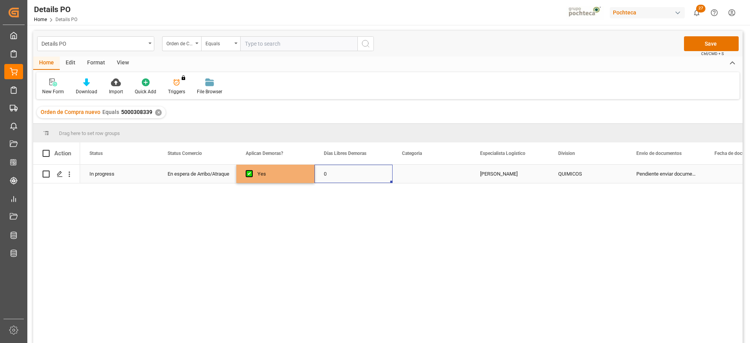
click at [352, 181] on div "0" at bounding box center [354, 174] width 78 height 18
click at [352, 181] on input "0" at bounding box center [354, 178] width 66 height 15
type input "15"
click at [455, 174] on div "Press SPACE to select this row." at bounding box center [432, 174] width 78 height 18
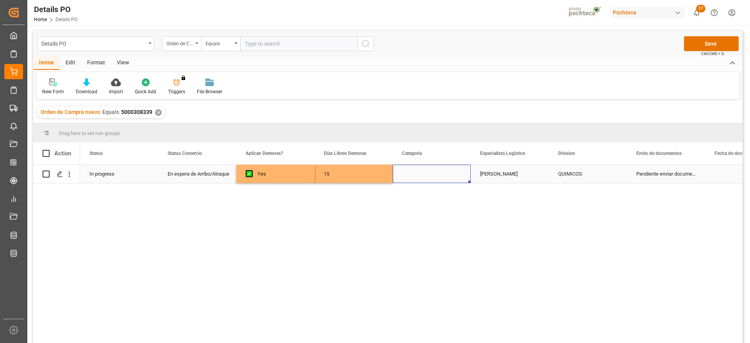
click at [455, 174] on div "Press SPACE to select this row." at bounding box center [432, 174] width 78 height 18
click at [456, 175] on button "Select" at bounding box center [432, 178] width 66 height 15
click at [451, 218] on div "En tiempo" at bounding box center [432, 222] width 57 height 8
click at [502, 178] on div "[PERSON_NAME]" at bounding box center [510, 174] width 78 height 18
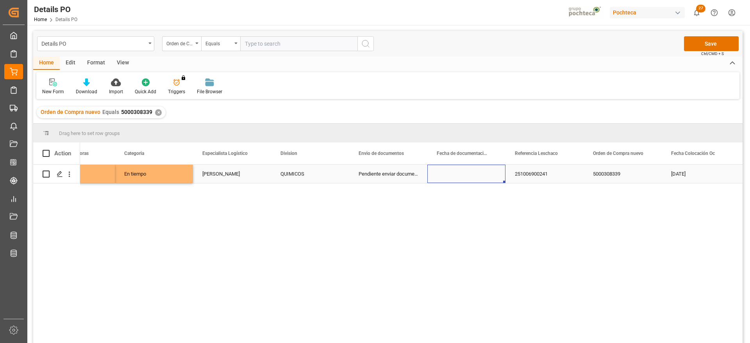
click at [471, 177] on div "Press SPACE to select this row." at bounding box center [466, 174] width 78 height 18
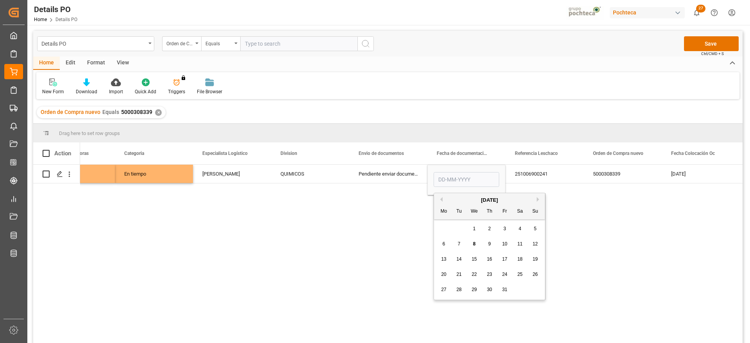
click at [442, 199] on button "Previous Month" at bounding box center [440, 199] width 5 height 5
click at [477, 260] on span "17" at bounding box center [474, 259] width 5 height 5
type input "[DATE]"
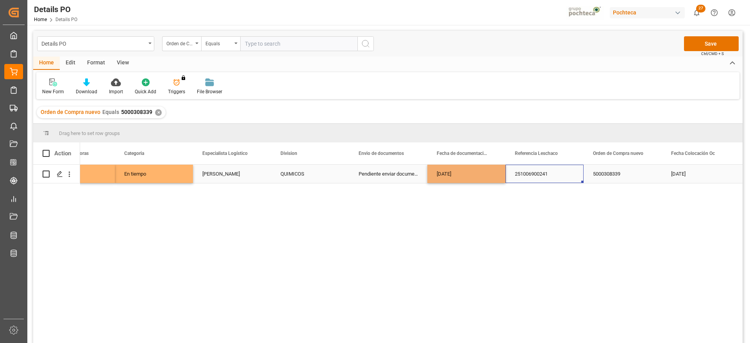
drag, startPoint x: 548, startPoint y: 177, endPoint x: 540, endPoint y: 177, distance: 7.8
click at [546, 177] on div "251006900241" at bounding box center [545, 174] width 78 height 18
click at [469, 177] on div "[DATE]" at bounding box center [466, 174] width 78 height 18
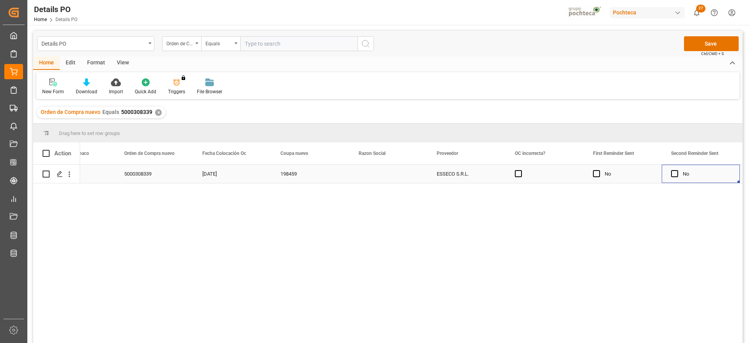
click at [389, 167] on div "Press SPACE to select this row." at bounding box center [388, 174] width 78 height 18
click at [387, 170] on div "Press SPACE to select this row." at bounding box center [388, 174] width 78 height 18
click at [411, 178] on icon "open menu" at bounding box center [412, 178] width 9 height 9
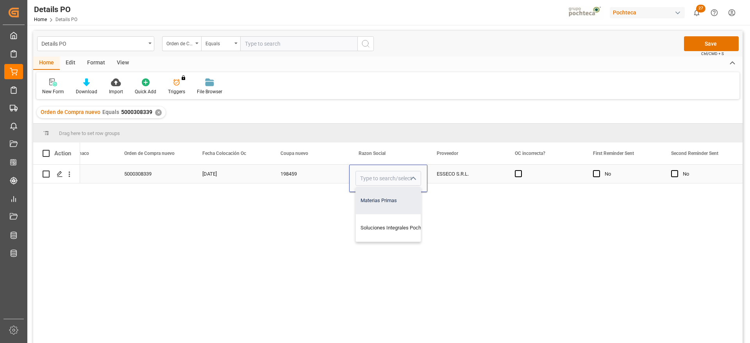
click at [409, 201] on div "Materias Primas" at bounding box center [396, 200] width 80 height 27
type input "Materias Primas"
click at [462, 173] on div "ESSECO S.R.L." at bounding box center [466, 174] width 78 height 18
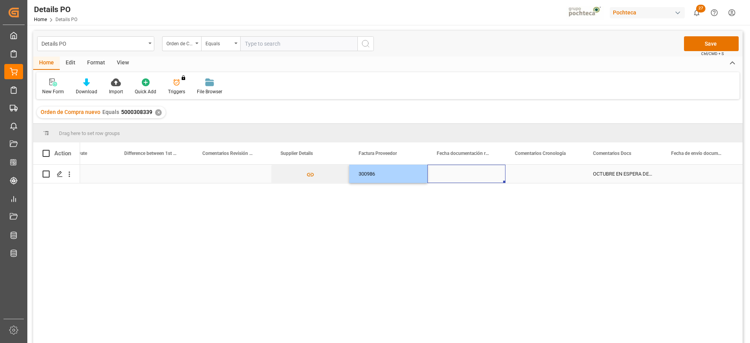
click at [469, 175] on div "Press SPACE to select this row." at bounding box center [466, 174] width 78 height 18
click at [476, 175] on div "Press SPACE to select this row." at bounding box center [466, 174] width 78 height 18
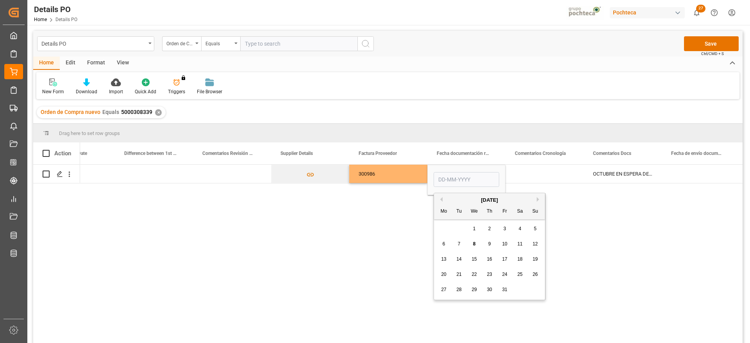
click at [441, 199] on button "Previous Month" at bounding box center [440, 199] width 5 height 5
click at [476, 257] on span "17" at bounding box center [474, 259] width 5 height 5
type input "[DATE]"
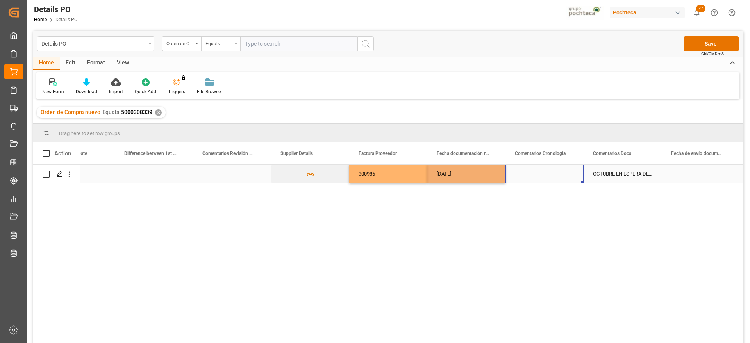
drag, startPoint x: 544, startPoint y: 170, endPoint x: 544, endPoint y: 175, distance: 4.4
click at [544, 172] on div "Press SPACE to select this row." at bounding box center [545, 174] width 78 height 18
click at [488, 172] on div "[DATE]" at bounding box center [466, 174] width 78 height 18
click at [674, 176] on div "Press SPACE to select this row." at bounding box center [701, 174] width 78 height 18
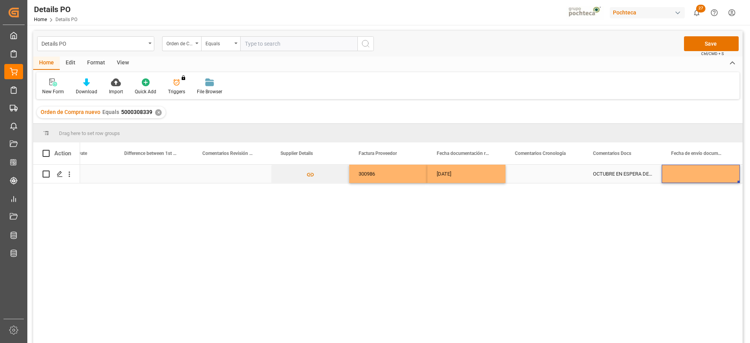
click at [674, 176] on div "Press SPACE to select this row." at bounding box center [701, 174] width 78 height 18
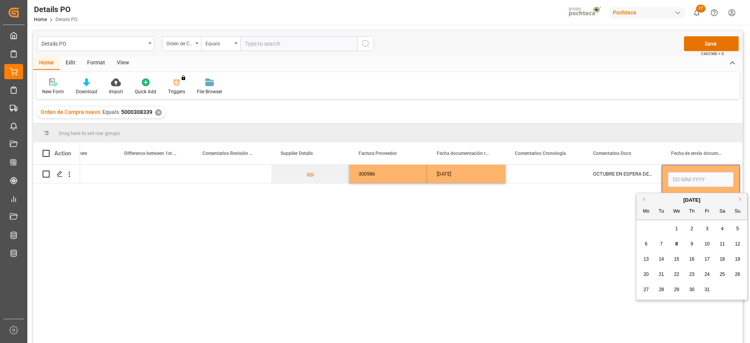
click at [709, 259] on span "17" at bounding box center [707, 259] width 5 height 5
type input "17-10-2025"
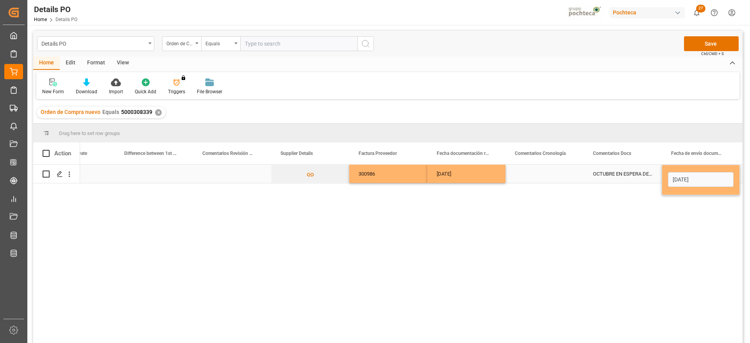
click at [628, 174] on div "OCTUBRE EN ESPERA DE ARRIBO" at bounding box center [623, 174] width 78 height 18
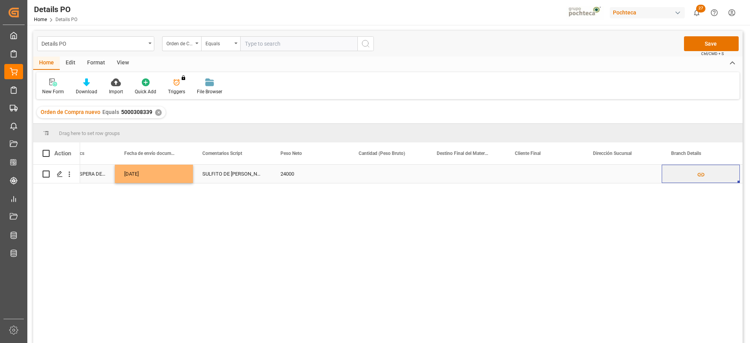
click at [370, 171] on div "Press SPACE to select this row." at bounding box center [388, 174] width 78 height 18
click at [370, 171] on input "Press SPACE to select this row." at bounding box center [389, 178] width 66 height 15
type input "25000"
click at [454, 180] on div "Press SPACE to select this row." at bounding box center [466, 174] width 78 height 18
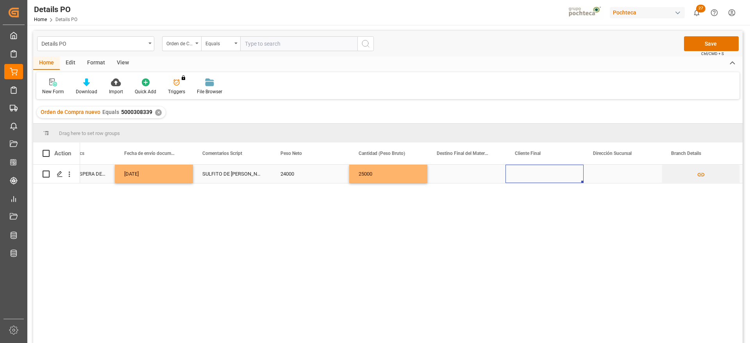
click at [574, 179] on div "Press SPACE to select this row." at bounding box center [545, 174] width 78 height 18
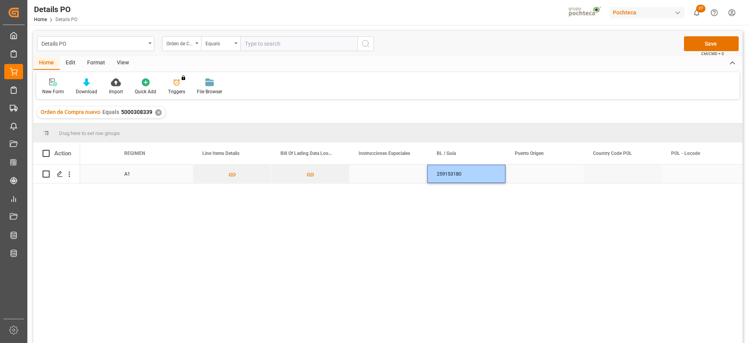
click at [542, 177] on div "Press SPACE to select this row." at bounding box center [545, 174] width 78 height 18
click at [537, 177] on div "Press SPACE to select this row." at bounding box center [545, 174] width 78 height 18
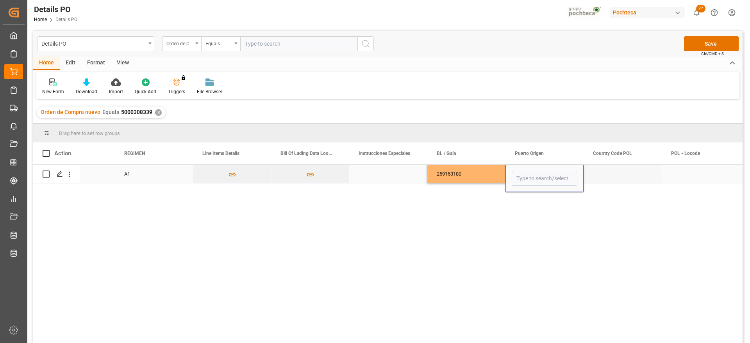
click at [537, 177] on input "Press SPACE to select this row." at bounding box center [545, 178] width 66 height 15
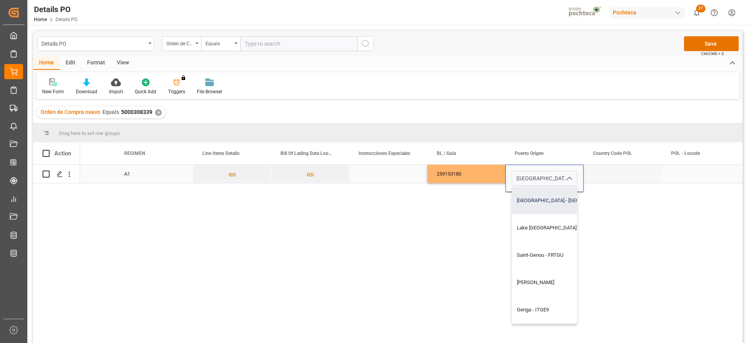
click at [549, 193] on div "[GEOGRAPHIC_DATA] - [GEOGRAPHIC_DATA]" at bounding box center [575, 200] width 127 height 27
type input "[GEOGRAPHIC_DATA] - [GEOGRAPHIC_DATA]"
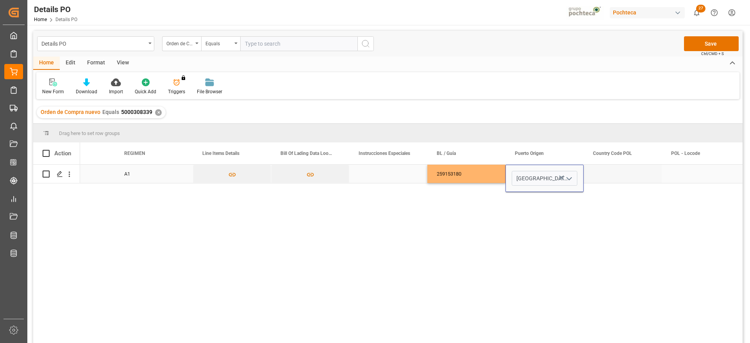
click at [597, 181] on div "Press SPACE to select this row." at bounding box center [623, 174] width 78 height 18
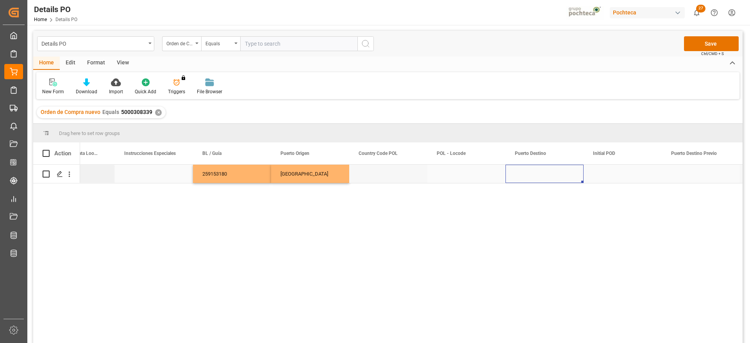
click at [531, 175] on div "Press SPACE to select this row." at bounding box center [545, 174] width 78 height 18
click at [531, 175] on input "Press SPACE to select this row." at bounding box center [545, 178] width 66 height 15
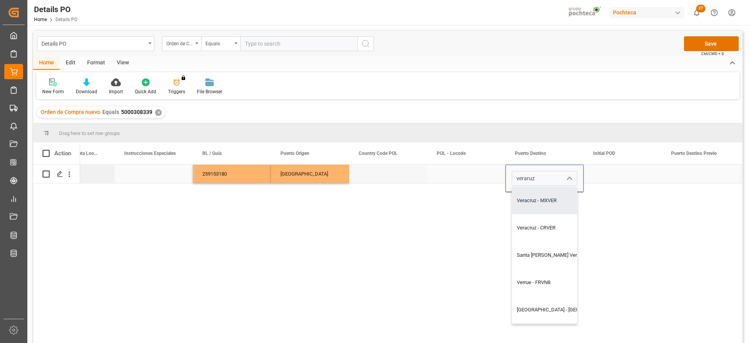
click at [556, 204] on div "Veracruz - MXVER" at bounding box center [566, 200] width 109 height 27
type input "Veracruz - MXVER"
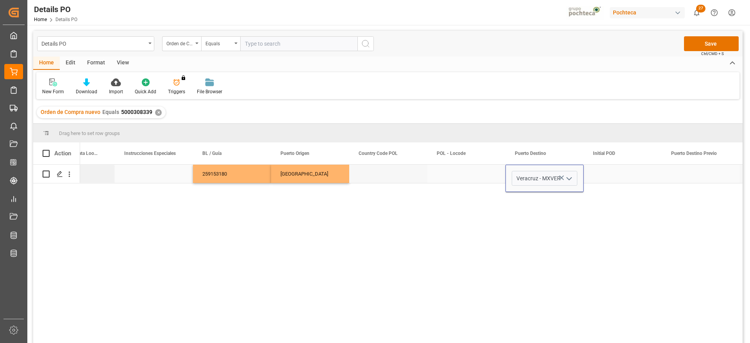
click at [602, 173] on div "Press SPACE to select this row." at bounding box center [623, 174] width 78 height 18
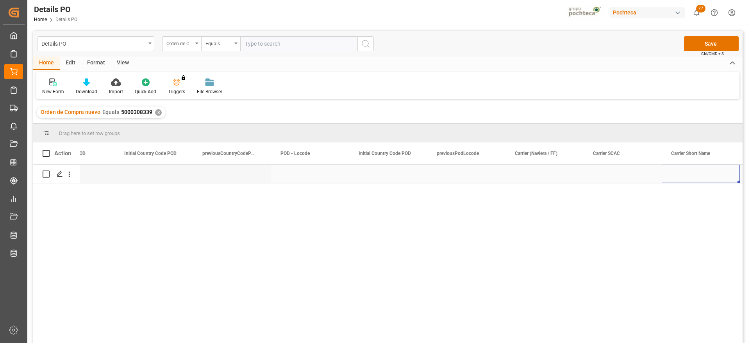
click at [545, 172] on div "Press SPACE to select this row." at bounding box center [545, 174] width 78 height 18
click at [546, 173] on div "Press SPACE to select this row." at bounding box center [545, 174] width 78 height 18
click at [546, 173] on input "Press SPACE to select this row." at bounding box center [545, 178] width 66 height 15
type input "MAERSK"
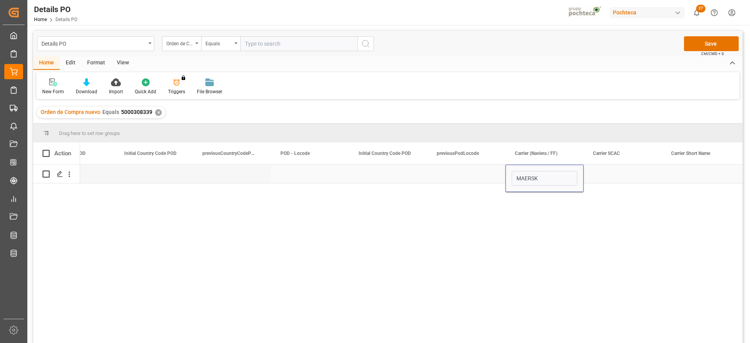
click at [616, 174] on div "Press SPACE to select this row." at bounding box center [623, 174] width 78 height 18
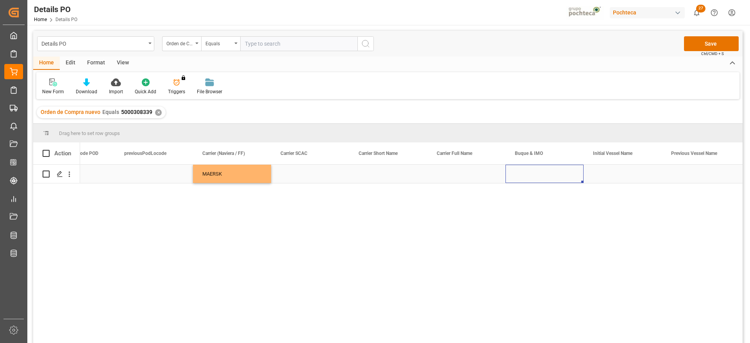
click at [536, 179] on div "Press SPACE to select this row." at bounding box center [545, 174] width 78 height 18
click at [536, 179] on input "Press SPACE to select this row." at bounding box center [545, 178] width 66 height 15
paste input "HELLA"
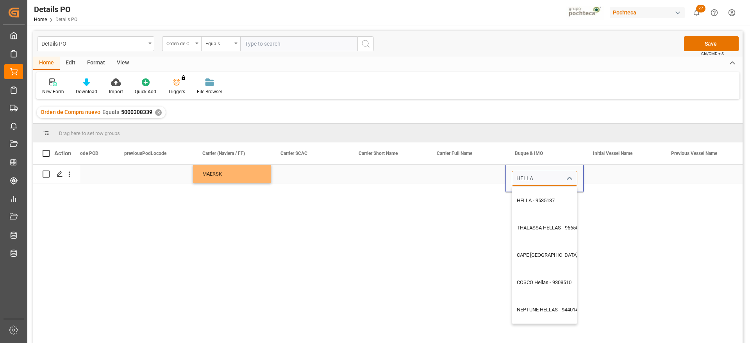
click at [544, 196] on div "HELLA - 9535137" at bounding box center [558, 200] width 93 height 27
type input "HELLA - 9535137"
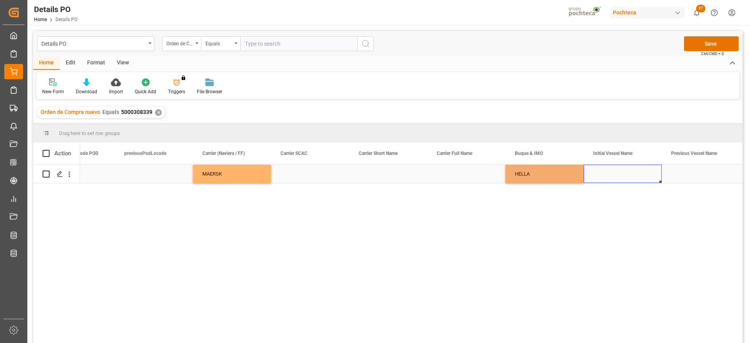
click at [624, 176] on div "Press SPACE to select this row." at bounding box center [623, 174] width 78 height 18
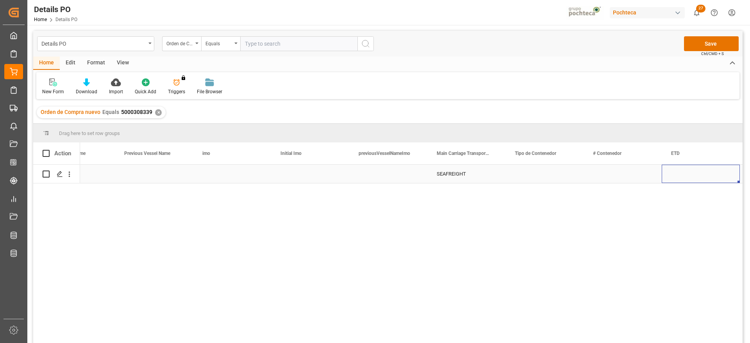
click at [555, 173] on div "Press SPACE to select this row." at bounding box center [545, 174] width 78 height 18
click at [572, 178] on icon "open menu" at bounding box center [569, 178] width 9 height 9
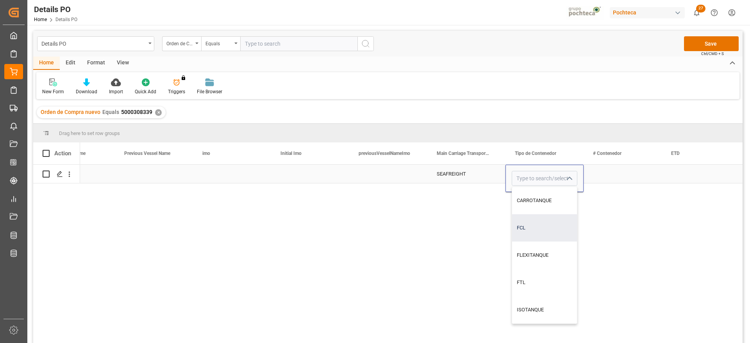
click at [556, 225] on div "FCL" at bounding box center [544, 228] width 65 height 27
type input "FCL"
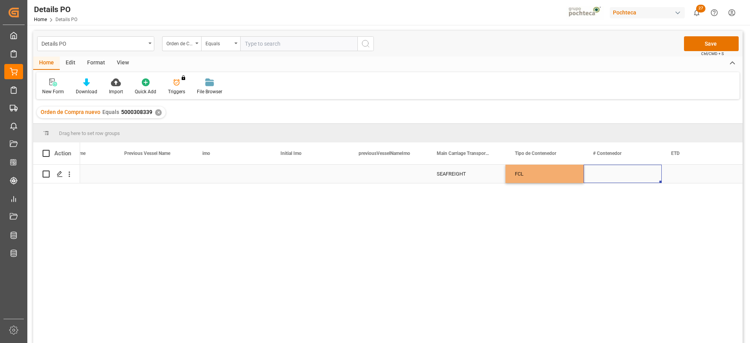
click at [611, 173] on div "Press SPACE to select this row." at bounding box center [623, 174] width 78 height 18
click at [618, 172] on div "Press SPACE to select this row." at bounding box center [623, 174] width 78 height 18
click at [604, 178] on input "Press SPACE to select this row." at bounding box center [623, 178] width 66 height 15
drag, startPoint x: 635, startPoint y: 177, endPoint x: 630, endPoint y: 178, distance: 5.1
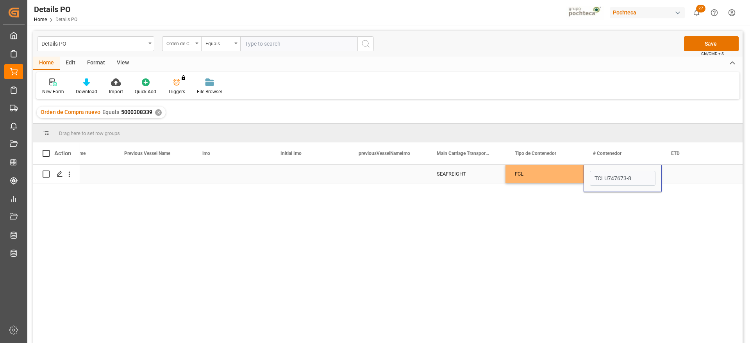
click at [633, 177] on input "TCLU747673-8" at bounding box center [623, 178] width 66 height 15
drag, startPoint x: 630, startPoint y: 178, endPoint x: 645, endPoint y: 218, distance: 42.7
click at [629, 178] on input "TCLU747673-8" at bounding box center [623, 178] width 66 height 15
type input "TCLU7476738"
click at [692, 174] on div "Press SPACE to select this row." at bounding box center [701, 174] width 78 height 18
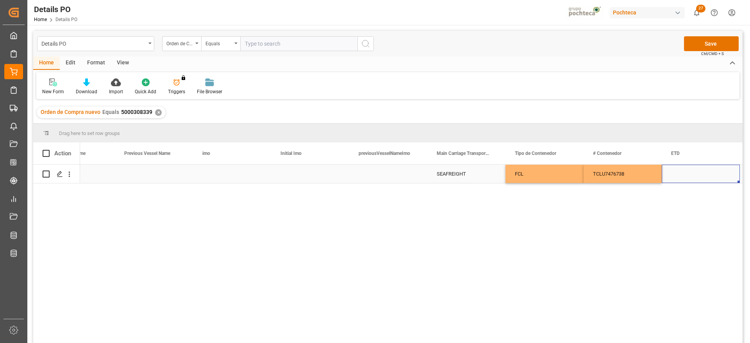
click at [692, 174] on div "Press SPACE to select this row." at bounding box center [701, 174] width 78 height 18
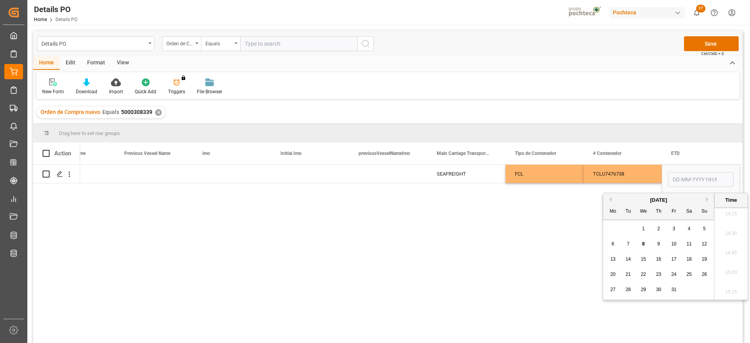
click at [612, 199] on div "[DATE]" at bounding box center [658, 201] width 111 height 8
click at [610, 197] on button "Previous Month" at bounding box center [609, 199] width 5 height 5
click at [630, 272] on span "23" at bounding box center [628, 274] width 5 height 5
type input "23-09-2025 00:00"
click at [615, 170] on div "TCLU7476738" at bounding box center [623, 174] width 78 height 18
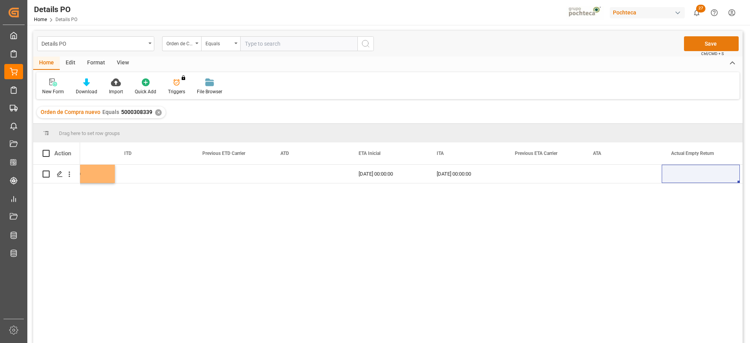
click at [696, 41] on button "Save" at bounding box center [711, 43] width 55 height 15
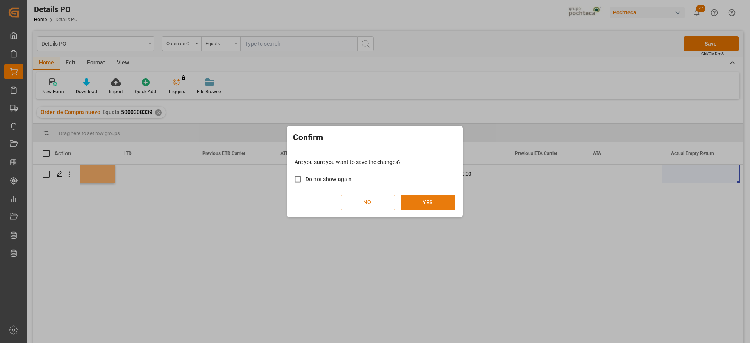
click at [424, 202] on button "YES" at bounding box center [428, 202] width 55 height 15
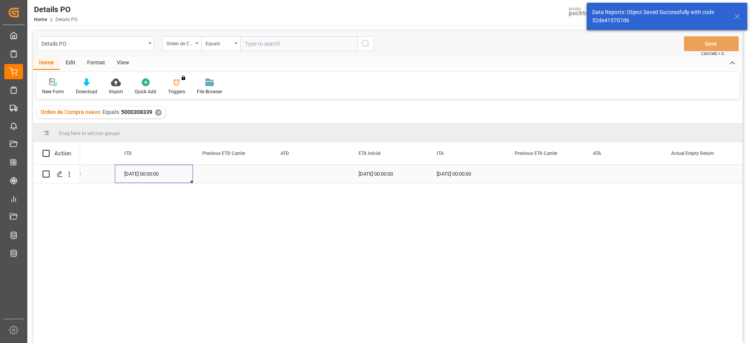
click at [163, 180] on div "[DATE] 00:00:00" at bounding box center [154, 174] width 78 height 18
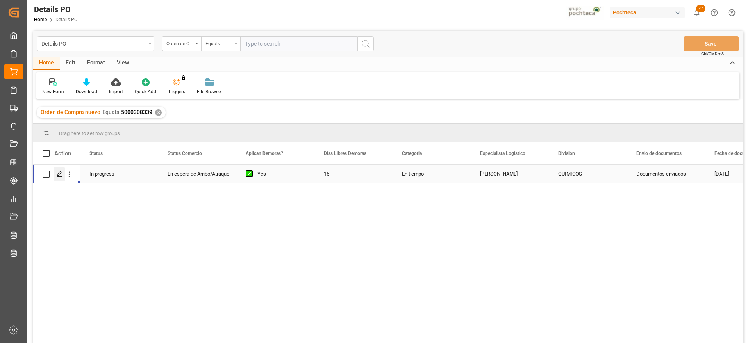
click at [56, 175] on div "Press SPACE to select this row." at bounding box center [60, 174] width 12 height 14
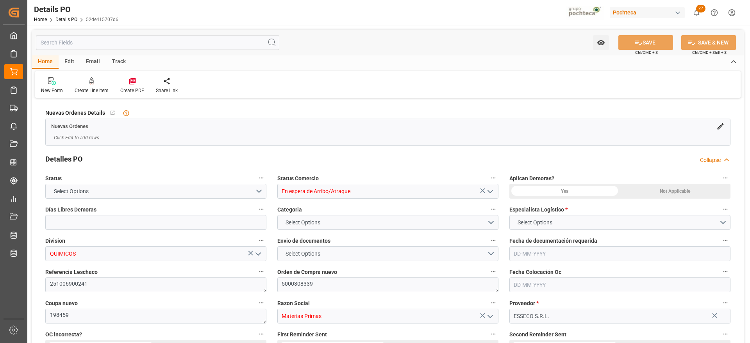
type input "15"
type input "[DATE]"
type input "17-10-2025"
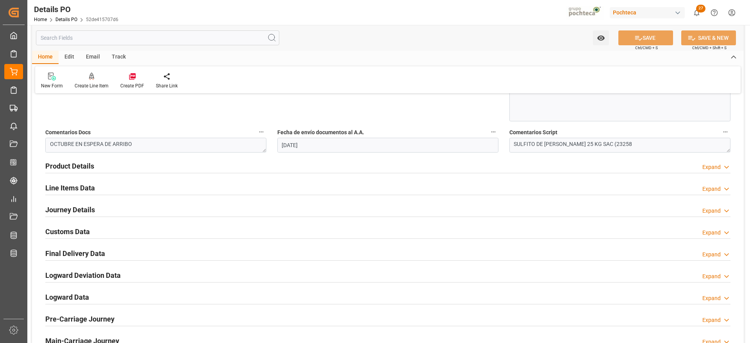
click at [78, 232] on h2 "Customs Data" at bounding box center [67, 232] width 45 height 11
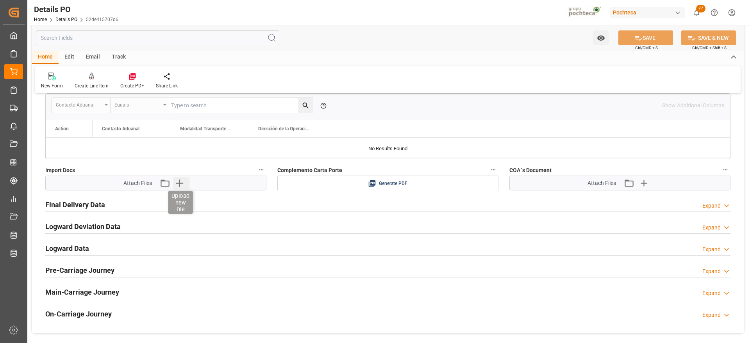
click at [177, 186] on icon "button" at bounding box center [179, 183] width 13 height 13
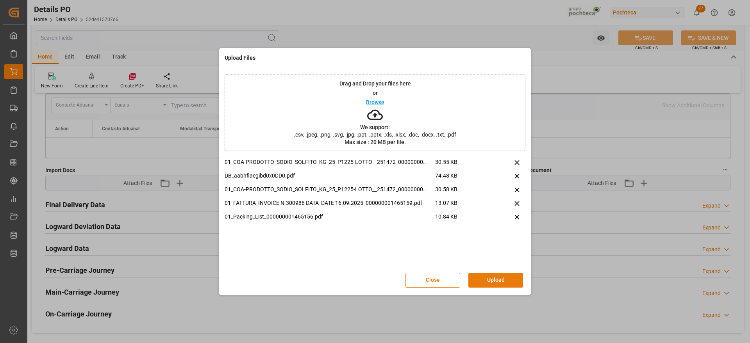
click at [491, 277] on button "Upload" at bounding box center [496, 280] width 55 height 15
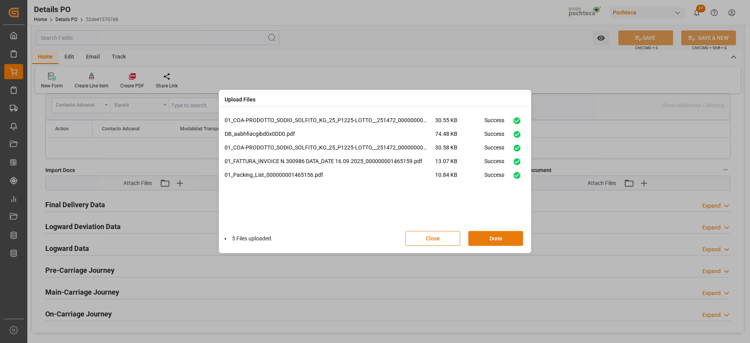
click at [503, 241] on button "Done" at bounding box center [496, 238] width 55 height 15
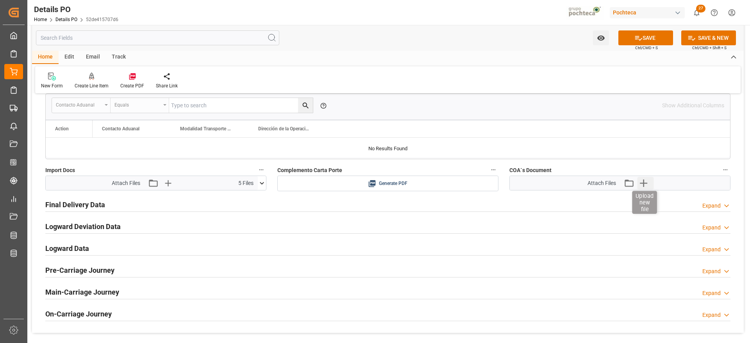
click at [645, 183] on icon "button" at bounding box center [643, 183] width 7 height 7
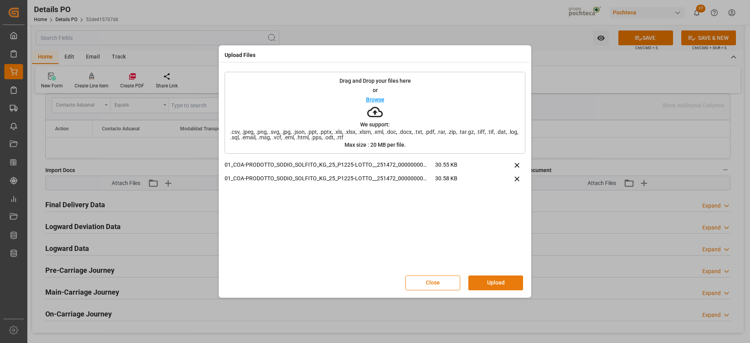
click at [493, 279] on button "Upload" at bounding box center [496, 283] width 55 height 15
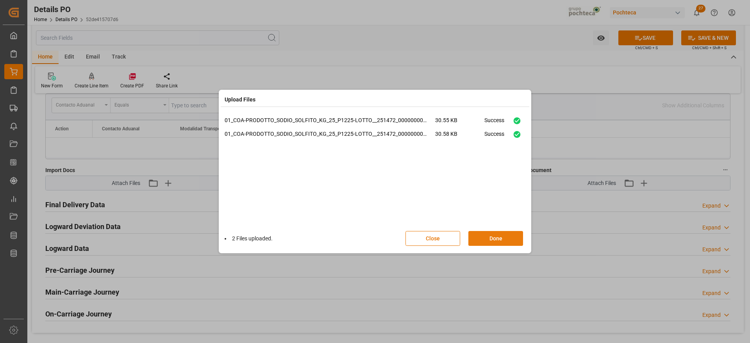
click at [500, 239] on button "Done" at bounding box center [496, 238] width 55 height 15
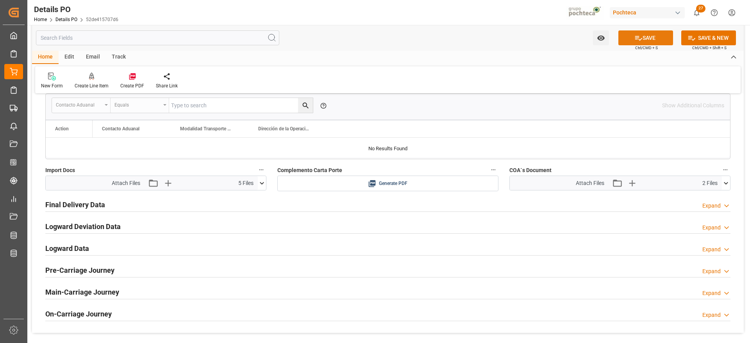
click at [649, 35] on button "SAVE" at bounding box center [646, 37] width 55 height 15
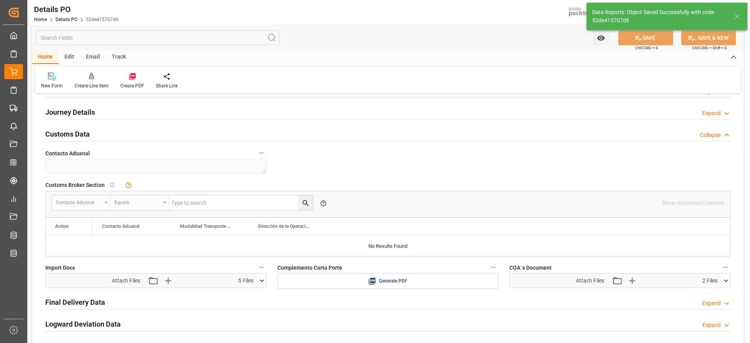
click at [72, 132] on h2 "Customs Data" at bounding box center [67, 134] width 45 height 11
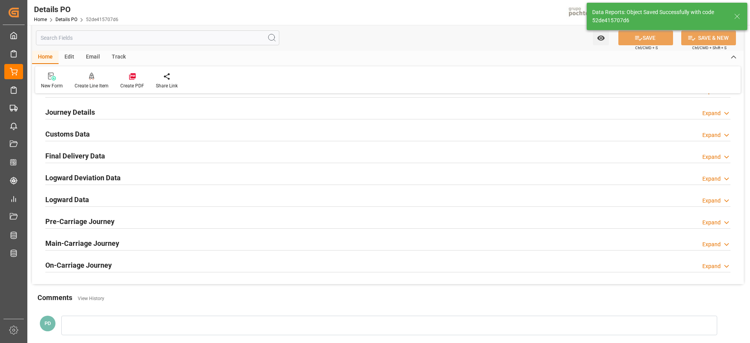
click at [79, 113] on h2 "Journey Details" at bounding box center [70, 112] width 50 height 11
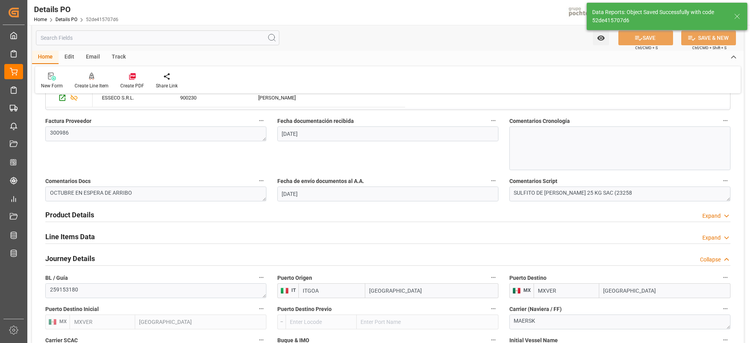
click at [70, 236] on h2 "Line Items Data" at bounding box center [70, 237] width 50 height 11
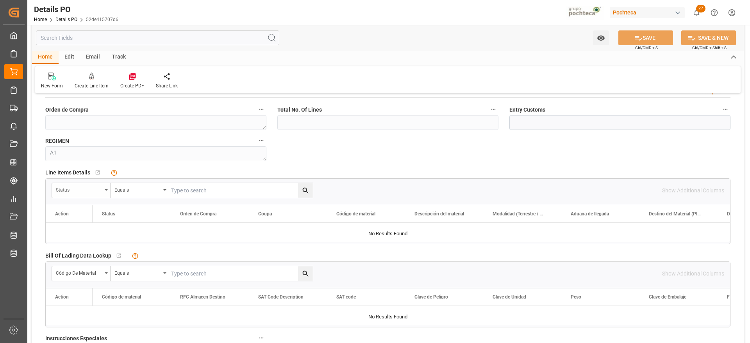
click at [90, 190] on div "Status" at bounding box center [79, 189] width 46 height 9
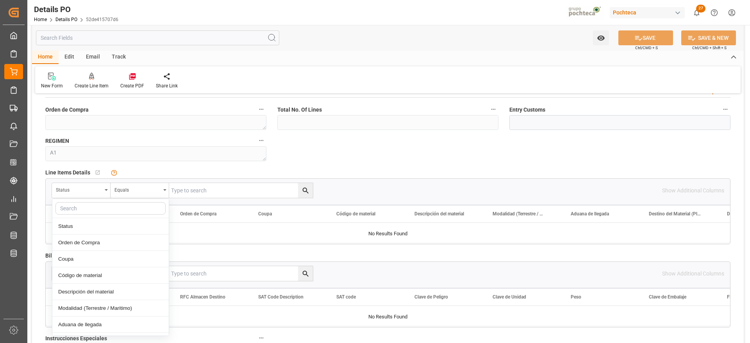
click at [92, 208] on input "text" at bounding box center [110, 208] width 110 height 13
click at [89, 240] on div "Orden de Compra" at bounding box center [110, 243] width 116 height 16
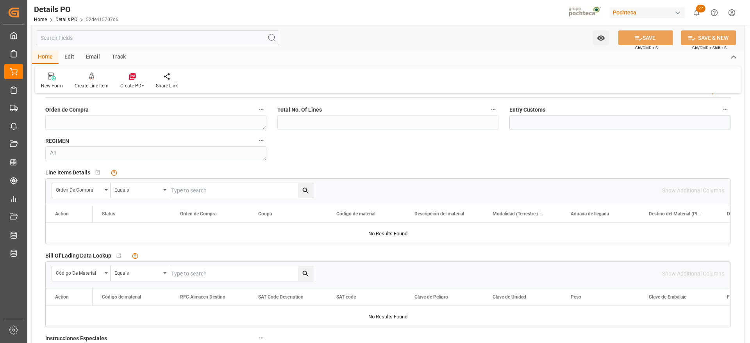
click at [197, 190] on input "text" at bounding box center [241, 190] width 144 height 15
click at [192, 191] on input "text" at bounding box center [241, 190] width 144 height 15
paste input "5000308339"
type input "5000308339"
click at [312, 187] on button "search button" at bounding box center [305, 190] width 15 height 15
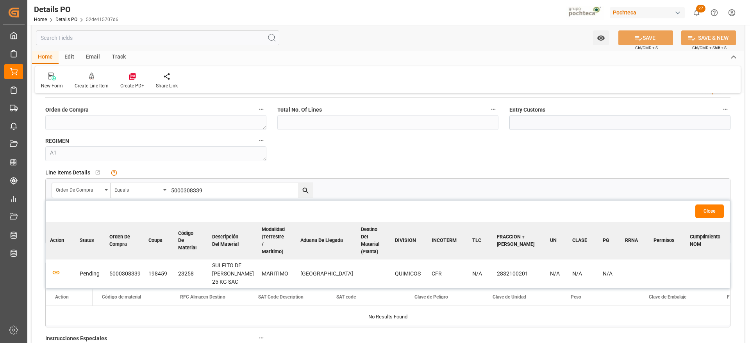
click at [50, 281] on td at bounding box center [61, 274] width 30 height 29
click at [58, 277] on icon "button" at bounding box center [56, 273] width 10 height 10
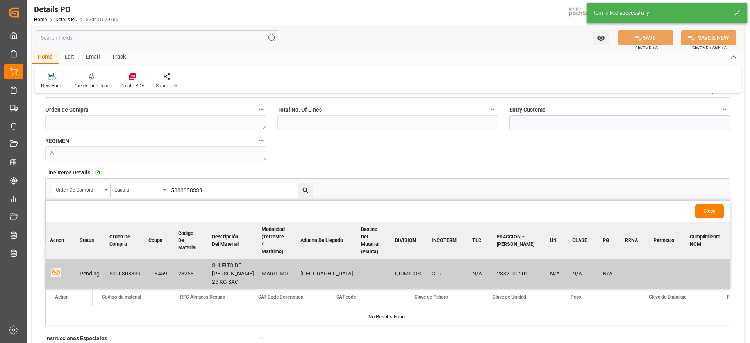
click at [714, 209] on button "Close" at bounding box center [710, 212] width 29 height 14
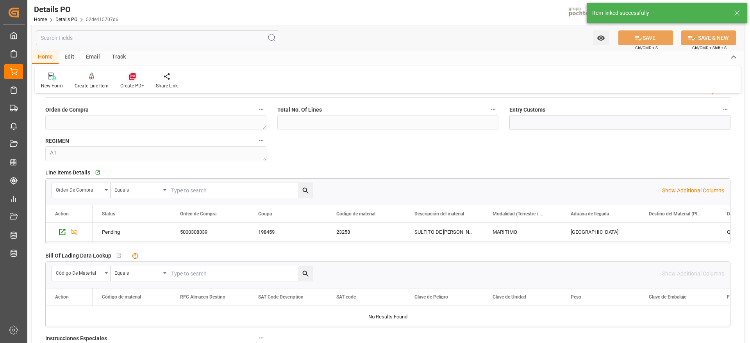
click at [130, 80] on icon at bounding box center [133, 77] width 8 height 8
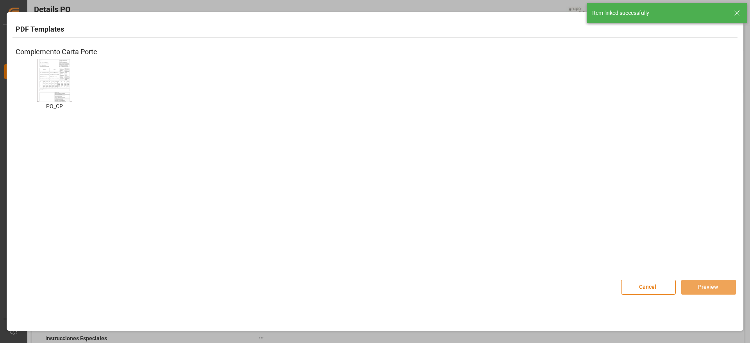
drag, startPoint x: 53, startPoint y: 79, endPoint x: 444, endPoint y: 178, distance: 403.1
click at [53, 79] on img at bounding box center [54, 80] width 31 height 44
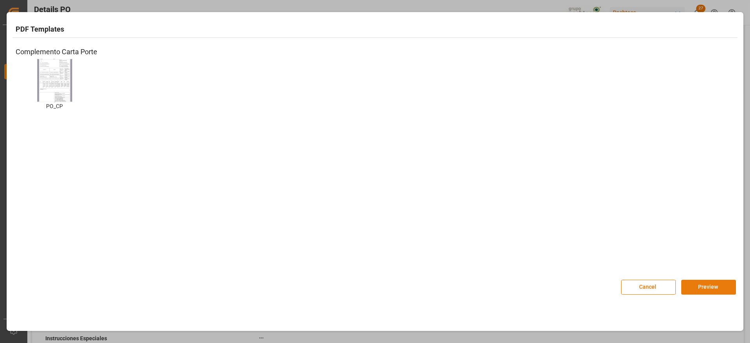
click at [709, 286] on button "Preview" at bounding box center [708, 287] width 55 height 15
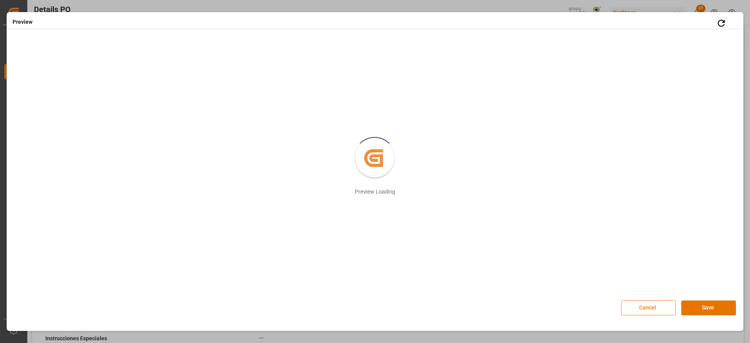
click at [652, 302] on button "Cancel" at bounding box center [648, 308] width 55 height 15
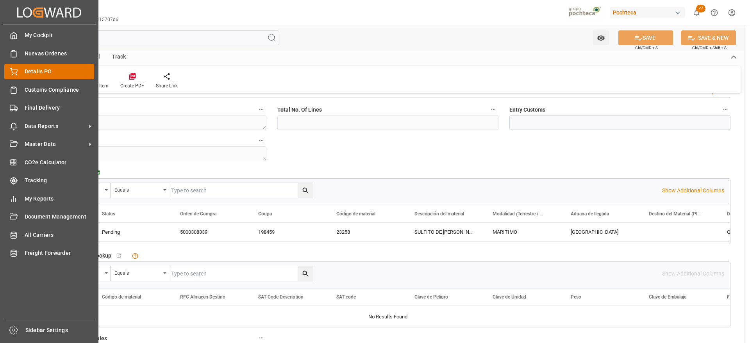
click at [30, 71] on span "Details PO" at bounding box center [60, 72] width 70 height 8
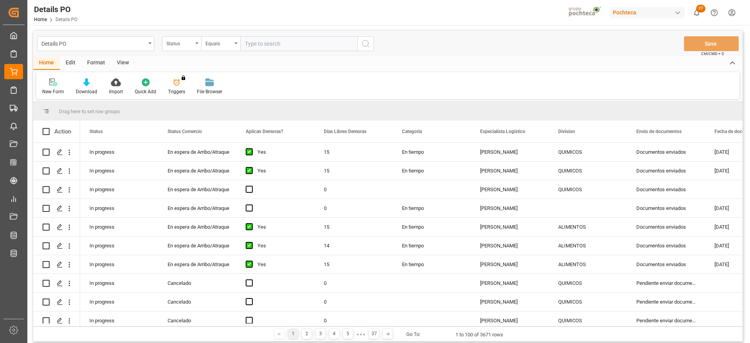
click at [183, 45] on div "Status" at bounding box center [179, 42] width 27 height 9
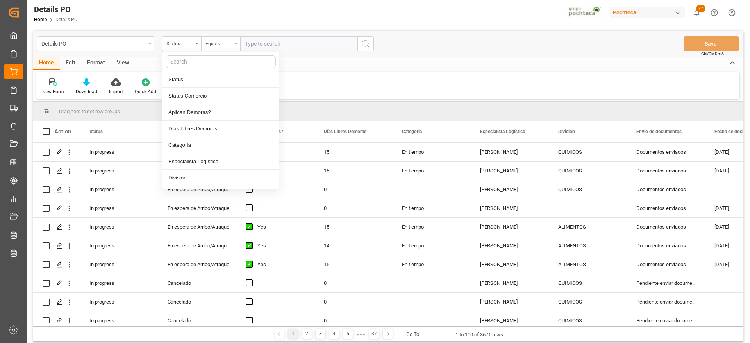
click at [183, 61] on input "text" at bounding box center [221, 61] width 110 height 13
type input "REF"
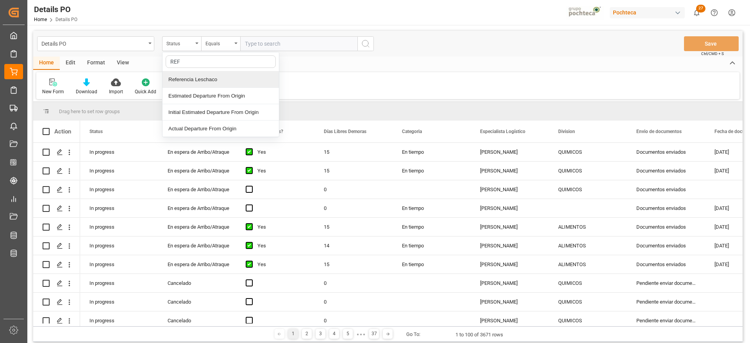
click at [199, 78] on div "Referencia Leschaco" at bounding box center [221, 80] width 116 height 16
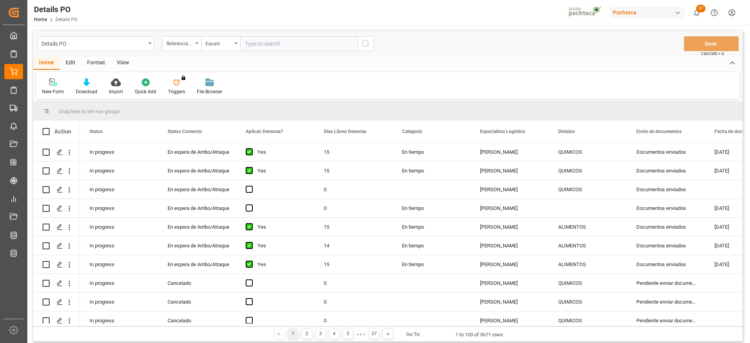
click at [249, 46] on input "text" at bounding box center [298, 43] width 117 height 15
paste input "251006900236"
type input "251006900236"
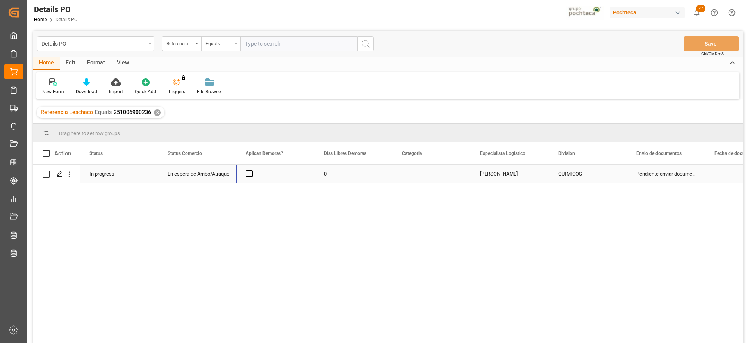
click at [310, 177] on div "Press SPACE to select this row." at bounding box center [275, 174] width 78 height 18
click at [251, 173] on span "Press SPACE to select this row." at bounding box center [249, 173] width 7 height 7
click at [252, 170] on input "Press SPACE to select this row." at bounding box center [252, 170] width 0 height 0
click at [334, 171] on div "0" at bounding box center [354, 174] width 78 height 18
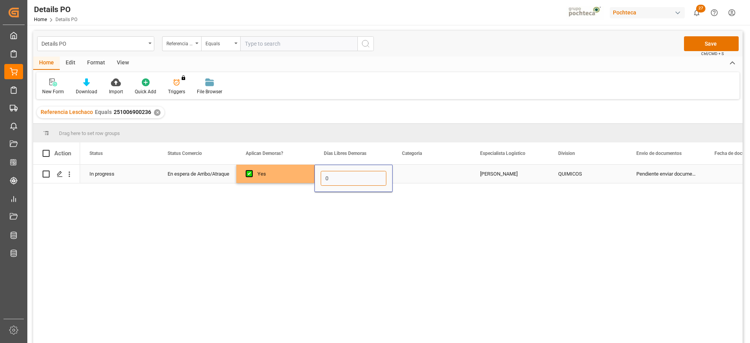
click at [338, 172] on input "0" at bounding box center [354, 178] width 66 height 15
type input "12"
click at [437, 173] on div "Press SPACE to select this row." at bounding box center [432, 174] width 78 height 18
click at [454, 174] on button "Select" at bounding box center [432, 178] width 66 height 15
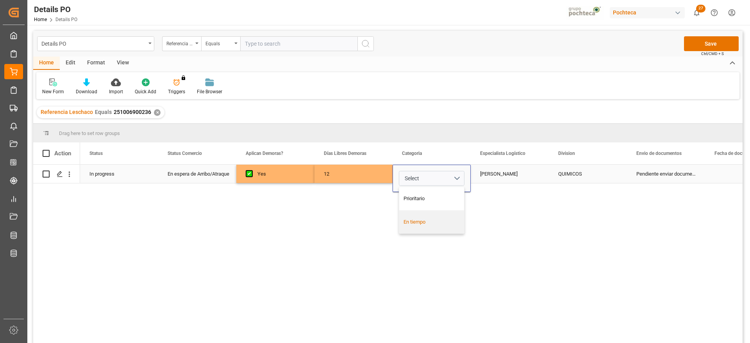
click at [442, 224] on div "En tiempo" at bounding box center [432, 222] width 57 height 8
click at [525, 178] on div "[PERSON_NAME]" at bounding box center [510, 174] width 78 height 18
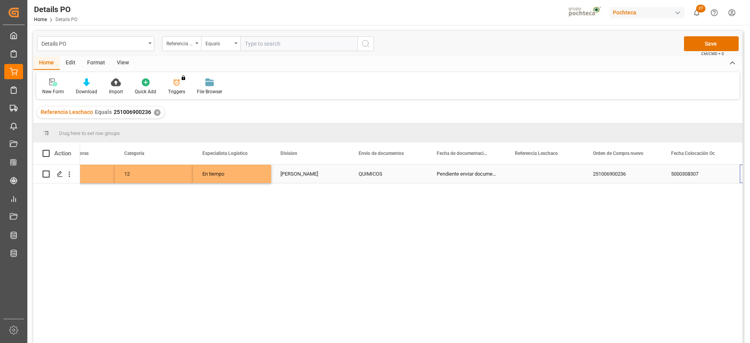
scroll to position [0, 278]
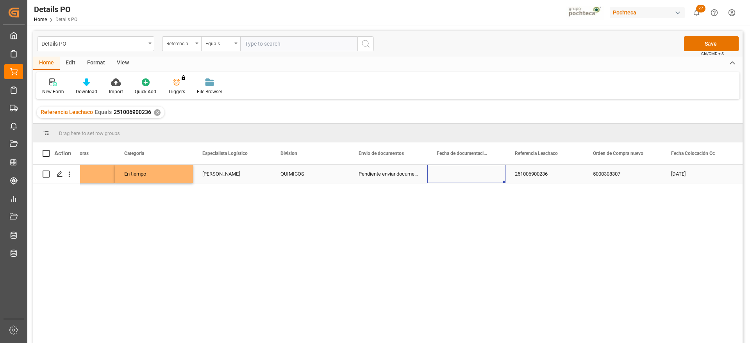
click at [453, 172] on div "Press SPACE to select this row." at bounding box center [466, 174] width 78 height 18
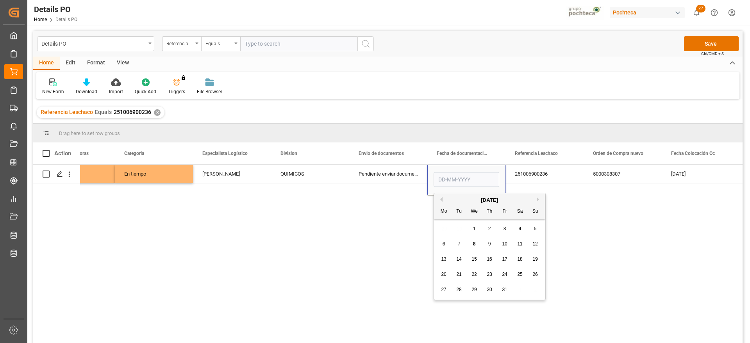
click at [440, 199] on button "Previous Month" at bounding box center [440, 199] width 5 height 5
click at [476, 258] on span "17" at bounding box center [474, 259] width 5 height 5
type input "[DATE]"
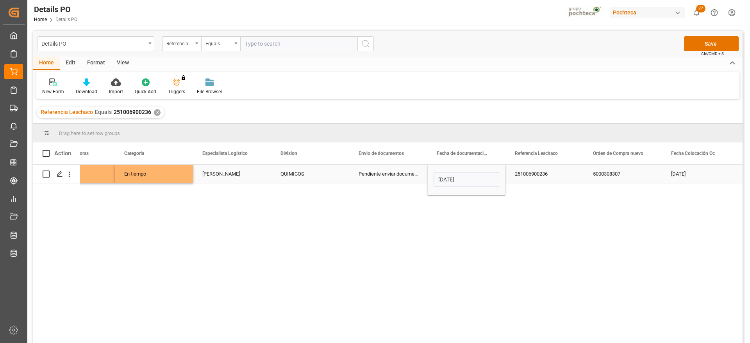
click at [564, 175] on div "251006900236" at bounding box center [545, 174] width 78 height 18
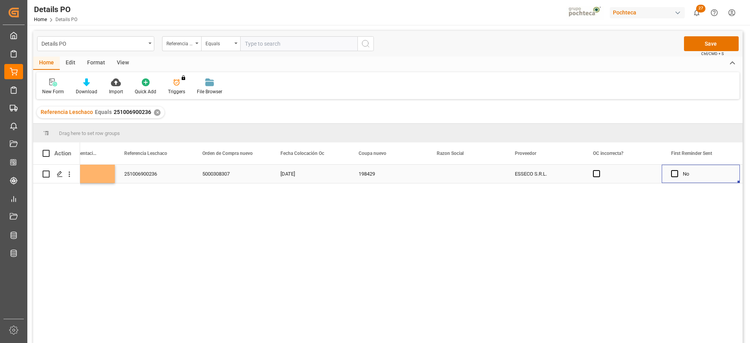
click at [483, 173] on div "Press SPACE to select this row." at bounding box center [466, 174] width 78 height 18
click at [490, 175] on icon "open menu" at bounding box center [490, 178] width 9 height 9
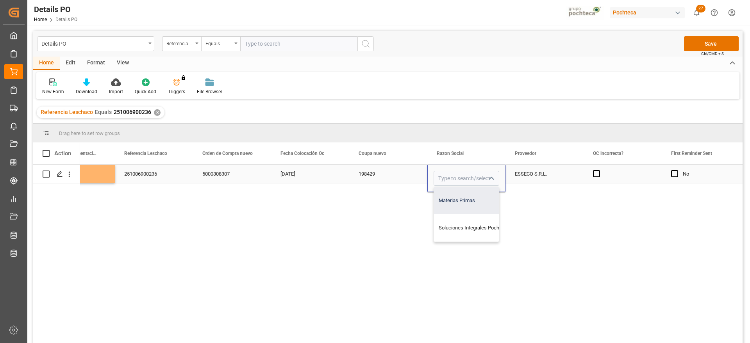
click at [484, 199] on div "Materias Primas" at bounding box center [474, 200] width 80 height 27
type input "Materias Primas"
click at [537, 169] on div "ESSECO S.R.L." at bounding box center [545, 174] width 78 height 18
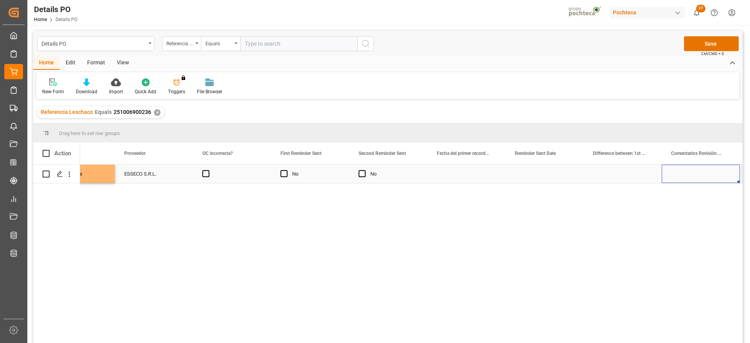
scroll to position [0, 1137]
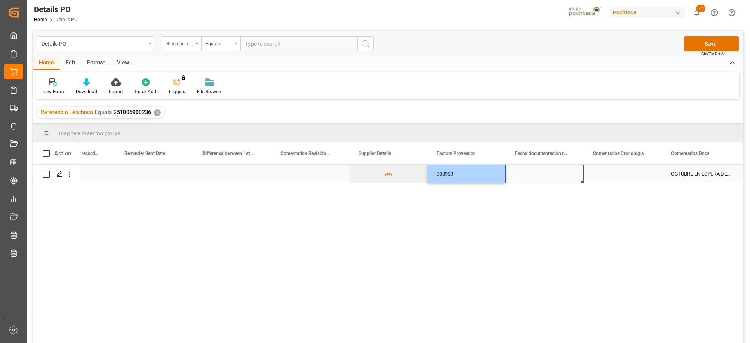
click at [540, 175] on div "Press SPACE to select this row." at bounding box center [545, 174] width 78 height 18
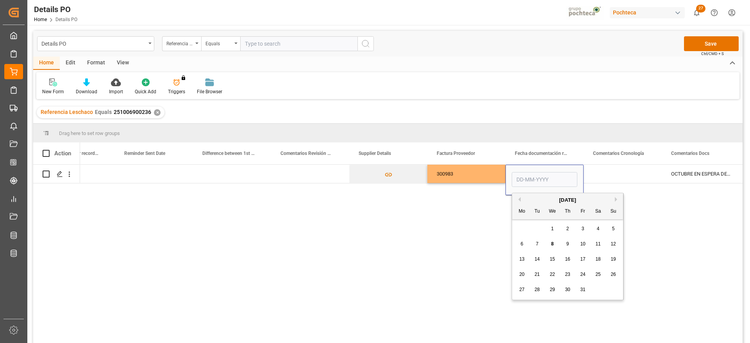
click at [519, 198] on button "Previous Month" at bounding box center [518, 199] width 5 height 5
click at [551, 259] on span "17" at bounding box center [552, 259] width 5 height 5
type input "[DATE]"
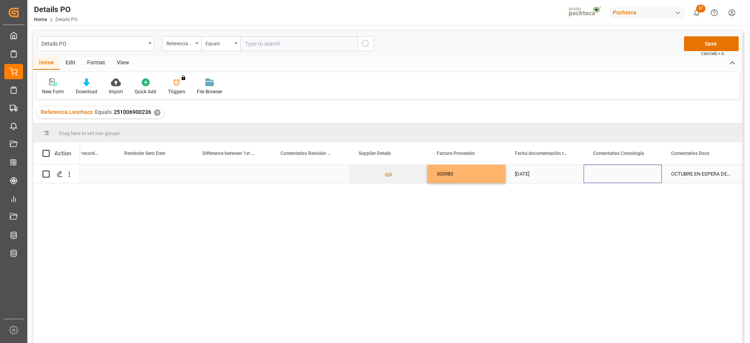
click at [620, 174] on div "Press SPACE to select this row." at bounding box center [623, 174] width 78 height 18
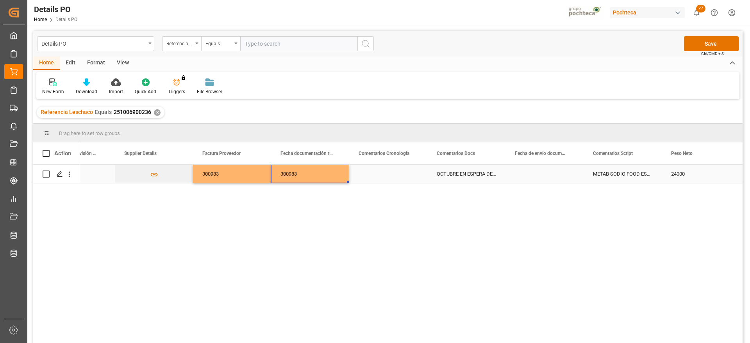
click at [334, 174] on div "300983" at bounding box center [310, 174] width 78 height 18
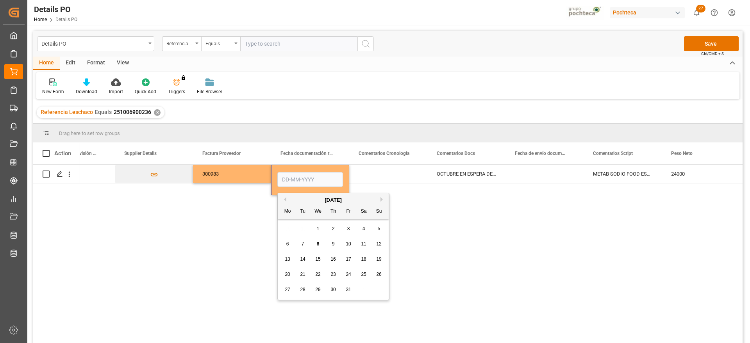
click at [284, 197] on button "Previous Month" at bounding box center [284, 199] width 5 height 5
click at [317, 257] on span "17" at bounding box center [317, 259] width 5 height 5
type input "[DATE]"
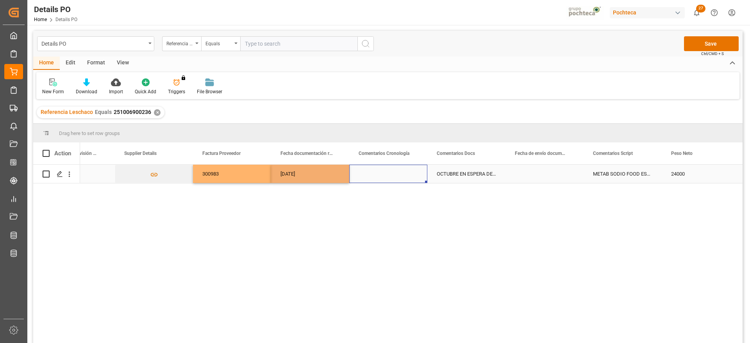
click at [359, 175] on div "Press SPACE to select this row." at bounding box center [388, 174] width 78 height 18
click at [318, 174] on div "[DATE]" at bounding box center [310, 174] width 78 height 18
click at [556, 175] on div "Press SPACE to select this row." at bounding box center [545, 174] width 78 height 18
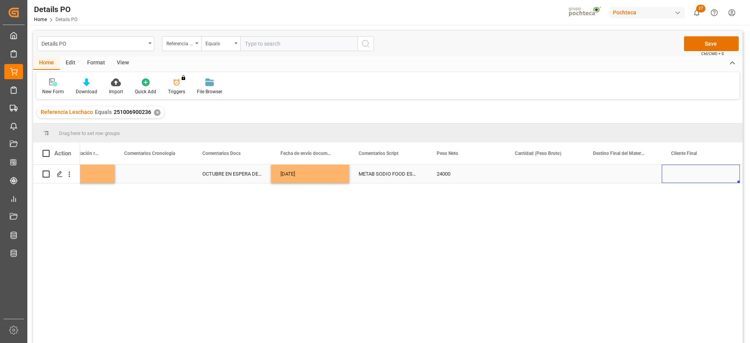
click at [556, 175] on div "Press SPACE to select this row." at bounding box center [545, 174] width 78 height 18
click at [556, 175] on input "Press SPACE to select this row." at bounding box center [545, 178] width 66 height 15
type input "5"
type input "0"
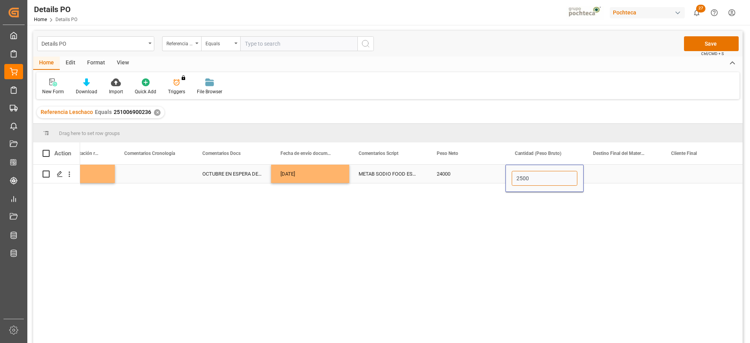
type input "25000"
click at [624, 179] on div "Press SPACE to select this row." at bounding box center [623, 174] width 78 height 18
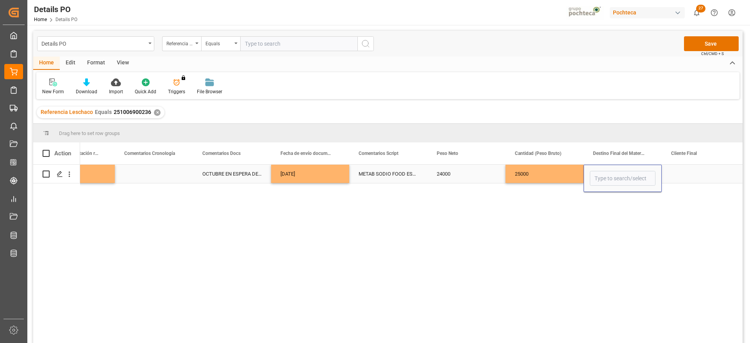
click at [624, 179] on input "Press SPACE to select this row." at bounding box center [623, 178] width 66 height 15
click at [619, 243] on div "San Juan / CDMX" at bounding box center [637, 237] width 95 height 27
type input "San Juan / CDMX"
click at [687, 172] on div "Press SPACE to select this row." at bounding box center [701, 174] width 78 height 18
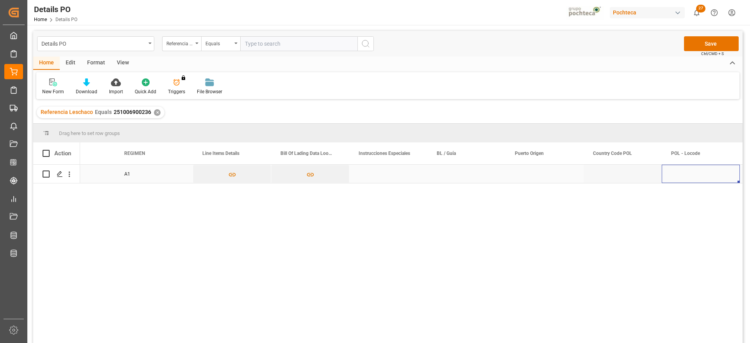
click at [453, 176] on div "Press SPACE to select this row." at bounding box center [466, 174] width 78 height 18
click at [546, 179] on div "Press SPACE to select this row." at bounding box center [545, 174] width 78 height 18
click at [547, 175] on div "Press SPACE to select this row." at bounding box center [545, 174] width 78 height 18
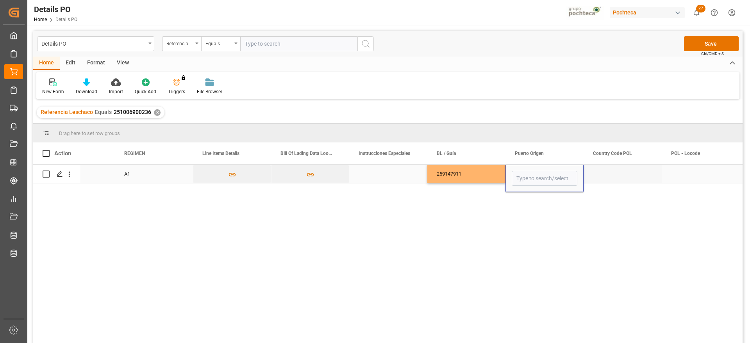
click at [547, 175] on input "Press SPACE to select this row." at bounding box center [545, 178] width 66 height 15
click at [554, 204] on div "[GEOGRAPHIC_DATA] - [GEOGRAPHIC_DATA]" at bounding box center [566, 200] width 109 height 27
type input "[GEOGRAPHIC_DATA] - [GEOGRAPHIC_DATA]"
click at [631, 173] on div "Press SPACE to select this row." at bounding box center [623, 174] width 78 height 18
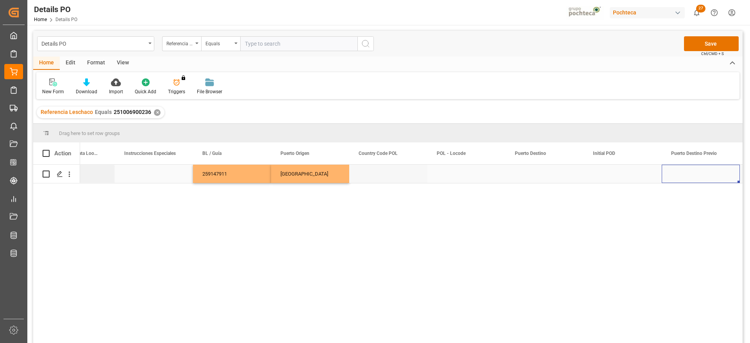
click at [675, 176] on div "Press SPACE to select this row." at bounding box center [701, 174] width 78 height 18
click at [679, 171] on div "Press SPACE to select this row." at bounding box center [701, 174] width 78 height 18
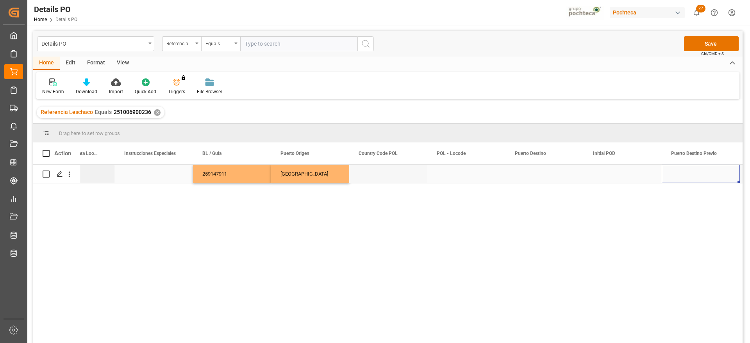
click at [679, 171] on div "Press SPACE to select this row." at bounding box center [701, 174] width 78 height 18
click at [626, 174] on div "Press SPACE to select this row." at bounding box center [623, 174] width 78 height 18
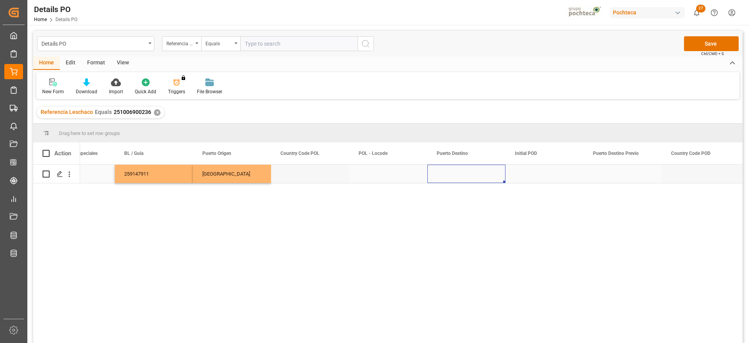
click at [457, 178] on div "Press SPACE to select this row." at bounding box center [466, 174] width 78 height 18
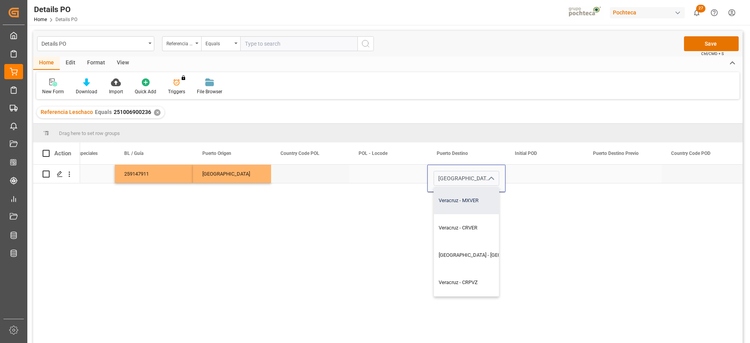
click at [458, 198] on div "Veracruz - MXVER" at bounding box center [488, 200] width 109 height 27
type input "Veracruz - MXVER"
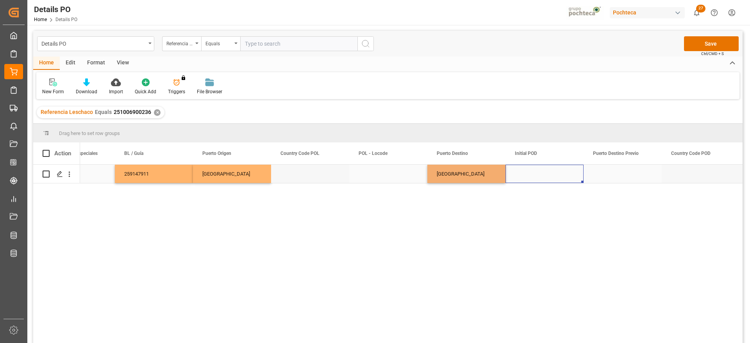
click at [548, 170] on div "Press SPACE to select this row." at bounding box center [545, 174] width 78 height 18
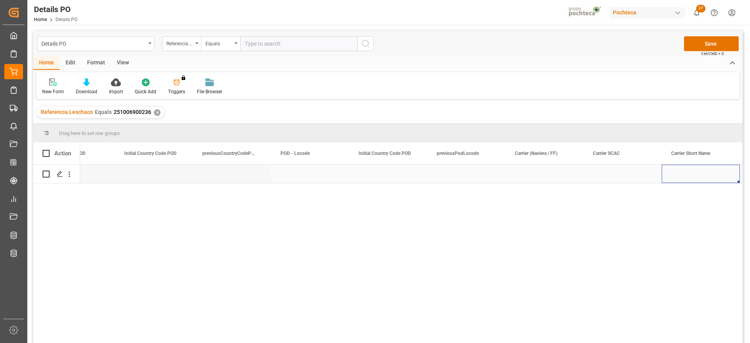
click at [548, 170] on div "Press SPACE to select this row." at bounding box center [545, 174] width 78 height 18
click at [550, 182] on input "Press SPACE to select this row." at bounding box center [545, 178] width 66 height 15
type input "MAERSK"
click at [605, 175] on div "Press SPACE to select this row." at bounding box center [623, 174] width 78 height 18
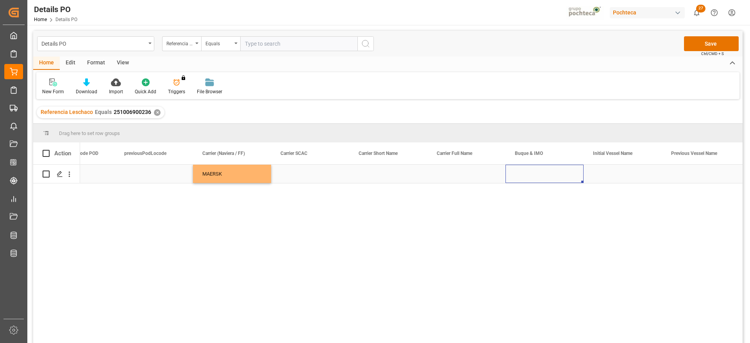
click at [545, 173] on div "Press SPACE to select this row." at bounding box center [545, 174] width 78 height 18
click at [535, 177] on input "Press SPACE to select this row." at bounding box center [545, 178] width 66 height 15
paste input "HELLA"
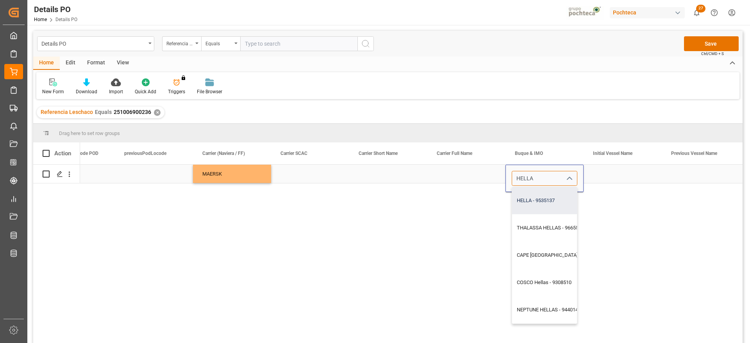
click at [560, 201] on div "HELLA - 9535137" at bounding box center [558, 200] width 93 height 27
type input "HELLA - 9535137"
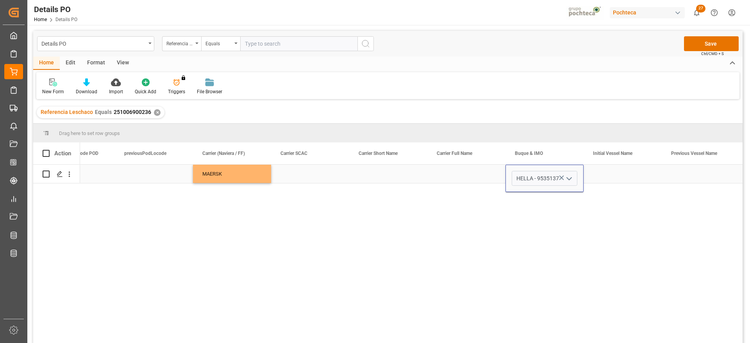
click at [608, 181] on div "Press SPACE to select this row." at bounding box center [623, 174] width 78 height 18
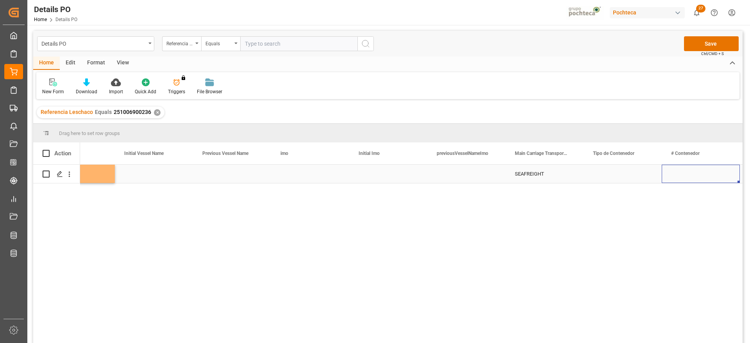
click at [614, 176] on div "Press SPACE to select this row." at bounding box center [623, 174] width 78 height 18
click at [640, 175] on input "Press SPACE to select this row." at bounding box center [623, 178] width 66 height 15
click at [646, 179] on icon "open menu" at bounding box center [647, 178] width 9 height 9
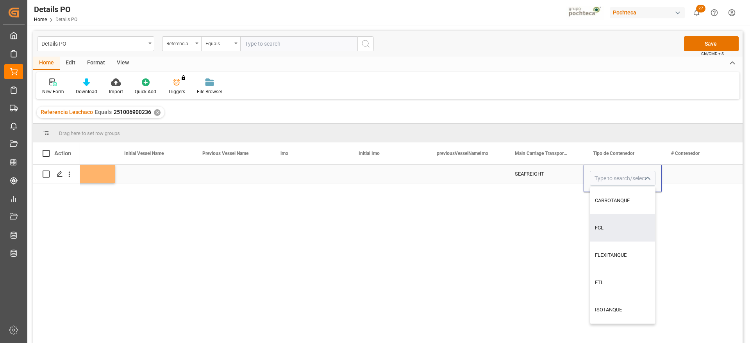
drag, startPoint x: 626, startPoint y: 225, endPoint x: 671, endPoint y: 190, distance: 56.9
click at [625, 224] on div "FCL" at bounding box center [622, 228] width 65 height 27
type input "FCL"
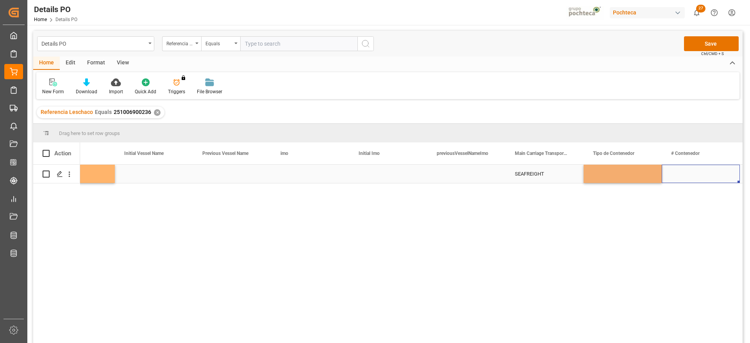
click at [696, 175] on div "Press SPACE to select this row." at bounding box center [701, 174] width 78 height 18
click at [689, 168] on div "Press SPACE to select this row." at bounding box center [701, 174] width 78 height 18
click at [678, 179] on input "Press SPACE to select this row." at bounding box center [701, 178] width 66 height 15
click at [710, 177] on input "TEMU416370-0" at bounding box center [701, 178] width 66 height 15
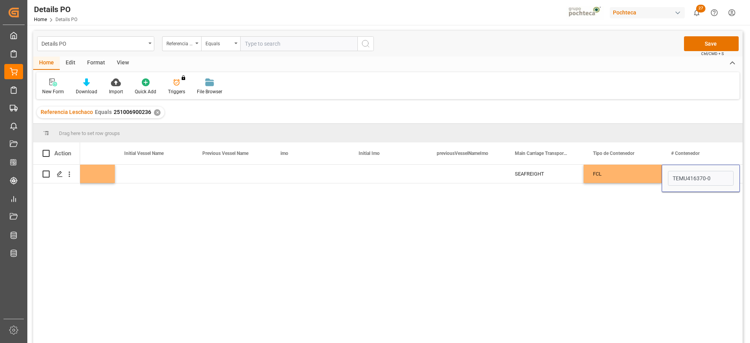
type input "TEMU4163700"
click at [630, 177] on div "FCL" at bounding box center [622, 174] width 59 height 18
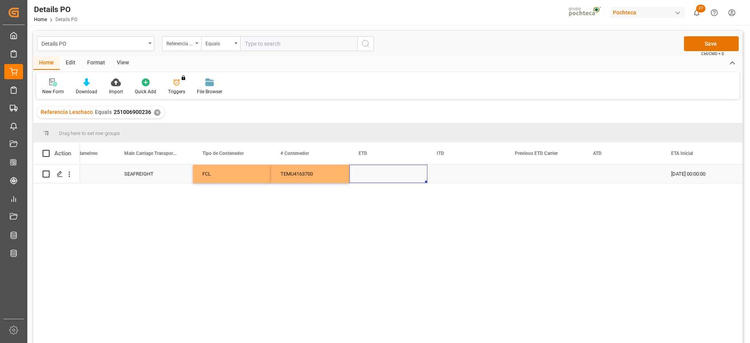
drag, startPoint x: 411, startPoint y: 177, endPoint x: 372, endPoint y: 177, distance: 38.3
click at [405, 177] on div "Press SPACE to select this row." at bounding box center [388, 174] width 78 height 18
click at [372, 177] on div "Press SPACE to select this row." at bounding box center [388, 174] width 78 height 18
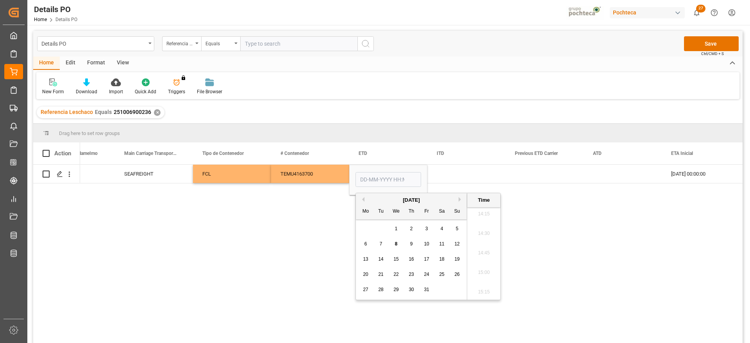
click at [364, 201] on button "Previous Month" at bounding box center [362, 199] width 5 height 5
click at [383, 276] on span "23" at bounding box center [380, 274] width 5 height 5
type input "23-09-2025 00:00"
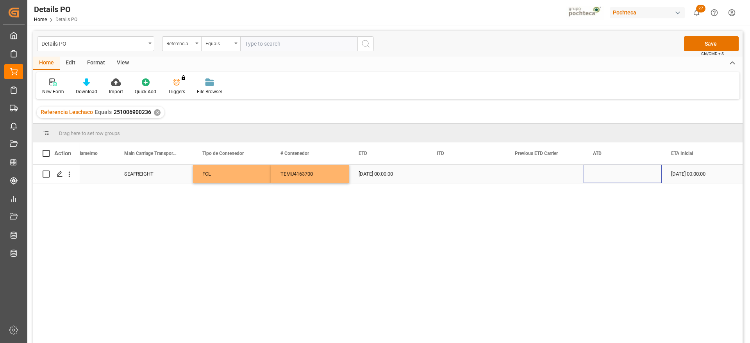
click at [611, 175] on div "Press SPACE to select this row." at bounding box center [623, 174] width 78 height 18
click at [683, 171] on div "[DATE] 00:00:00" at bounding box center [701, 174] width 78 height 18
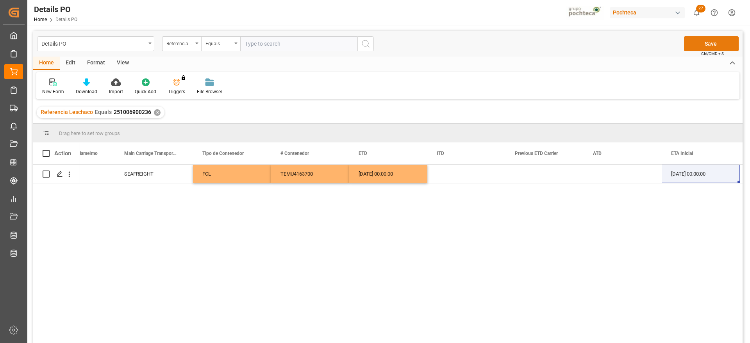
click at [703, 45] on button "Save" at bounding box center [711, 43] width 55 height 15
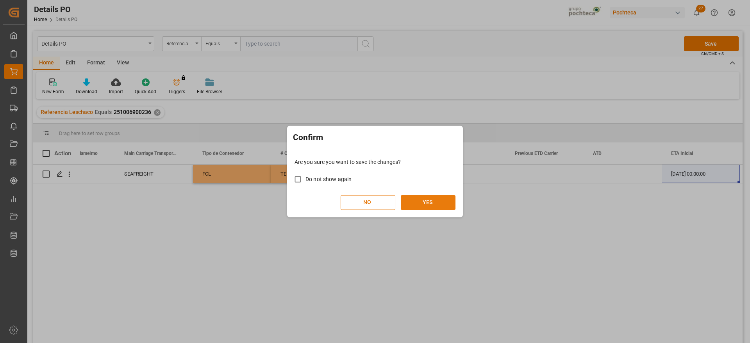
click at [419, 202] on button "YES" at bounding box center [428, 202] width 55 height 15
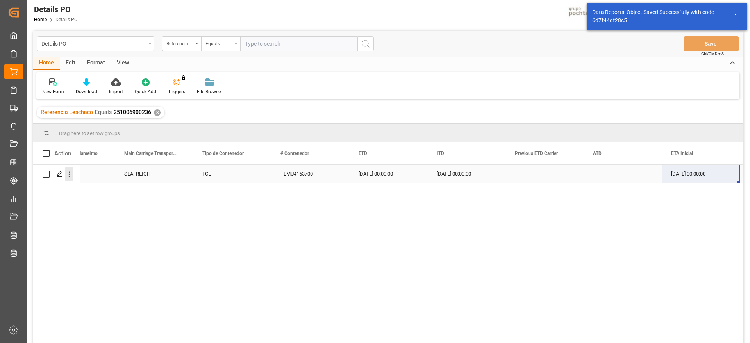
click at [70, 175] on icon "open menu" at bounding box center [69, 174] width 8 height 8
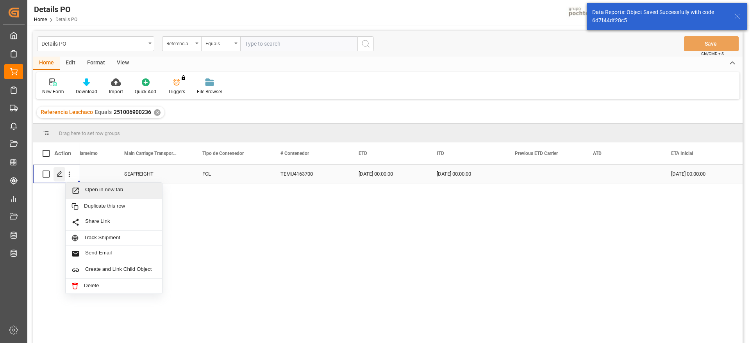
click at [57, 174] on icon "Press SPACE to select this row." at bounding box center [60, 174] width 6 height 6
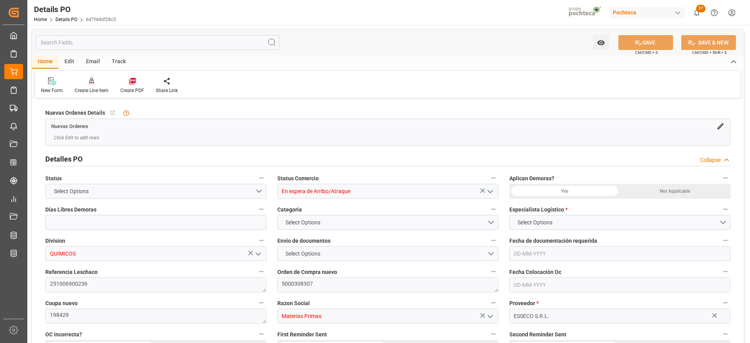
type input "12"
type input "[DATE]"
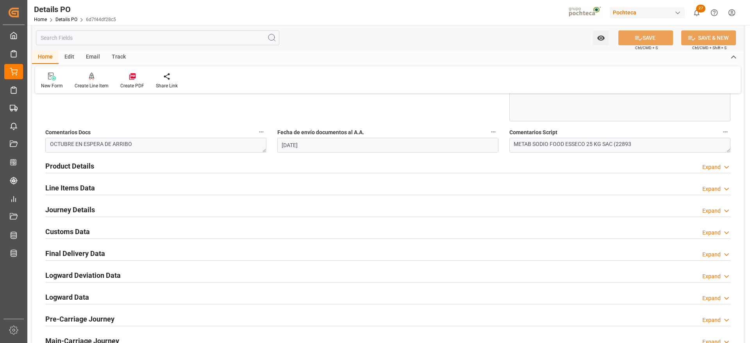
click at [63, 190] on h2 "Line Items Data" at bounding box center [70, 188] width 50 height 11
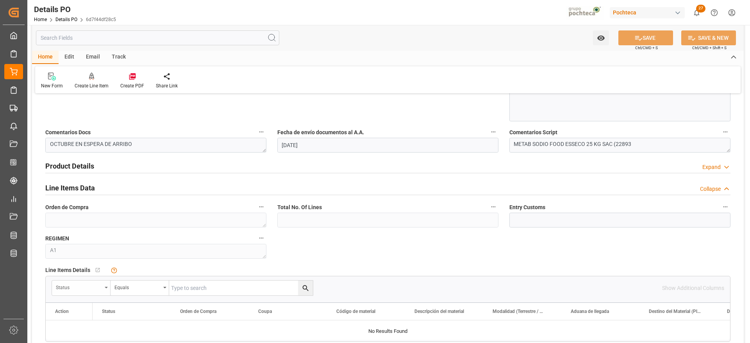
click at [95, 293] on div "Status" at bounding box center [81, 288] width 59 height 15
click at [91, 309] on input "text" at bounding box center [110, 306] width 110 height 13
type input "ORD"
click at [96, 323] on div "Orden de Compra" at bounding box center [110, 324] width 116 height 16
click at [199, 285] on input "text" at bounding box center [241, 288] width 144 height 15
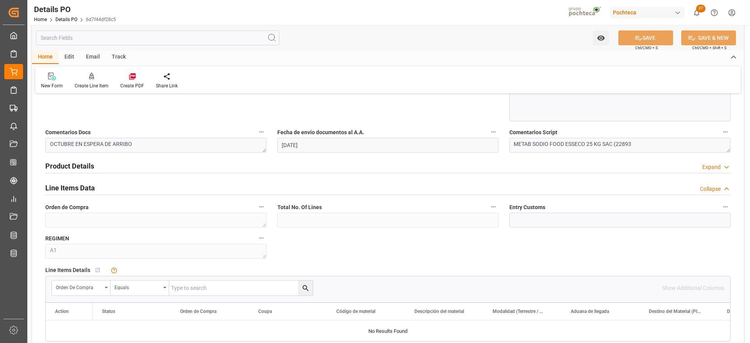
paste input "5000308307"
type input "5000308307"
click at [304, 287] on icon "search button" at bounding box center [306, 288] width 8 height 8
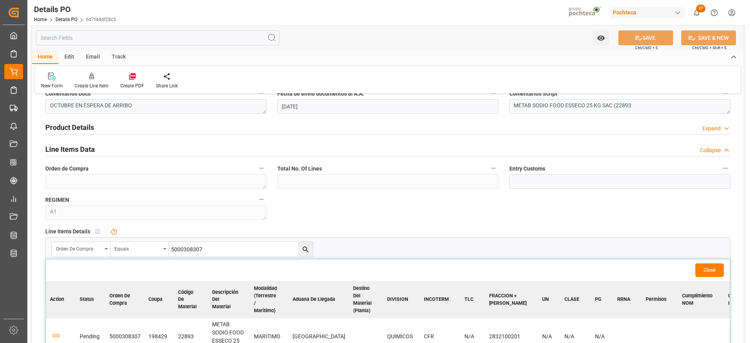
scroll to position [586, 0]
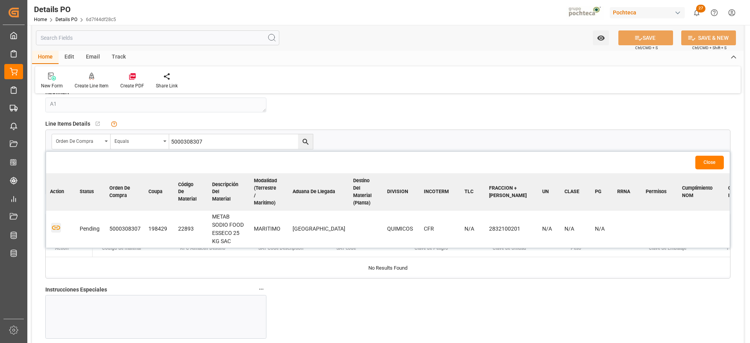
click at [53, 229] on icon "button" at bounding box center [56, 228] width 10 height 10
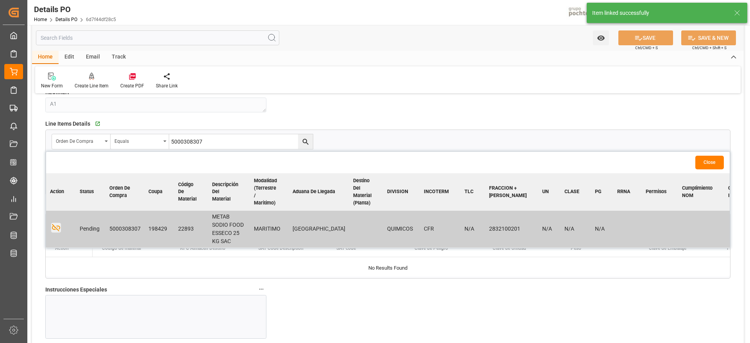
click at [709, 162] on button "Close" at bounding box center [710, 163] width 29 height 14
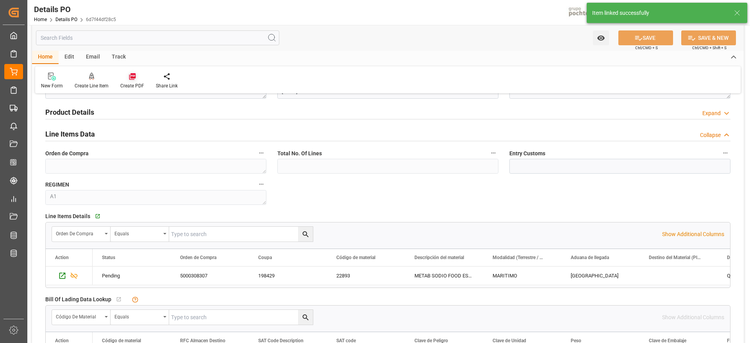
scroll to position [488, 0]
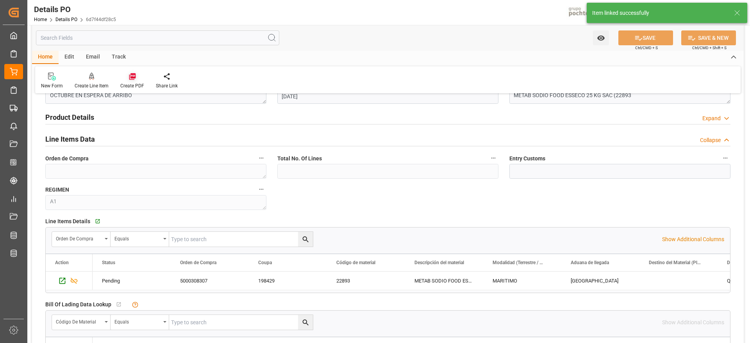
click at [136, 82] on div "Create PDF" at bounding box center [132, 80] width 36 height 17
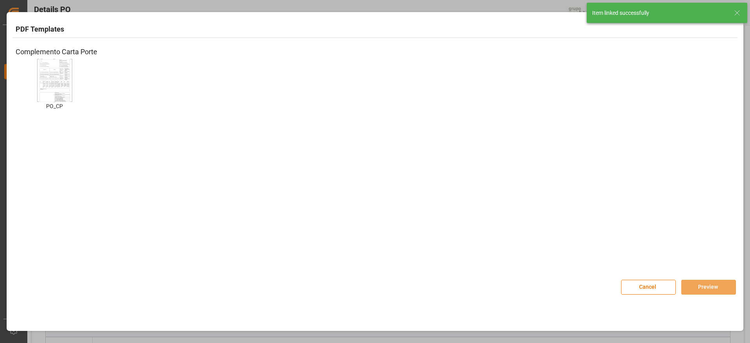
click at [60, 84] on img at bounding box center [54, 80] width 31 height 44
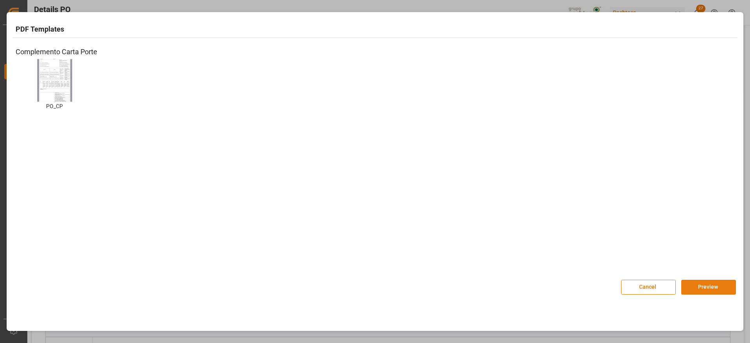
click at [711, 282] on button "Preview" at bounding box center [708, 287] width 55 height 15
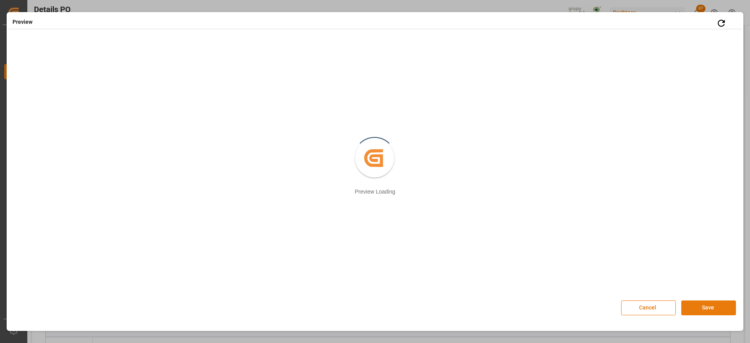
click at [710, 306] on button "Save" at bounding box center [708, 308] width 55 height 15
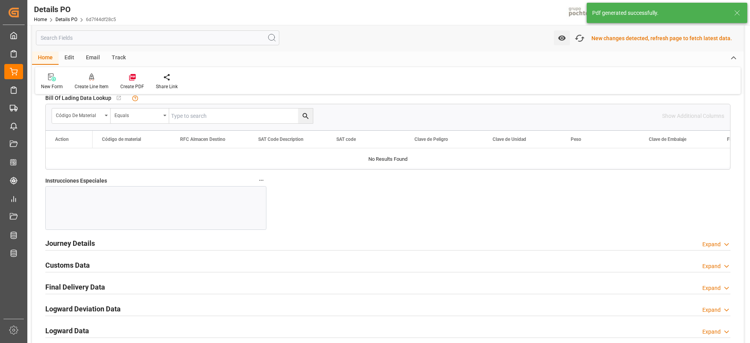
scroll to position [782, 0]
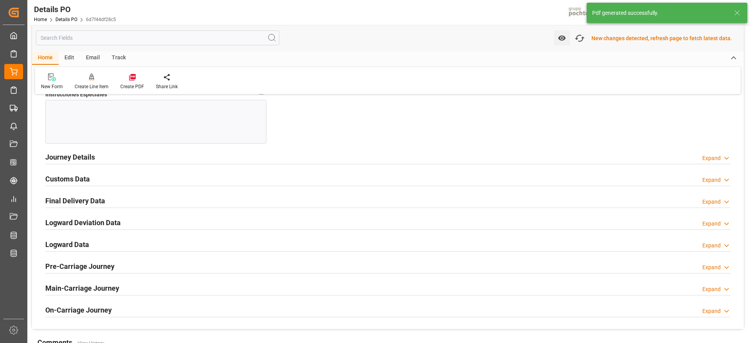
click at [66, 184] on h2 "Customs Data" at bounding box center [67, 179] width 45 height 11
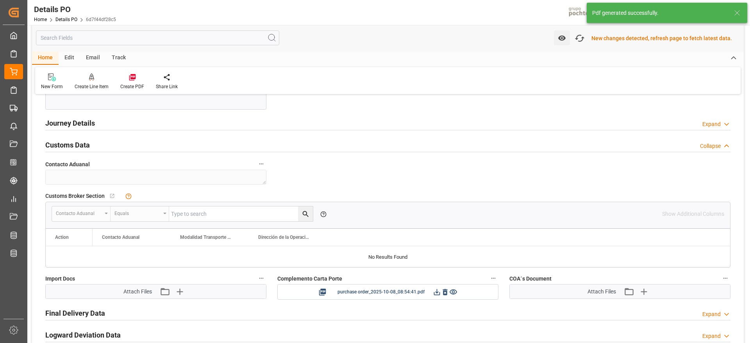
scroll to position [831, 0]
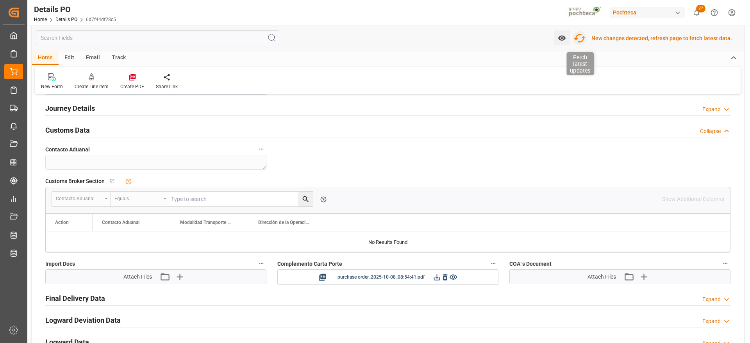
click at [580, 39] on icon "button" at bounding box center [580, 38] width 12 height 9
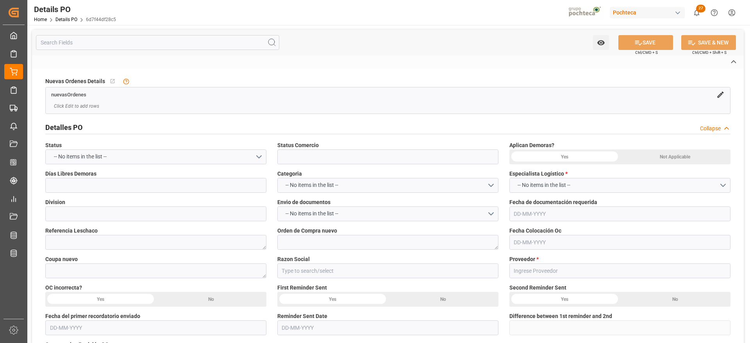
type input "En espera de Arribo/Atraque"
type input "QUIMICOS"
type textarea "251006900236"
type textarea "5000308307"
type textarea "198429"
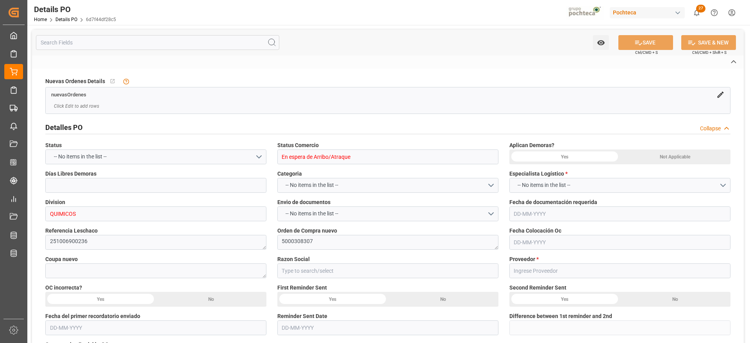
type input "Materias Primas"
type input "ESSECO S.R.L."
type textarea "300983"
type textarea "OCTUBRE EN ESPERA DE ARRIBO"
type textarea "METAB SODIO FOOD ESSECO 25 KG SAC (22893"
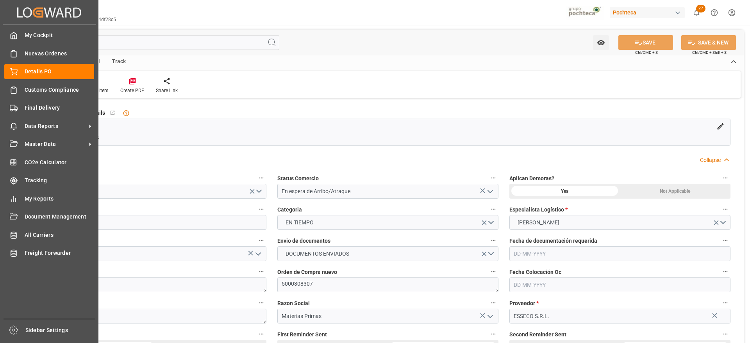
type input "12"
type input "[DATE]"
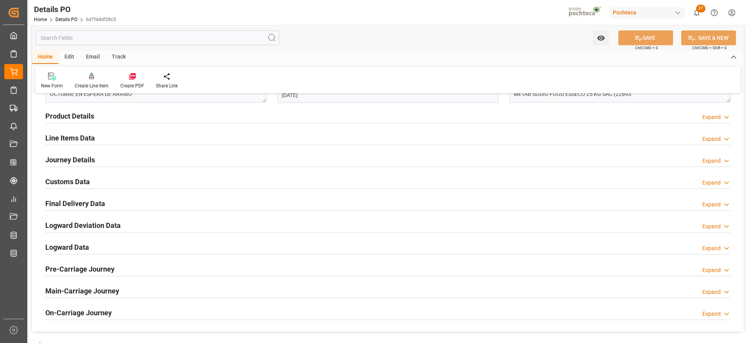
scroll to position [488, 0]
click at [73, 182] on h2 "Customs Data" at bounding box center [67, 183] width 45 height 11
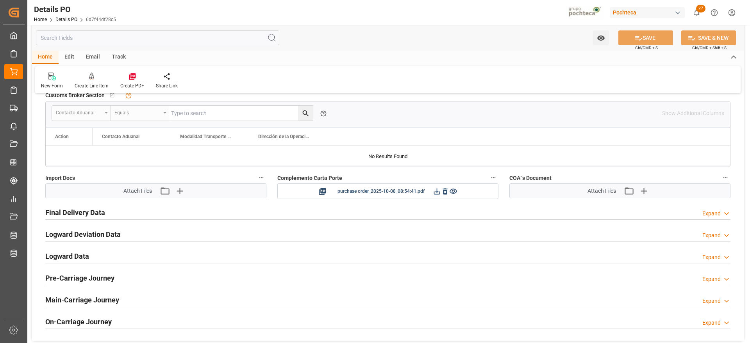
scroll to position [635, 0]
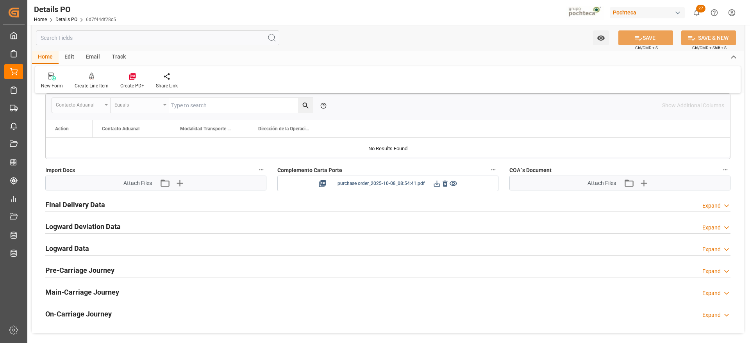
click at [435, 184] on icon at bounding box center [437, 184] width 8 height 8
click at [182, 184] on icon "button" at bounding box center [179, 183] width 13 height 13
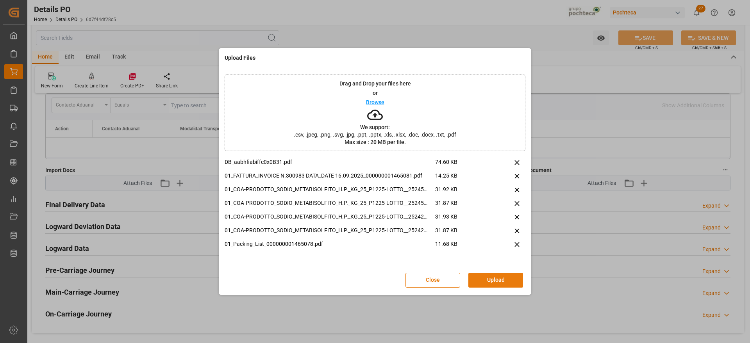
click at [508, 286] on button "Upload" at bounding box center [496, 280] width 55 height 15
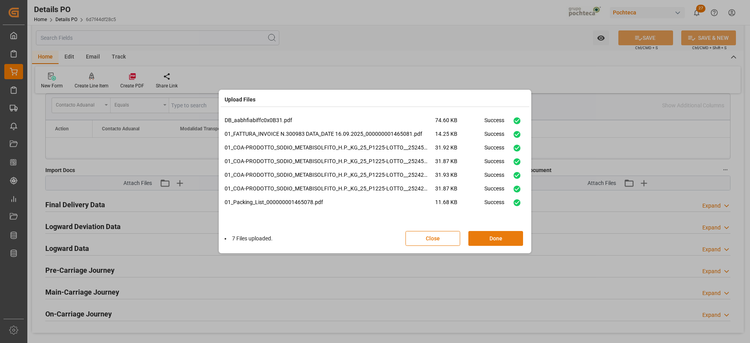
click at [494, 242] on button "Done" at bounding box center [496, 238] width 55 height 15
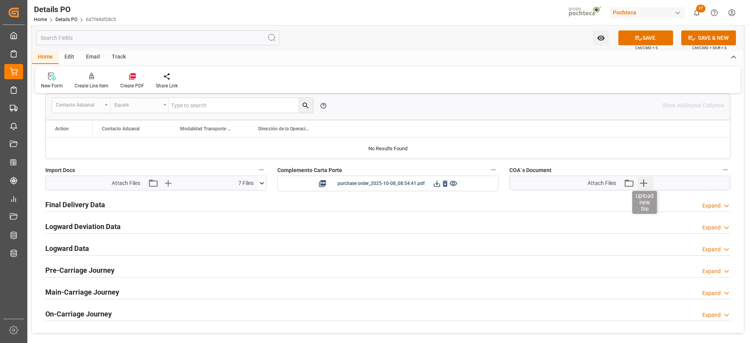
click at [646, 183] on icon "button" at bounding box center [643, 183] width 7 height 7
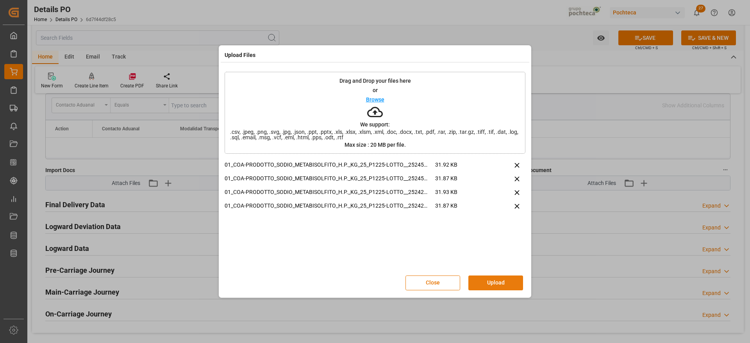
click at [496, 284] on button "Upload" at bounding box center [496, 283] width 55 height 15
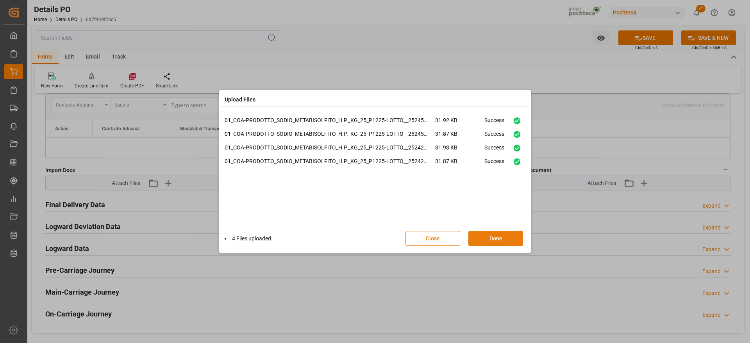
click at [503, 236] on button "Done" at bounding box center [496, 238] width 55 height 15
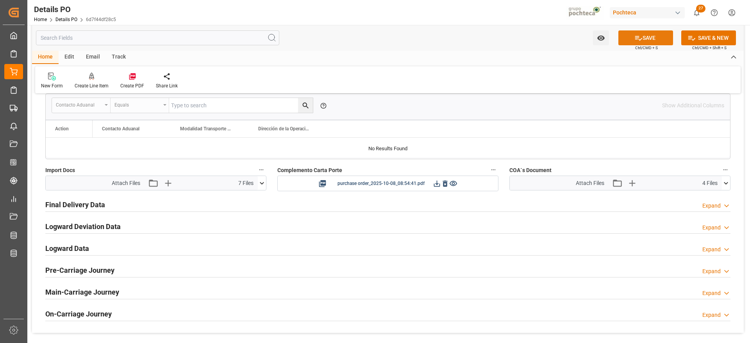
click at [655, 34] on button "SAVE" at bounding box center [646, 37] width 55 height 15
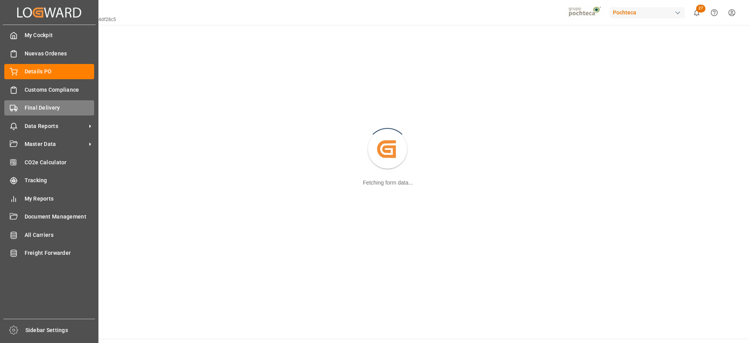
click at [39, 106] on span "Final Delivery" at bounding box center [60, 108] width 70 height 8
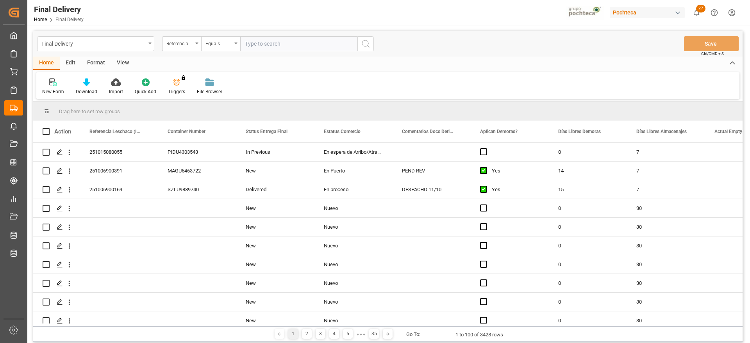
click at [182, 45] on div "Referencia Leschaco (Impo)" at bounding box center [179, 42] width 27 height 9
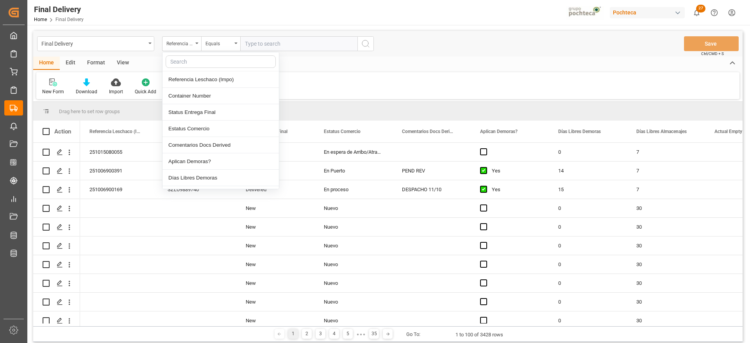
click at [185, 63] on input "text" at bounding box center [221, 61] width 110 height 13
click at [353, 78] on div "New Form Download Import Quick Add Triggers You do not have permission for Trig…" at bounding box center [387, 85] width 703 height 27
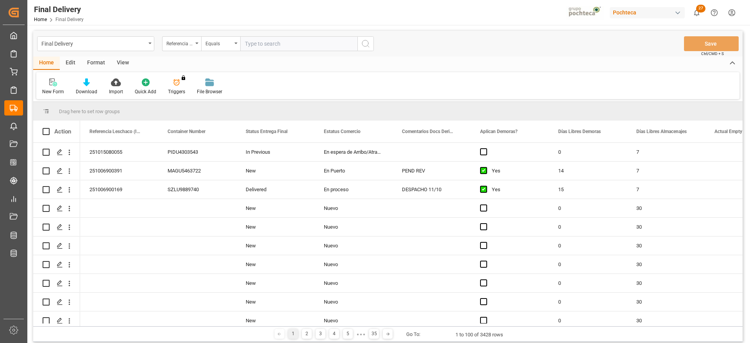
click at [122, 67] on div "View" at bounding box center [123, 63] width 24 height 13
click at [89, 93] on div "Standard Templates" at bounding box center [88, 91] width 39 height 7
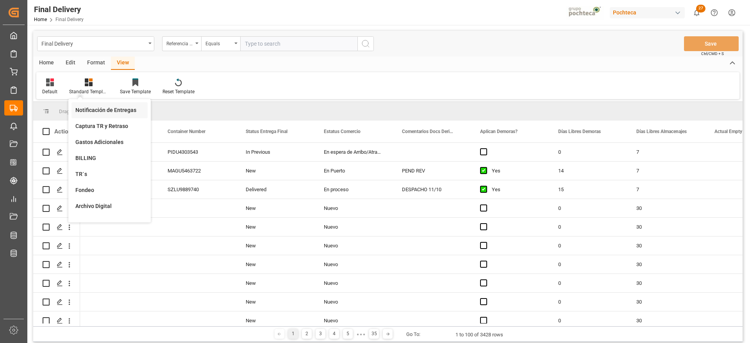
click at [100, 111] on div "Notificación de Entregas" at bounding box center [109, 110] width 68 height 8
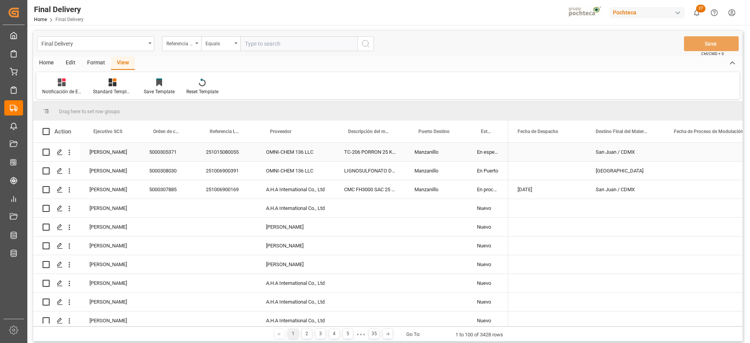
click at [259, 180] on div "OMNI-CHEM 136 LLC" at bounding box center [296, 171] width 78 height 18
click at [459, 194] on div "Manzanillo" at bounding box center [436, 190] width 63 height 18
click at [578, 192] on div "[DATE]" at bounding box center [547, 190] width 78 height 18
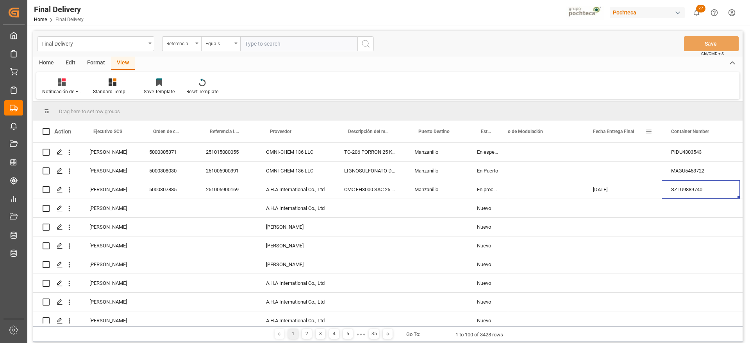
click at [651, 130] on span at bounding box center [649, 131] width 7 height 7
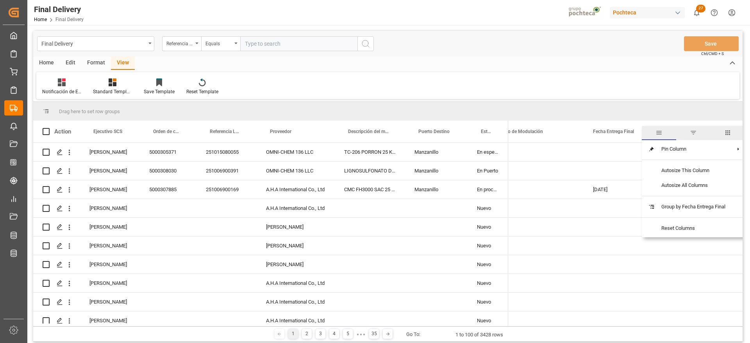
click at [695, 134] on span "filter" at bounding box center [693, 132] width 7 height 7
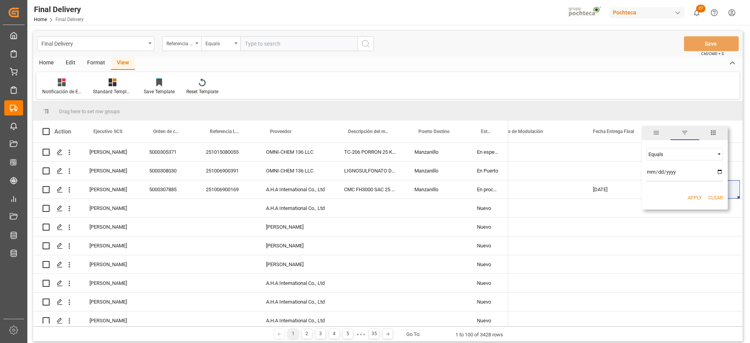
click at [721, 169] on input "date" at bounding box center [685, 174] width 77 height 16
type input "2025-10-09"
click at [693, 197] on button "Apply" at bounding box center [695, 198] width 14 height 8
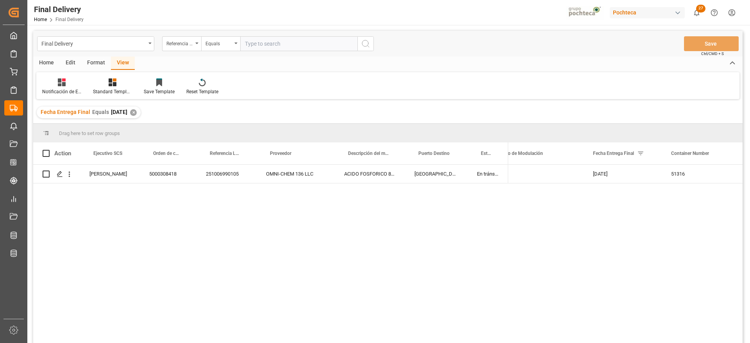
click at [137, 111] on div "✕" at bounding box center [133, 112] width 7 height 7
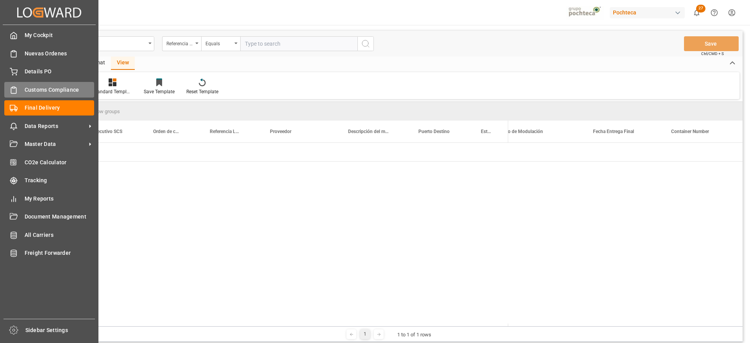
click at [30, 86] on span "Customs Compliance" at bounding box center [60, 90] width 70 height 8
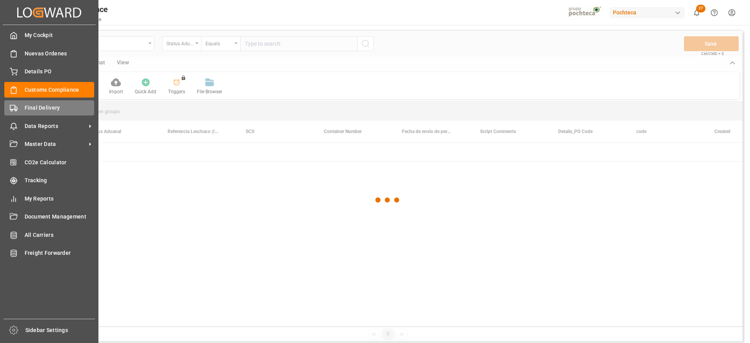
click at [38, 107] on span "Final Delivery" at bounding box center [60, 108] width 70 height 8
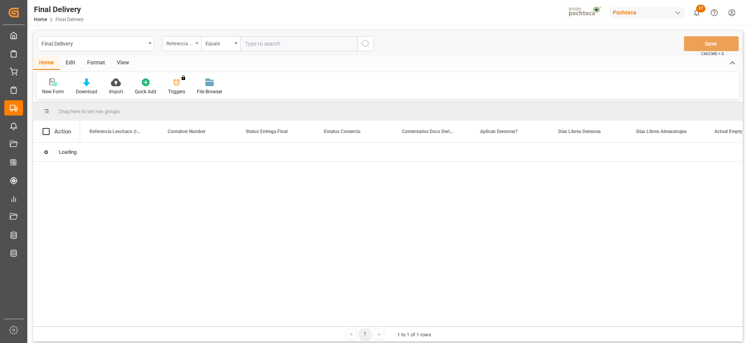
click at [178, 46] on div "Referencia Leschaco (Impo)" at bounding box center [179, 42] width 27 height 9
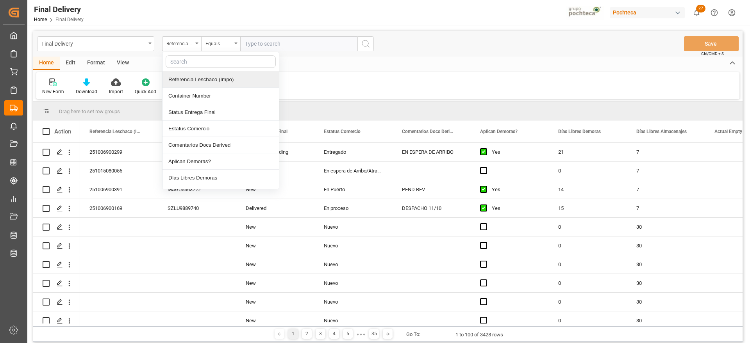
click at [185, 62] on input "text" at bounding box center [221, 61] width 110 height 13
type input "ORDE"
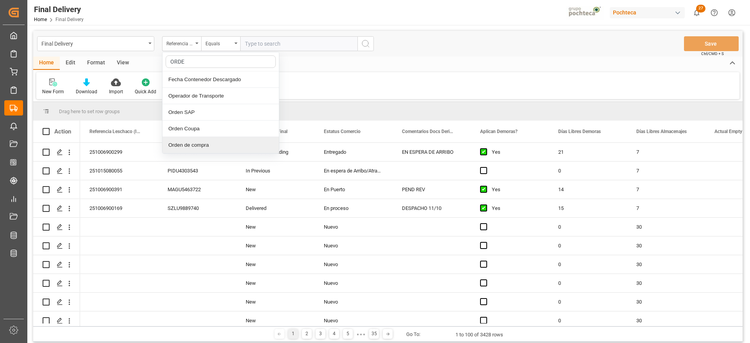
click at [208, 144] on div "Orden de compra" at bounding box center [221, 145] width 116 height 16
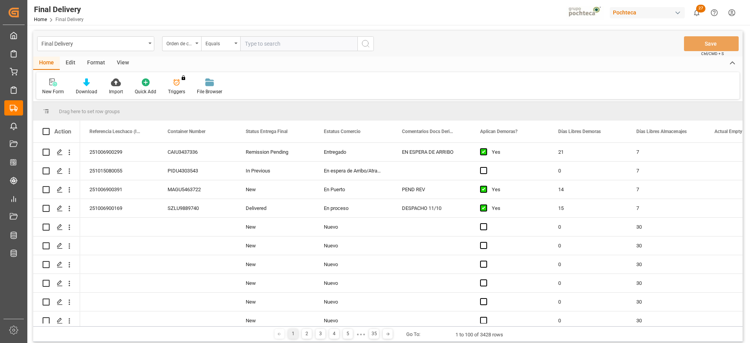
click at [254, 42] on input "text" at bounding box center [298, 43] width 117 height 15
paste input "5000308030"
type input "5000308030"
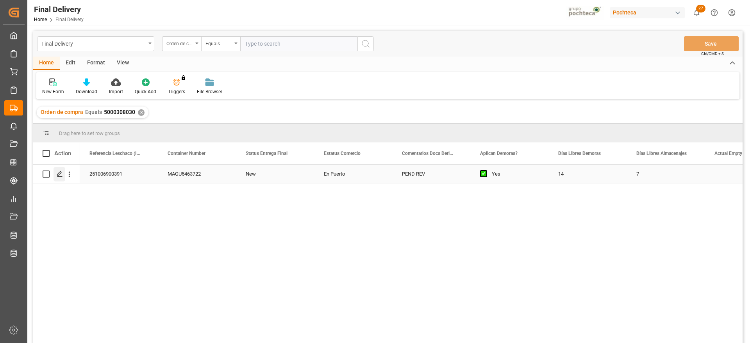
click at [55, 173] on div "Press SPACE to select this row." at bounding box center [60, 174] width 12 height 14
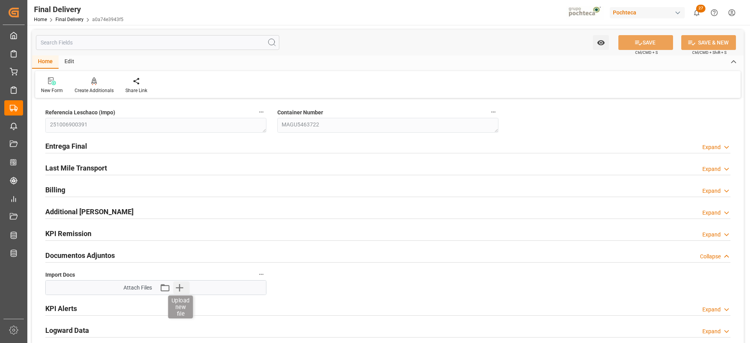
click at [180, 285] on icon "button" at bounding box center [179, 287] width 7 height 7
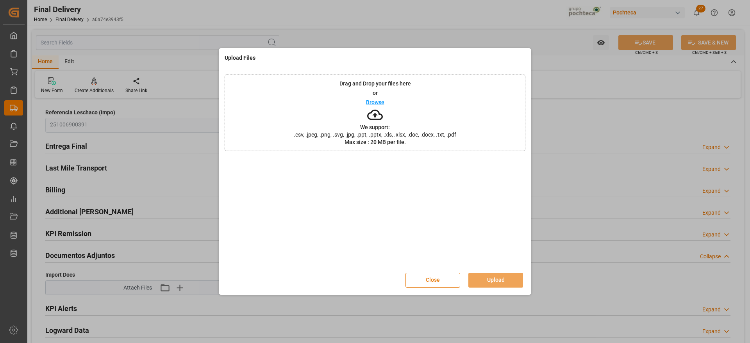
click at [434, 280] on button "Close" at bounding box center [433, 280] width 55 height 15
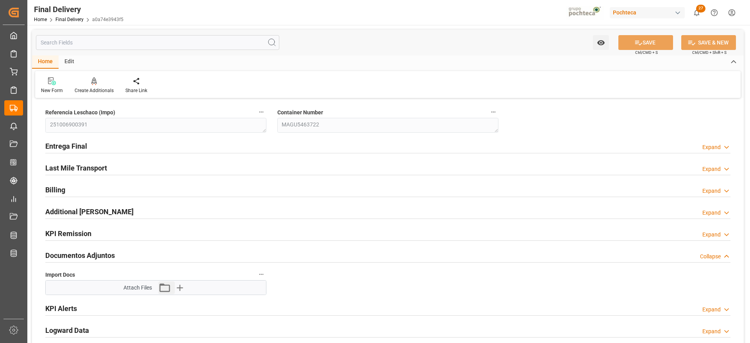
click at [165, 288] on icon "button" at bounding box center [164, 288] width 13 height 13
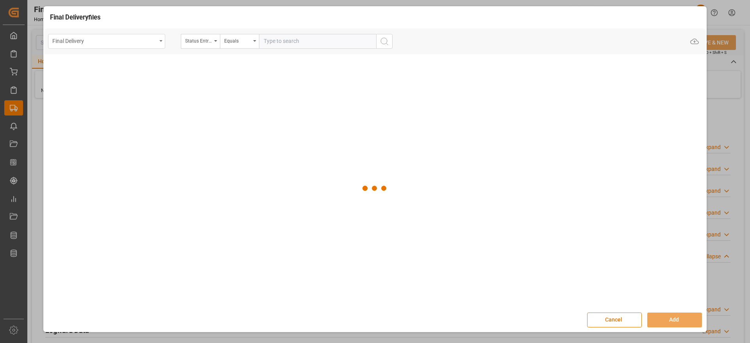
click at [99, 42] on div "Final Delivery" at bounding box center [104, 41] width 104 height 10
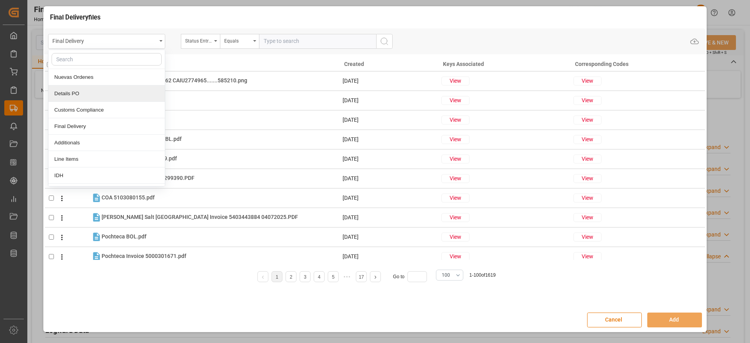
click at [90, 90] on div "Details PO" at bounding box center [106, 94] width 116 height 16
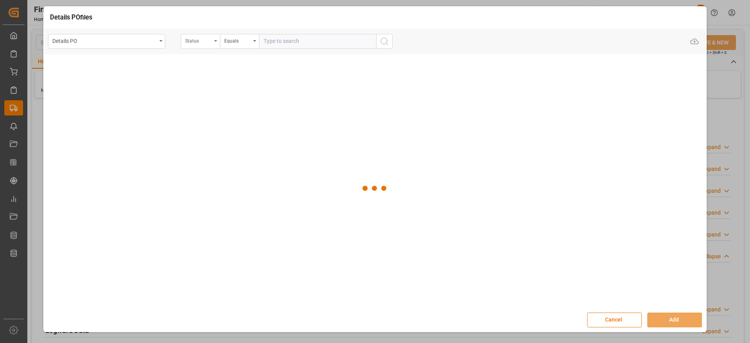
click at [198, 39] on div "Status" at bounding box center [198, 40] width 27 height 9
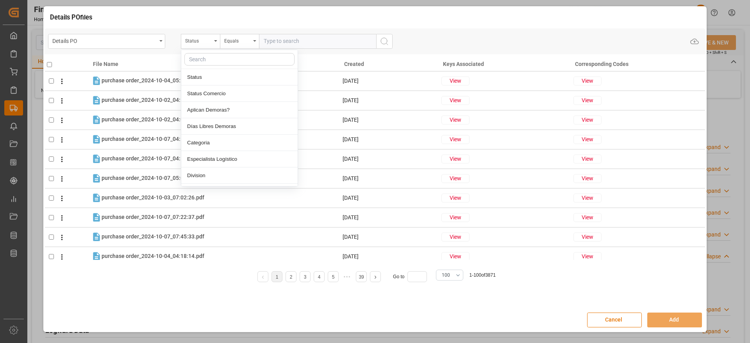
click at [203, 60] on input "text" at bounding box center [239, 59] width 110 height 13
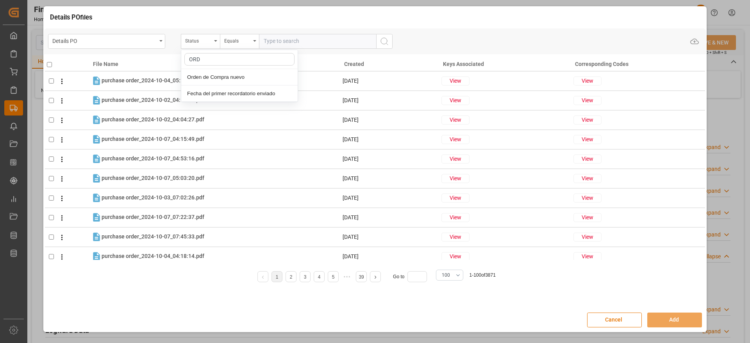
type input "ORDE"
click at [214, 81] on div "Orden de Compra nuevo" at bounding box center [239, 77] width 116 height 16
click at [281, 42] on input "text" at bounding box center [317, 41] width 117 height 15
paste input "5000308030"
type input "5000308030"
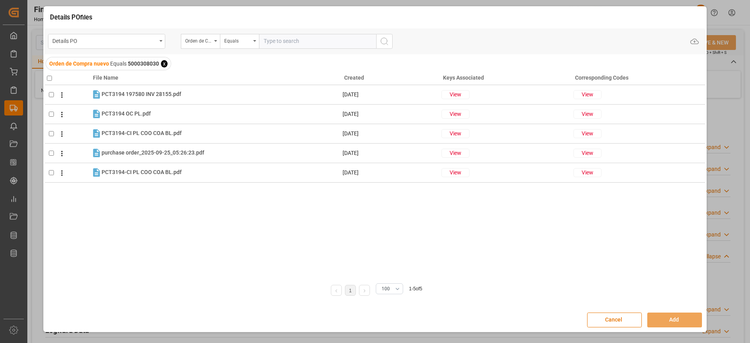
click at [51, 79] on th at bounding box center [68, 76] width 46 height 17
click at [51, 77] on input "checkbox" at bounding box center [49, 78] width 5 height 5
checkbox input "true"
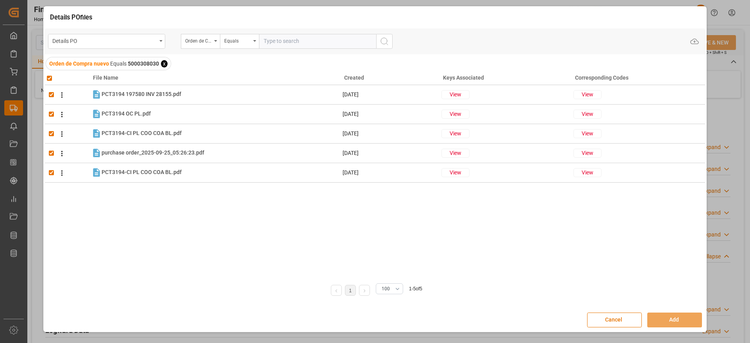
checkbox input "true"
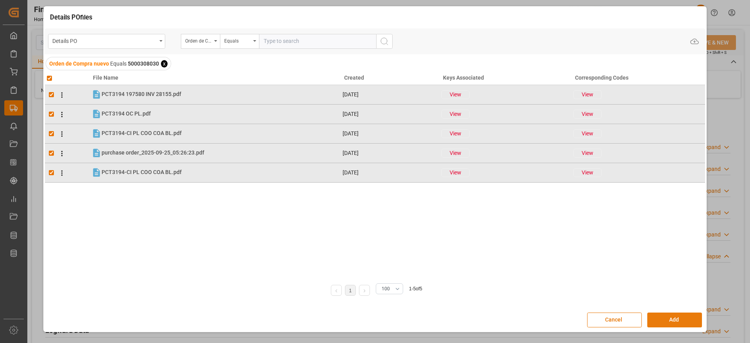
click at [665, 322] on button "Add" at bounding box center [674, 320] width 55 height 15
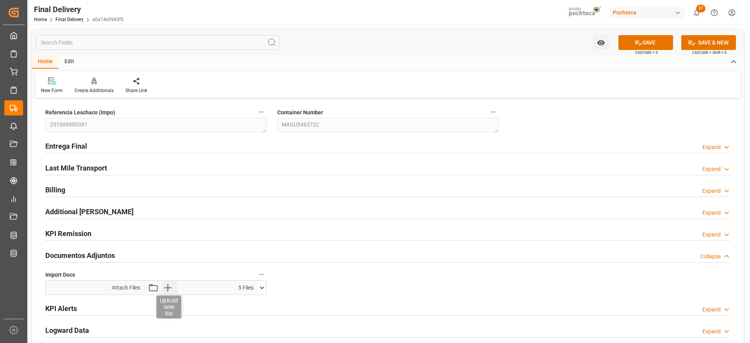
click at [166, 287] on icon "button" at bounding box center [167, 288] width 13 height 13
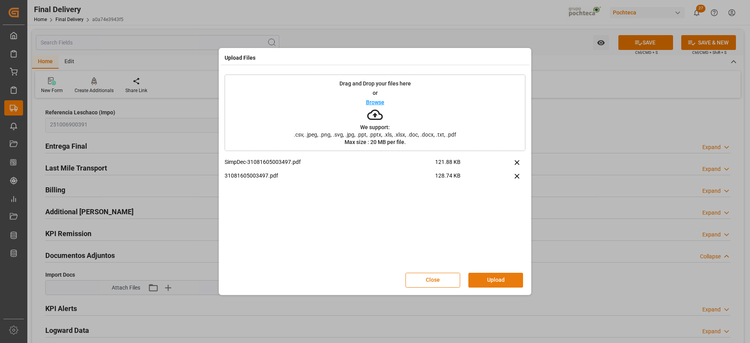
click at [492, 282] on button "Upload" at bounding box center [496, 280] width 55 height 15
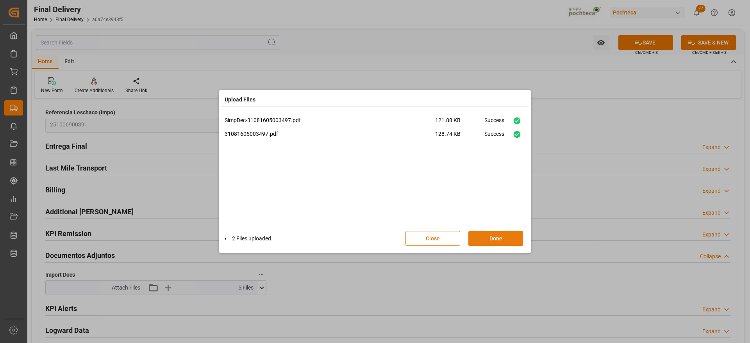
click at [499, 236] on button "Done" at bounding box center [496, 238] width 55 height 15
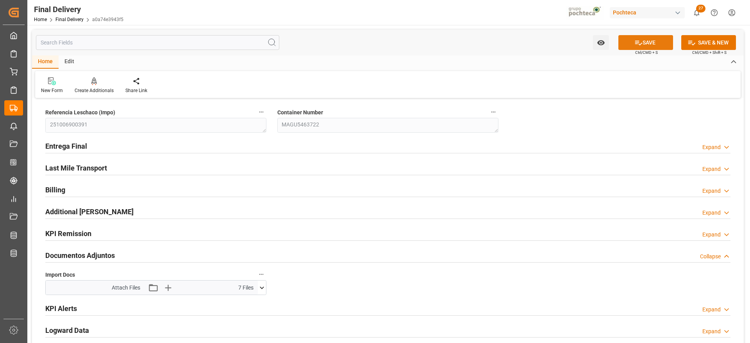
click at [639, 42] on icon at bounding box center [639, 43] width 8 height 8
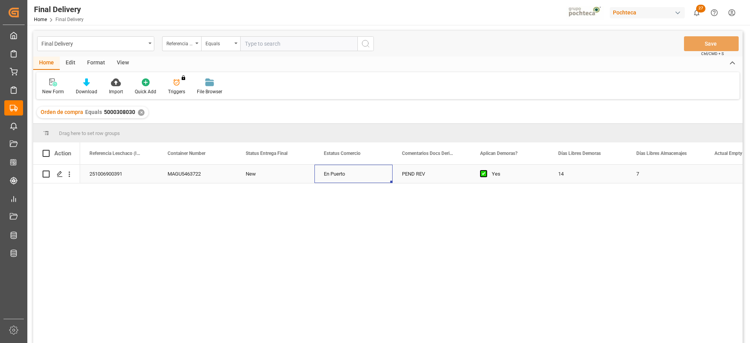
click at [379, 177] on div "En Puerto" at bounding box center [354, 174] width 78 height 18
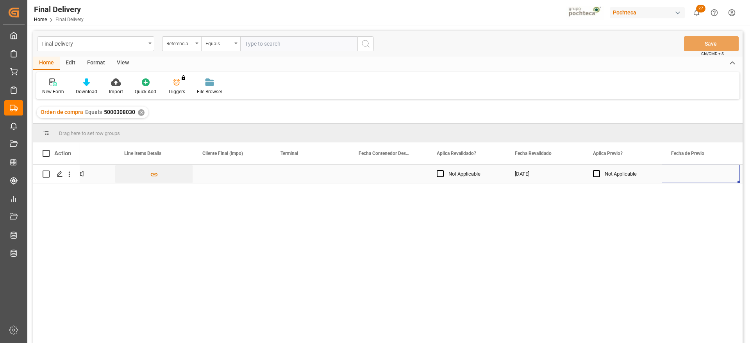
click at [305, 176] on div "Press SPACE to select this row." at bounding box center [310, 174] width 78 height 18
click at [305, 176] on input "Press SPACE to select this row." at bounding box center [310, 178] width 66 height 15
type input "OCUPA"
click at [527, 176] on div "[DATE]" at bounding box center [545, 174] width 78 height 18
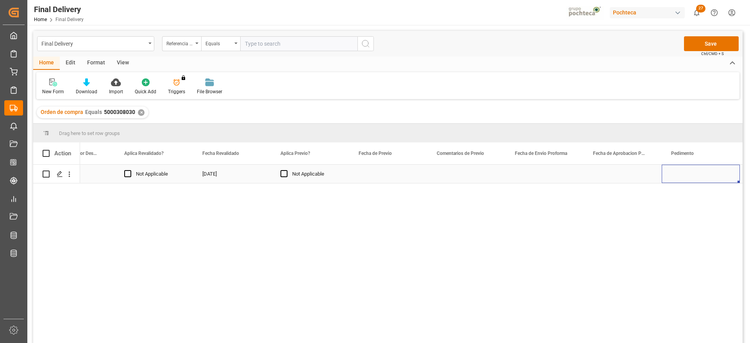
scroll to position [0, 1294]
click at [397, 175] on div "Press SPACE to select this row." at bounding box center [388, 174] width 78 height 18
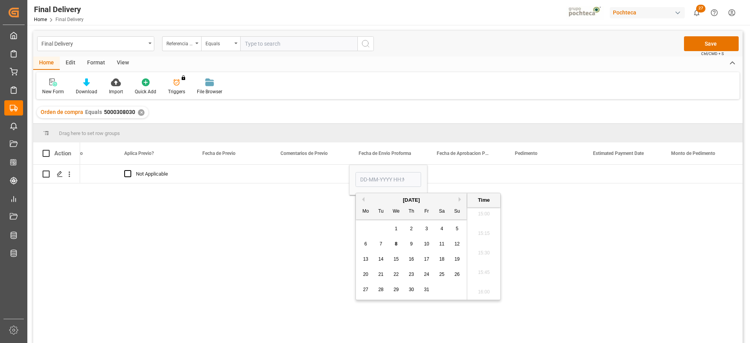
click at [428, 228] on span "3" at bounding box center [427, 228] width 3 height 5
type input "03-10-2025 00:00"
drag, startPoint x: 463, startPoint y: 173, endPoint x: 389, endPoint y: 174, distance: 73.9
click at [461, 172] on div "Press SPACE to select this row." at bounding box center [466, 174] width 78 height 18
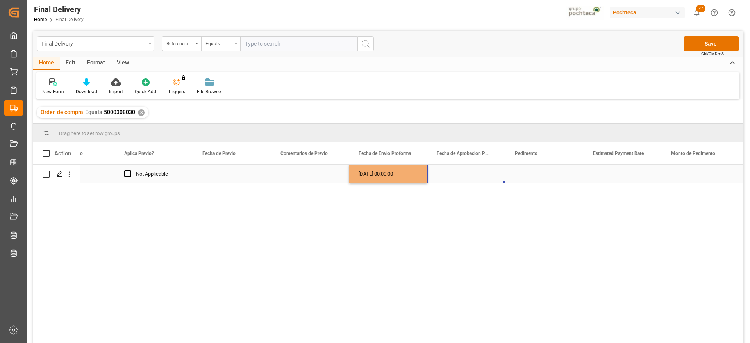
click at [384, 174] on div "[DATE] 00:00:00" at bounding box center [388, 174] width 78 height 18
click at [473, 174] on div "Press SPACE to select this row." at bounding box center [466, 174] width 78 height 18
click at [532, 170] on div "Press SPACE to select this row." at bounding box center [545, 174] width 78 height 18
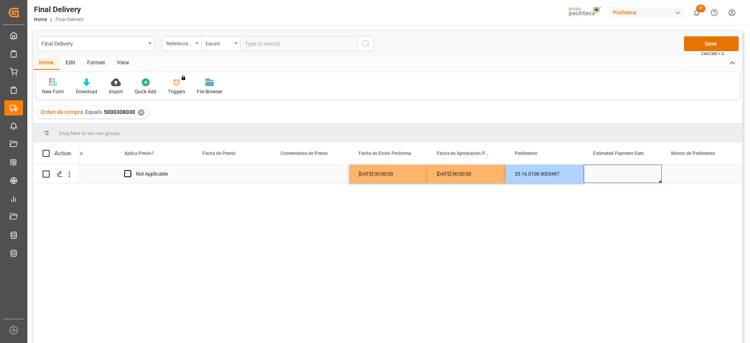
click at [618, 172] on div "Press SPACE to select this row." at bounding box center [623, 174] width 78 height 18
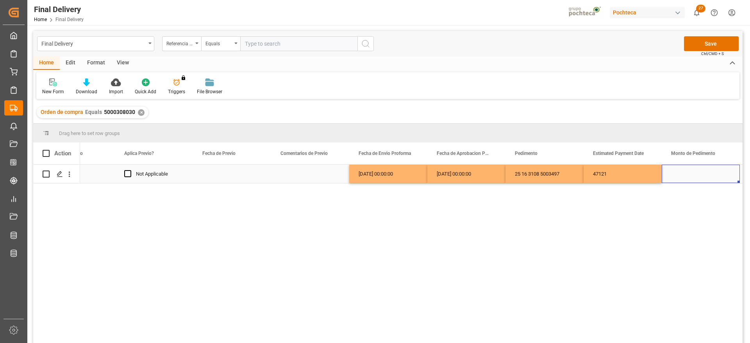
click at [681, 176] on div "Press SPACE to select this row." at bounding box center [701, 174] width 78 height 18
click at [612, 176] on div "47121" at bounding box center [623, 174] width 78 height 18
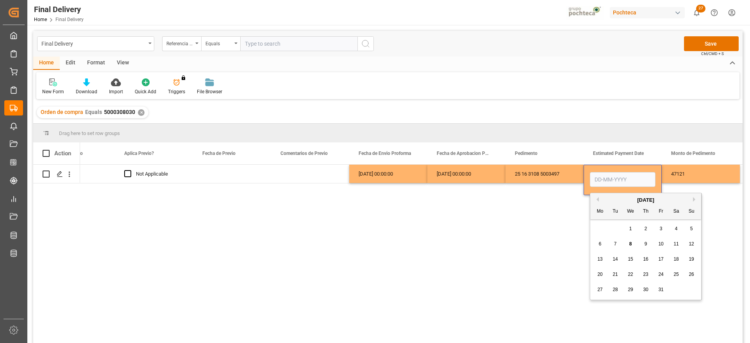
click at [629, 244] on div "8" at bounding box center [631, 244] width 10 height 9
type input "[DATE]"
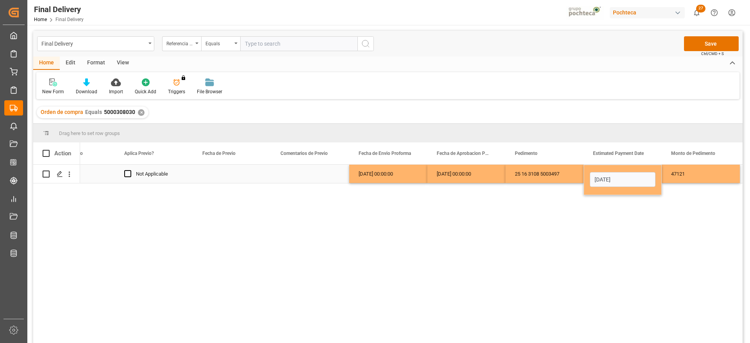
click at [679, 176] on div "47121" at bounding box center [701, 174] width 78 height 18
click at [631, 176] on div "[DATE]" at bounding box center [623, 174] width 78 height 18
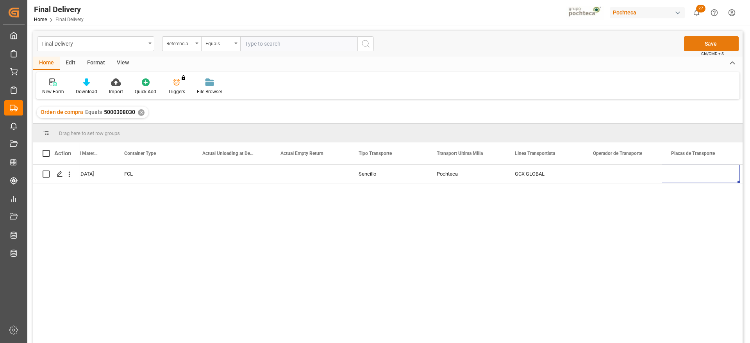
click at [726, 41] on button "Save" at bounding box center [711, 43] width 55 height 15
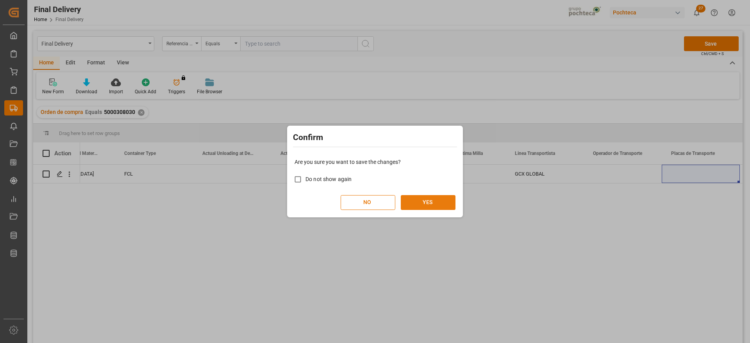
click at [423, 203] on button "YES" at bounding box center [428, 202] width 55 height 15
